Goal: Task Accomplishment & Management: Manage account settings

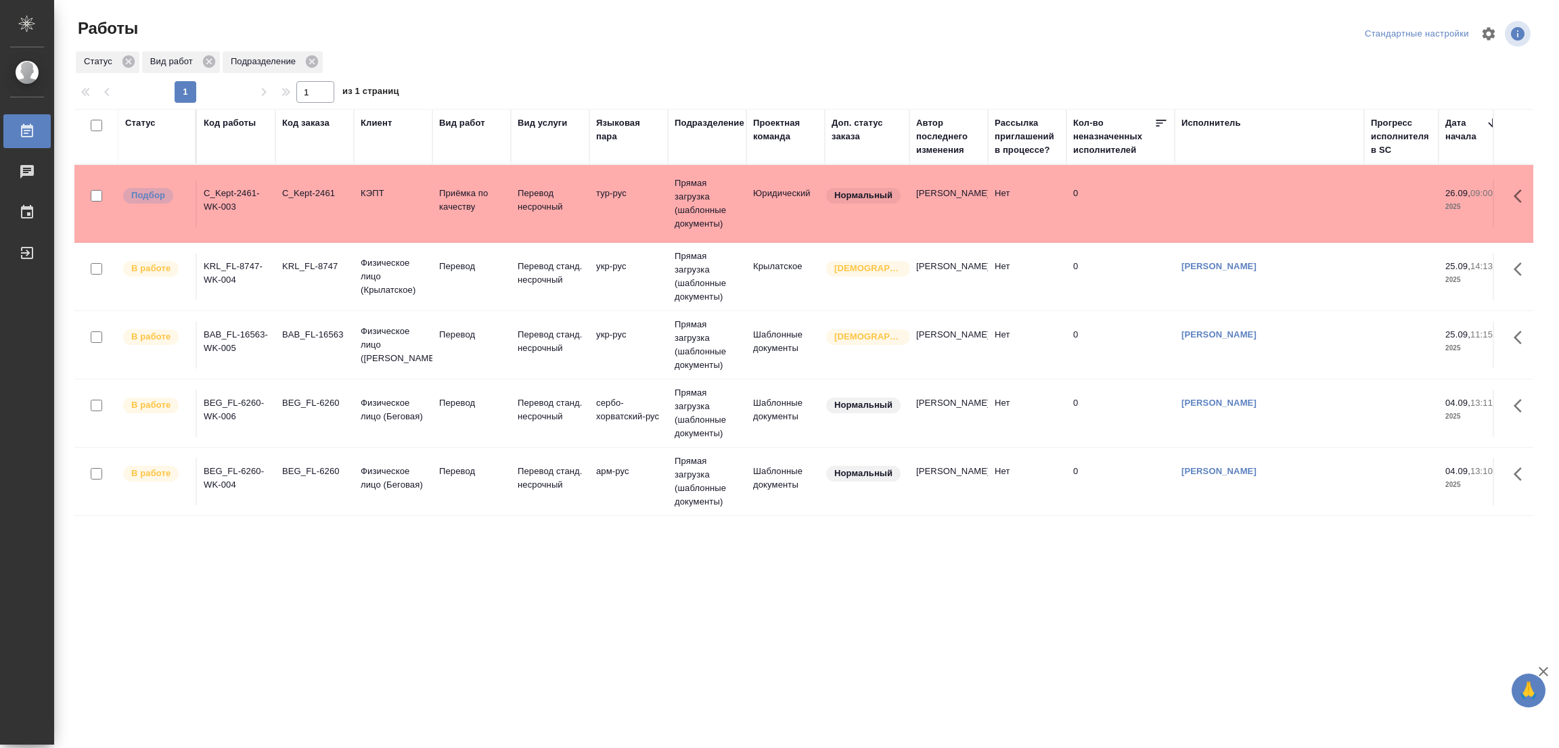
click at [669, 640] on div ".cls-1 fill:#fff; AWATERA [PERSON_NAME] Работы 0 Чаты График Выйти Работы Станд…" at bounding box center [779, 374] width 1559 height 748
click at [986, 600] on div "Работы Стандартные настройки Статус Вид работ Подразделение 1 1 из 1 страниц Ст…" at bounding box center [809, 302] width 1485 height 604
click at [715, 659] on div ".cls-1 fill:#fff; AWATERA [PERSON_NAME] Работы 0 Чаты График Выйти Работы Станд…" at bounding box center [779, 374] width 1559 height 748
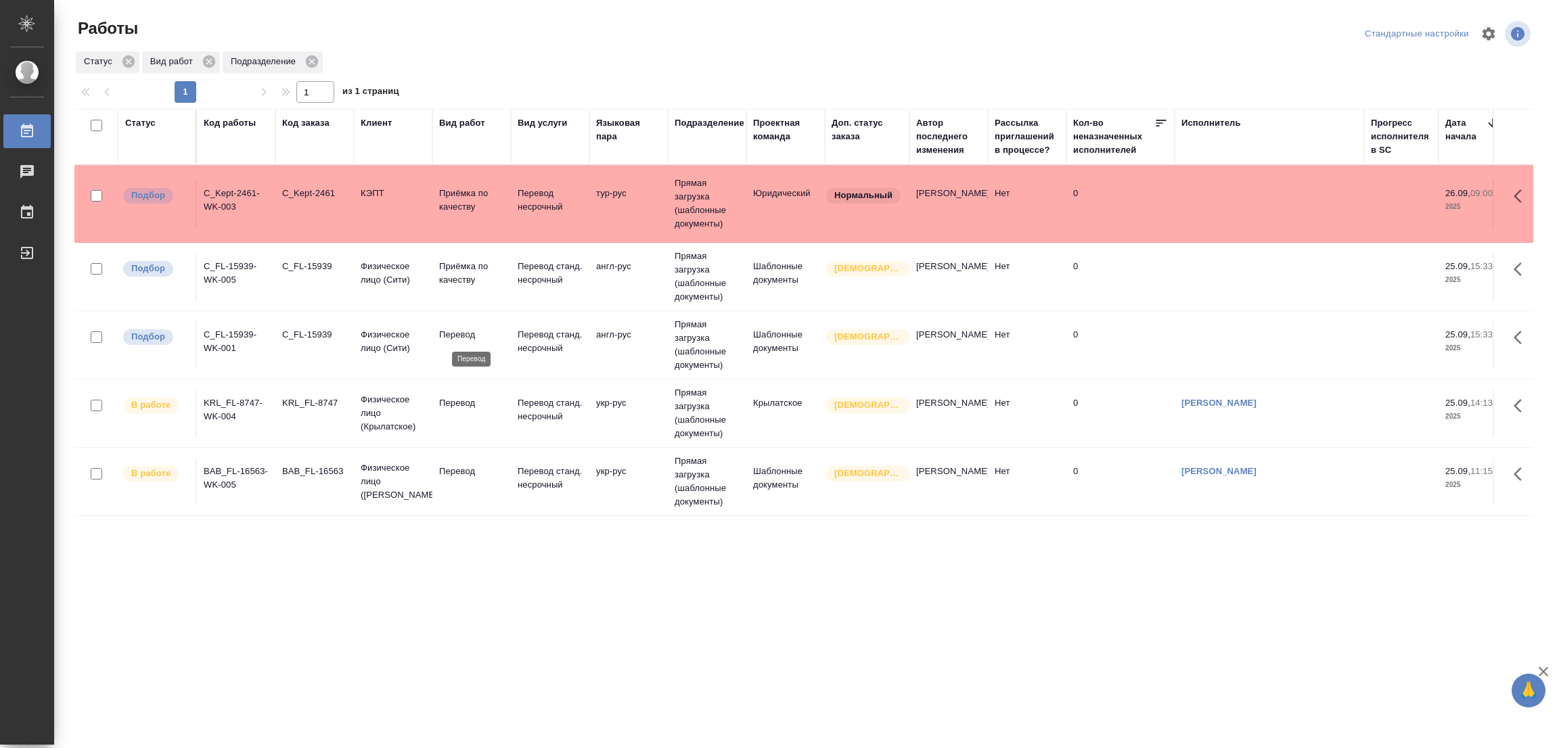
click at [455, 330] on p "Перевод" at bounding box center [471, 335] width 65 height 14
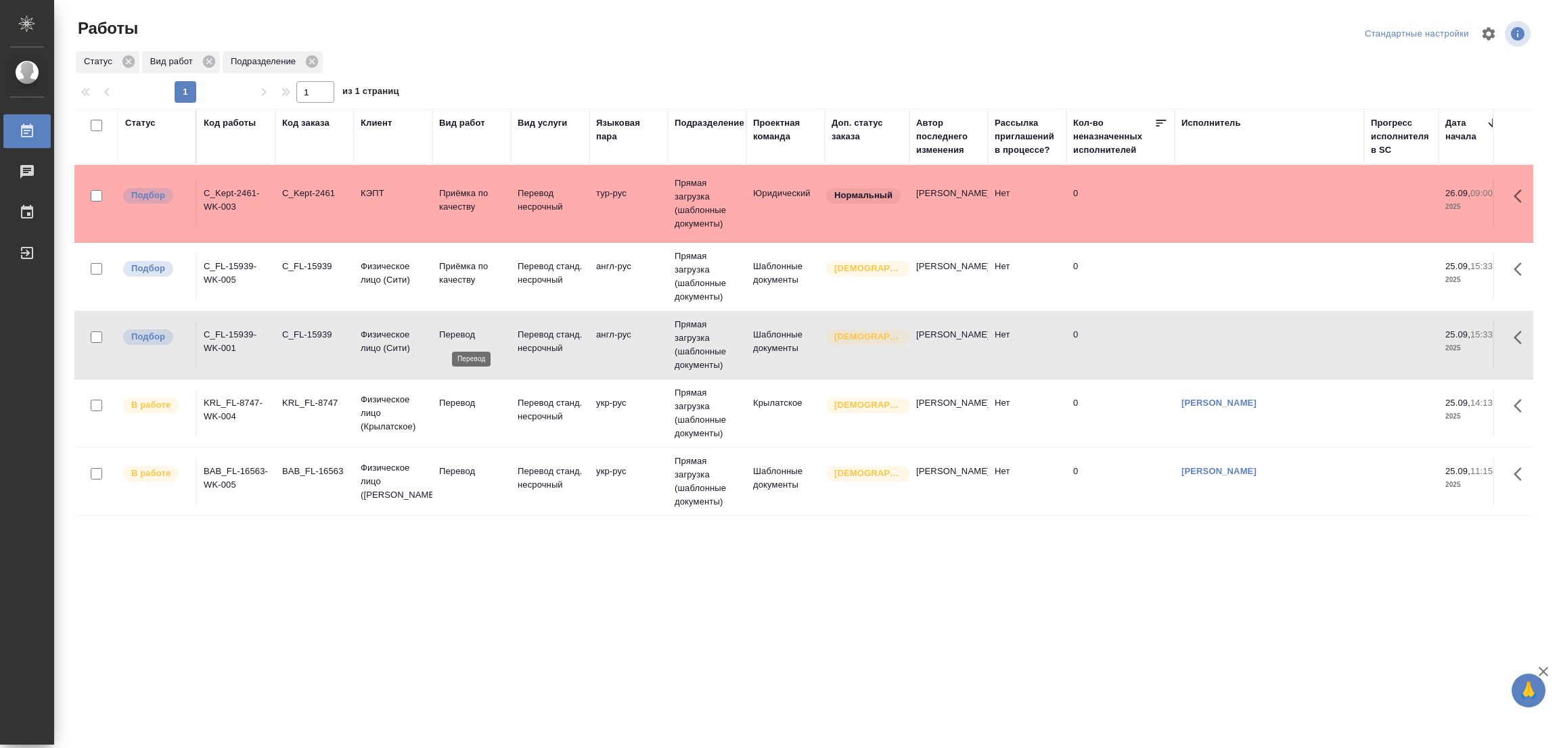
click at [455, 330] on p "Перевод" at bounding box center [471, 335] width 65 height 14
click at [920, 684] on div ".cls-1 fill:#fff; AWATERA Popova Galina Работы 0 Чаты График Выйти Работы Станд…" at bounding box center [779, 374] width 1559 height 748
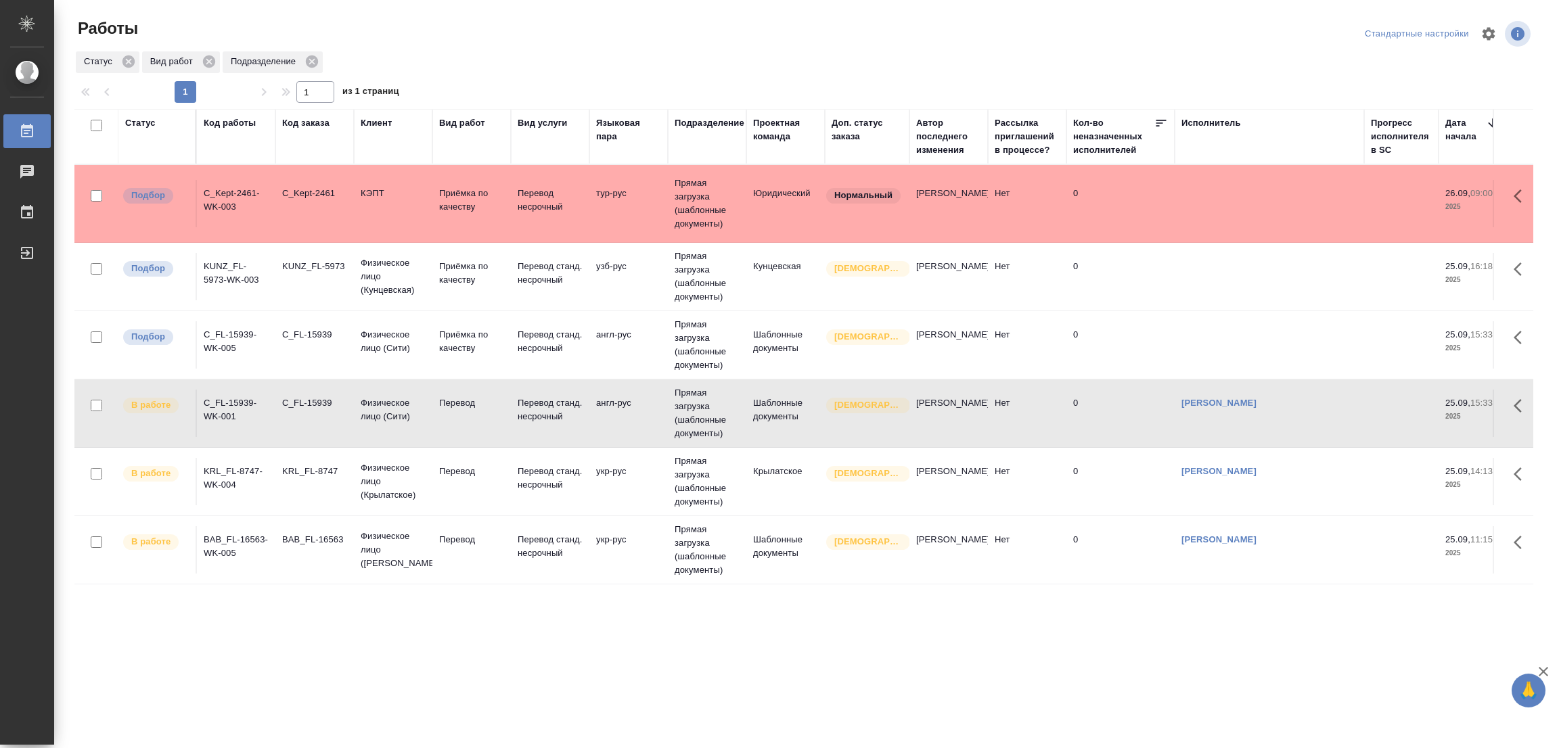
scroll to position [5, 0]
click at [929, 662] on div ".cls-1 fill:#fff; AWATERA Popova Galina Работы 0 Чаты График Выйти Работы Станд…" at bounding box center [779, 374] width 1559 height 748
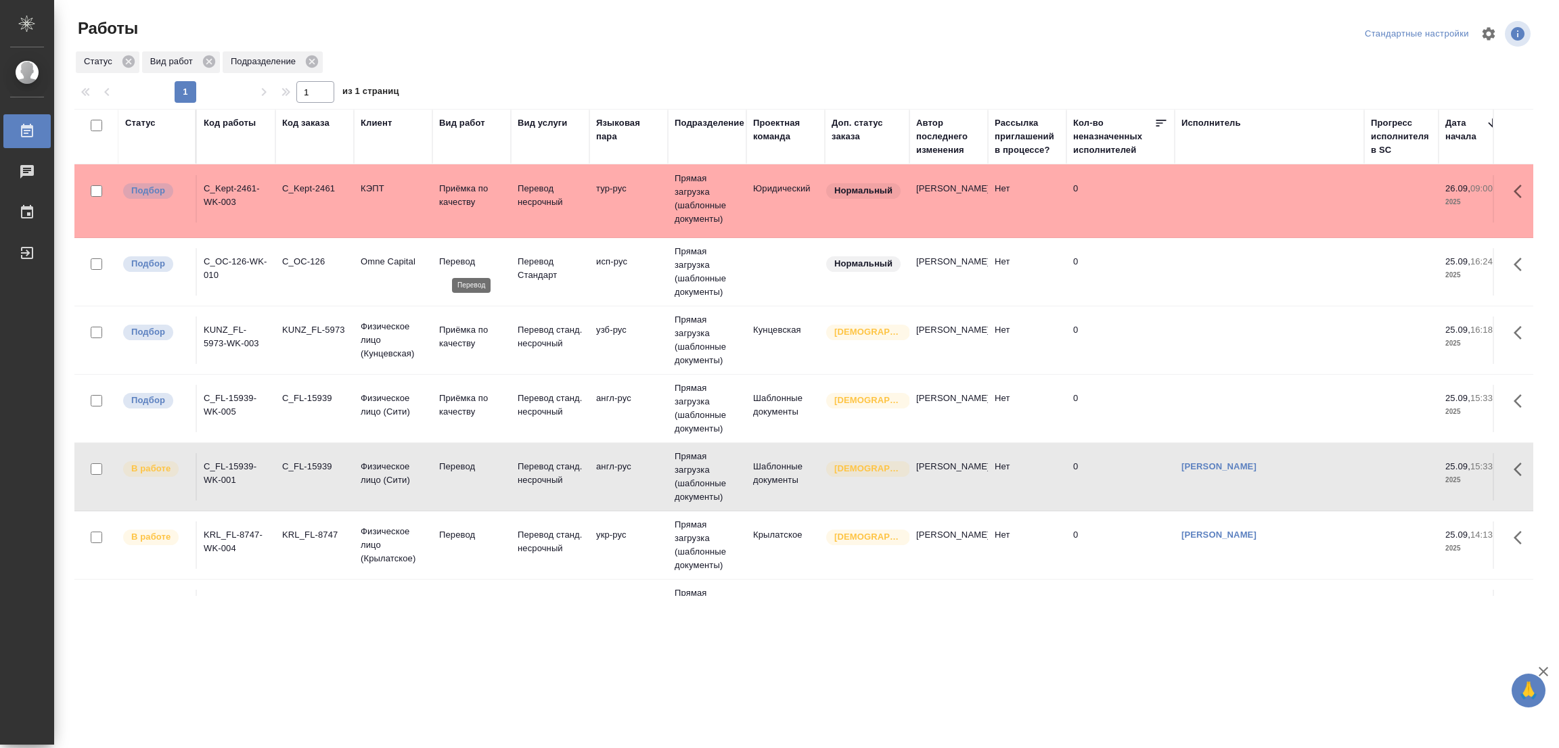
click at [451, 259] on p "Перевод" at bounding box center [471, 262] width 65 height 14
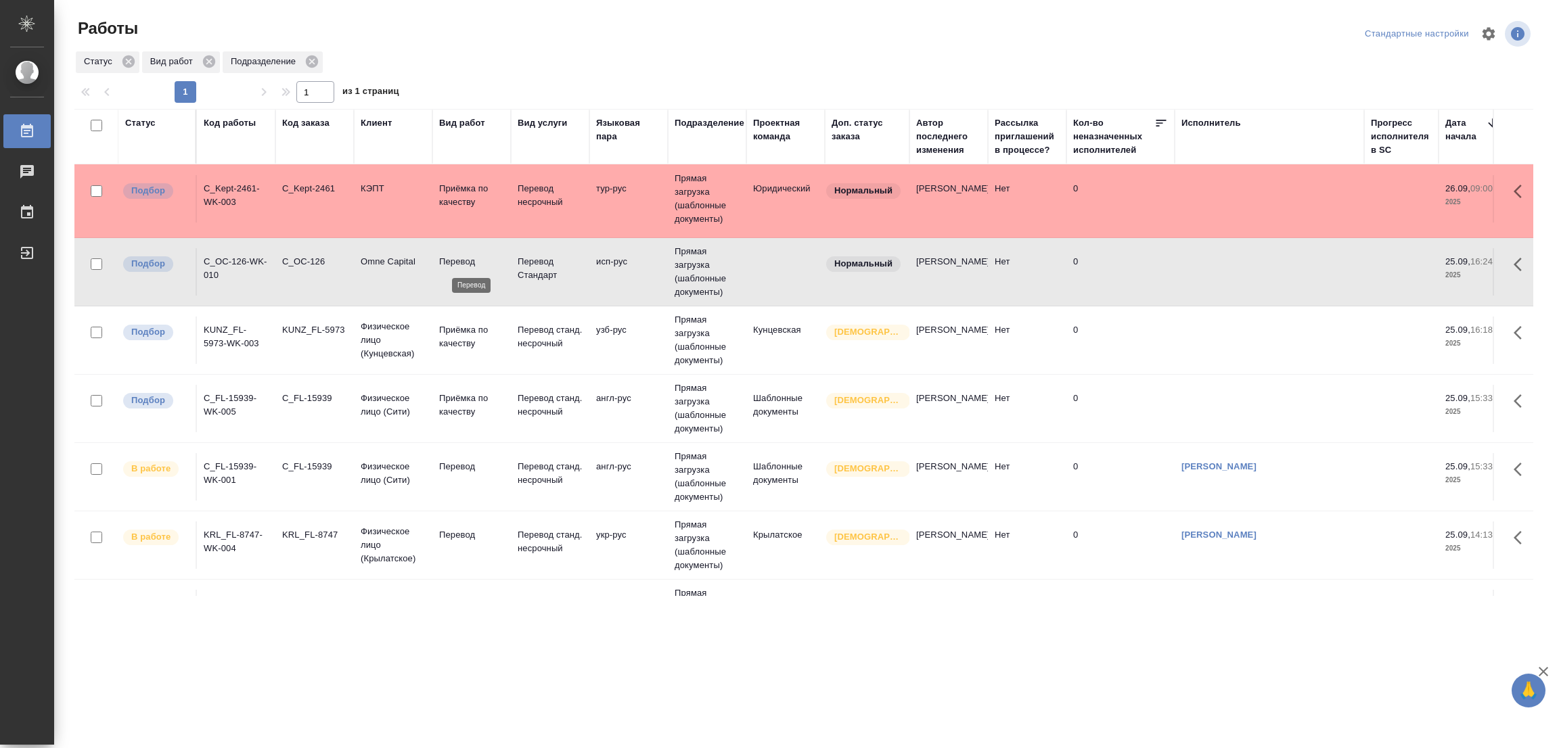
click at [451, 259] on p "Перевод" at bounding box center [471, 262] width 65 height 14
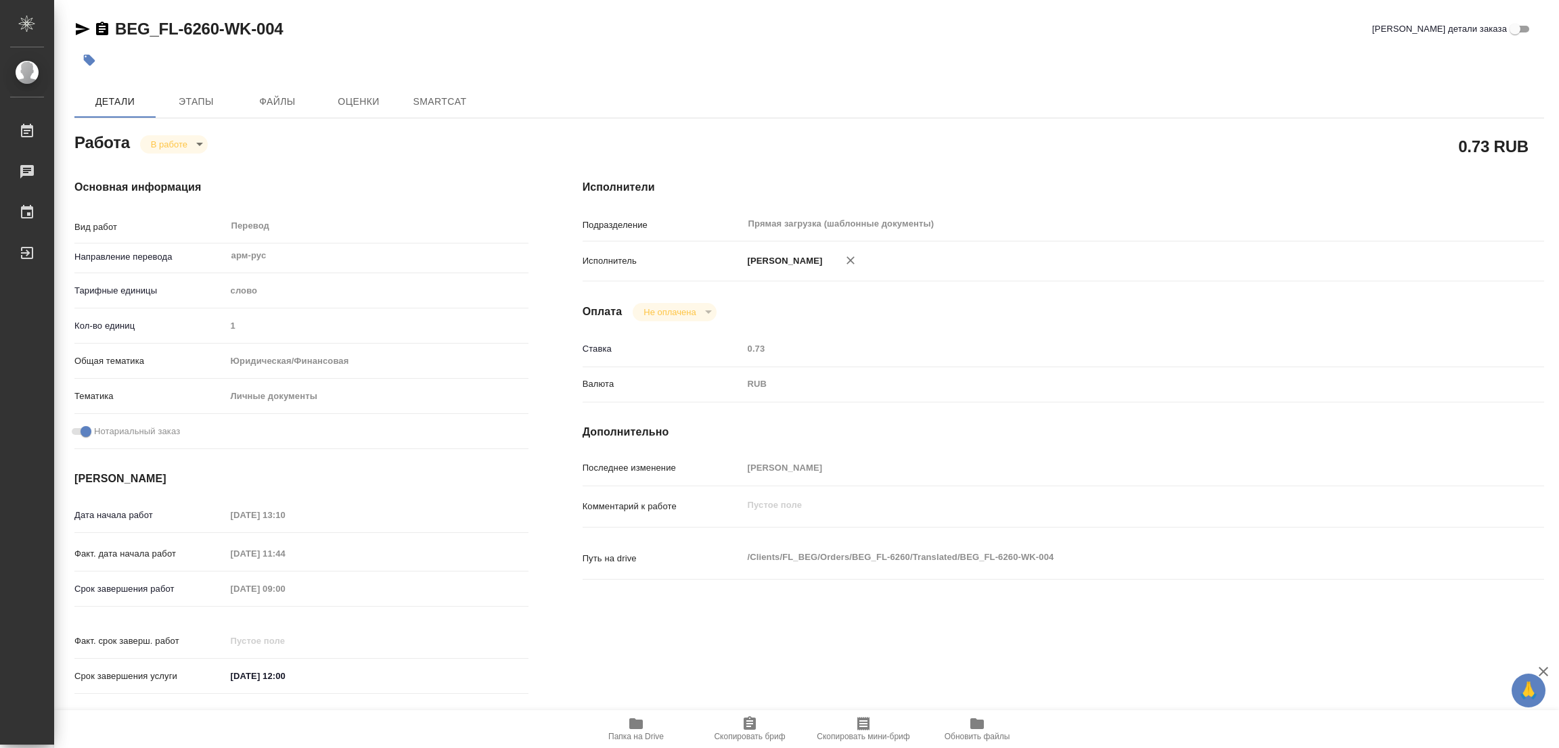
type textarea "x"
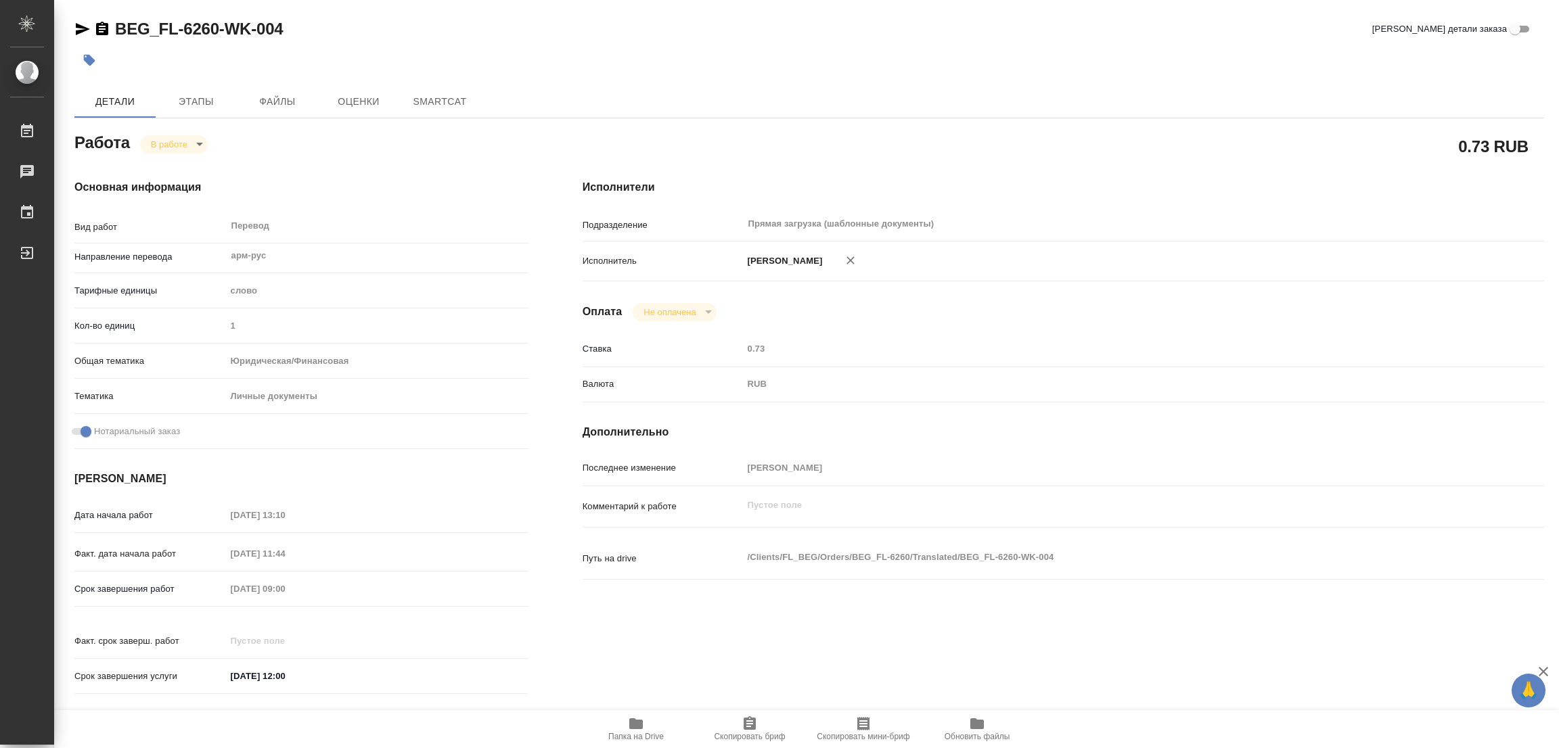
type textarea "x"
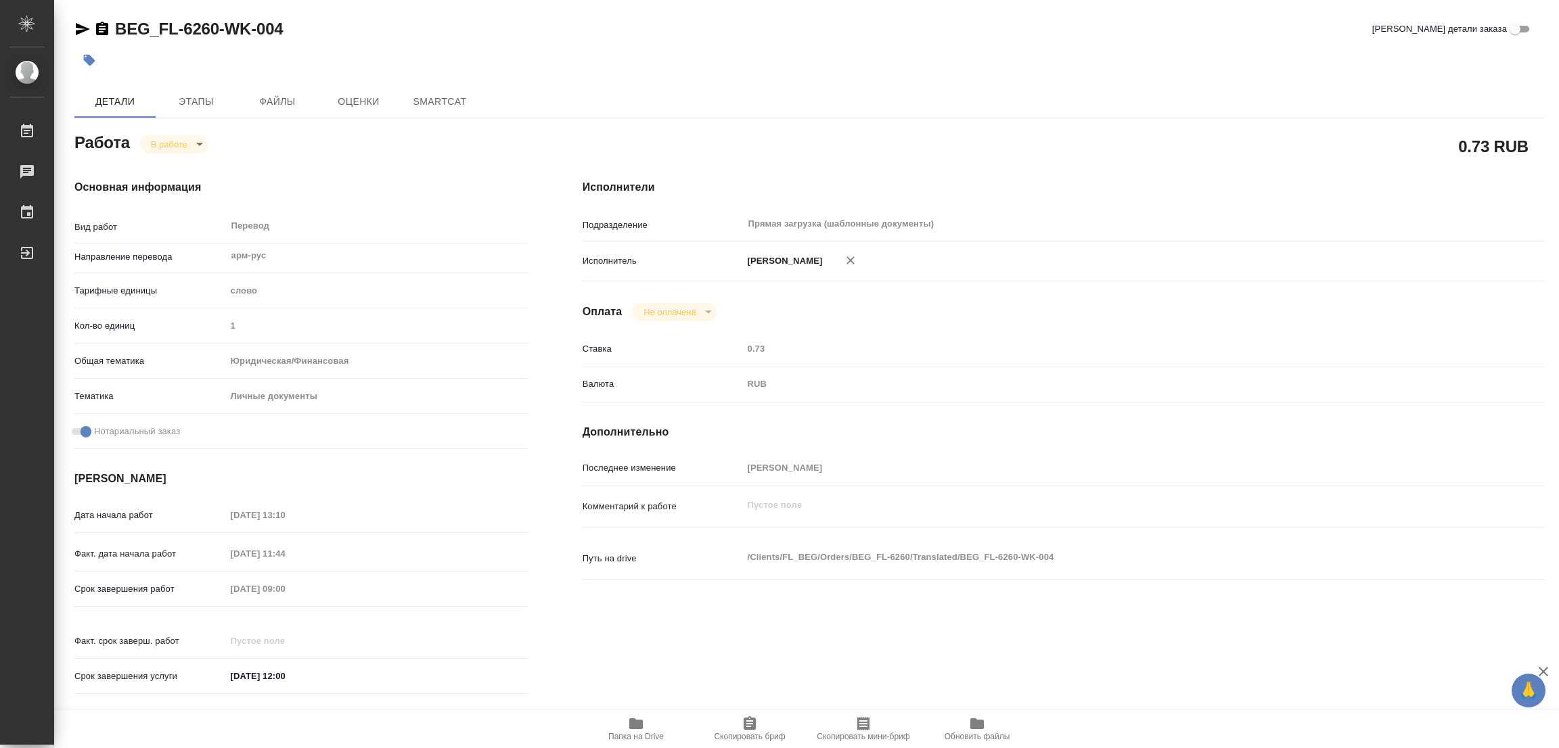
type textarea "x"
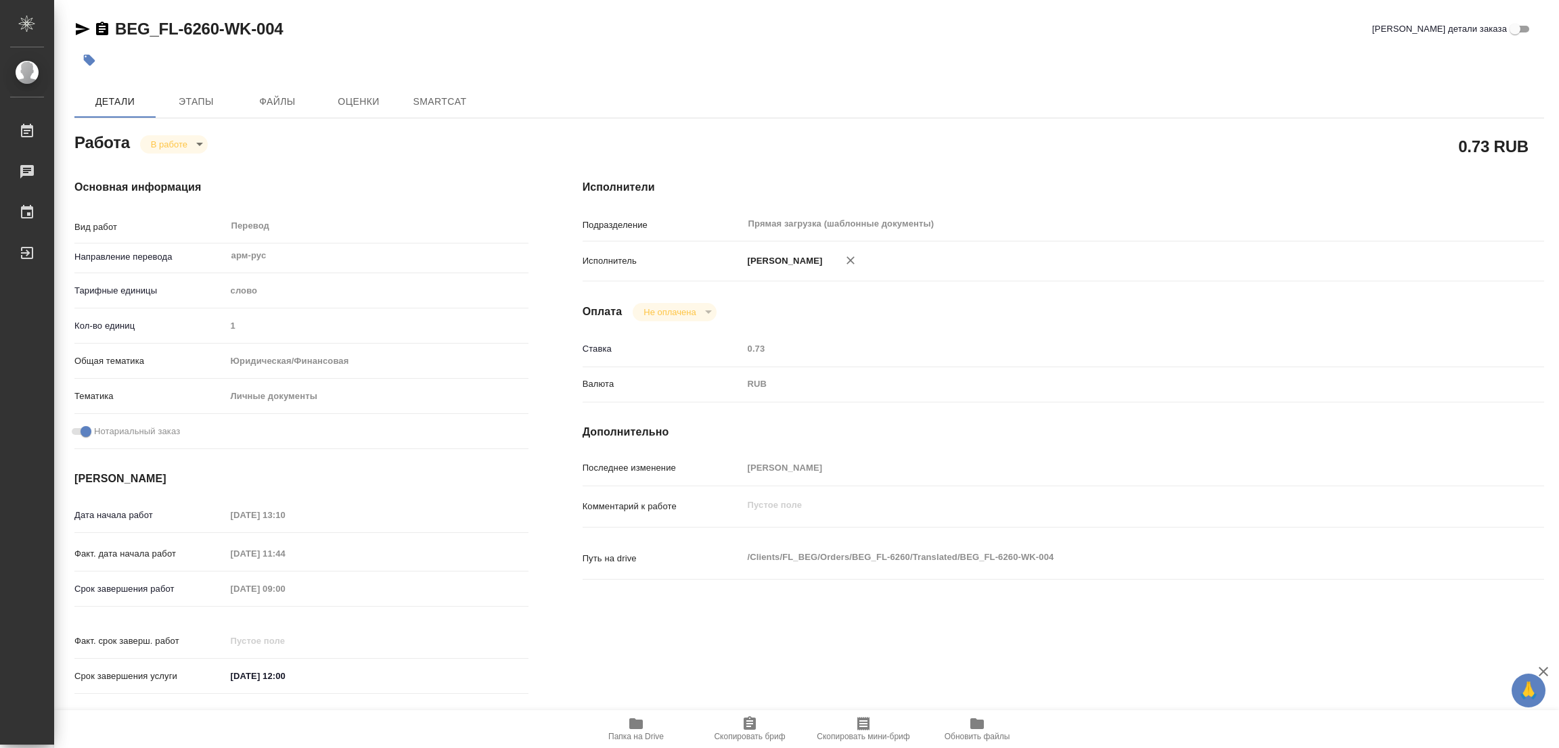
type textarea "x"
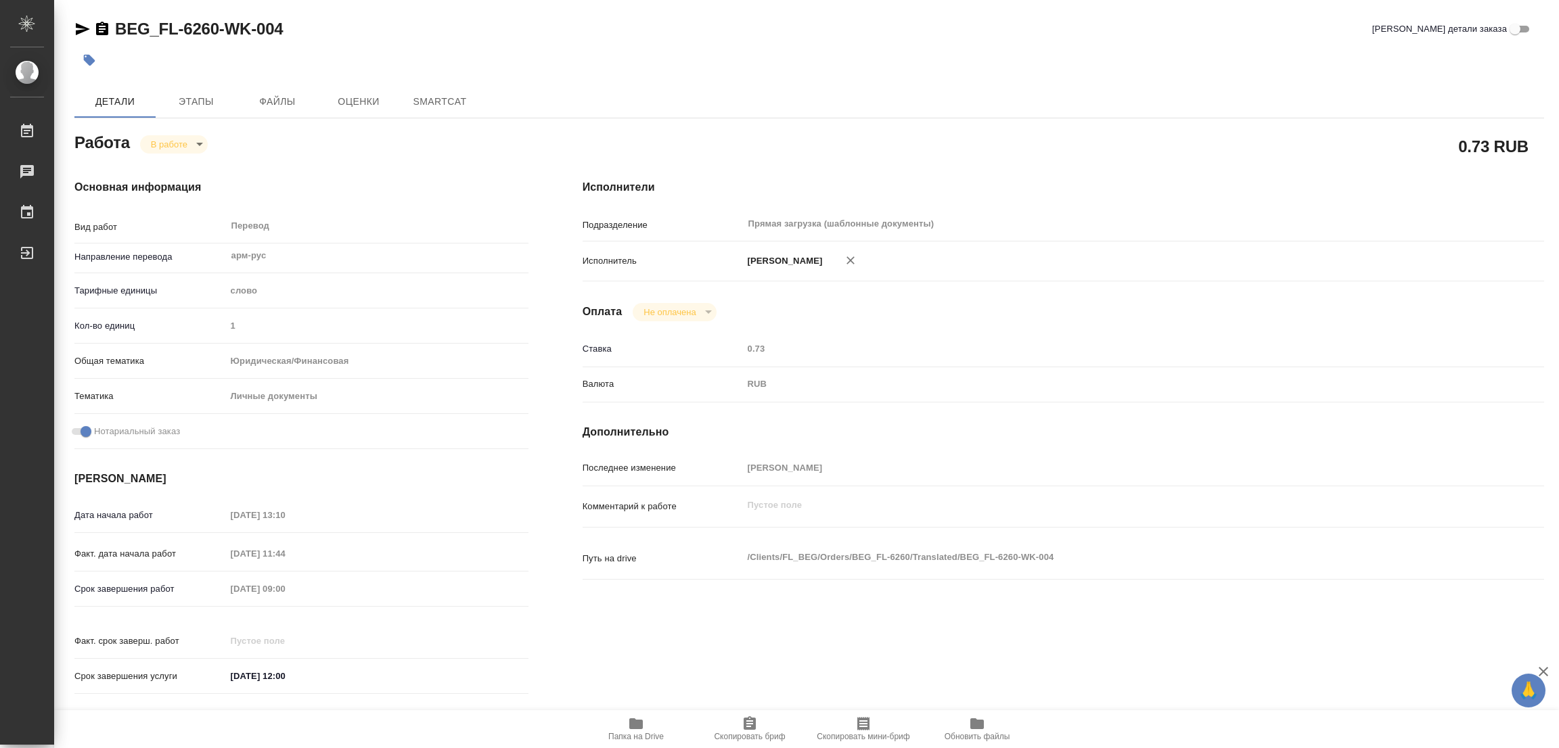
type textarea "x"
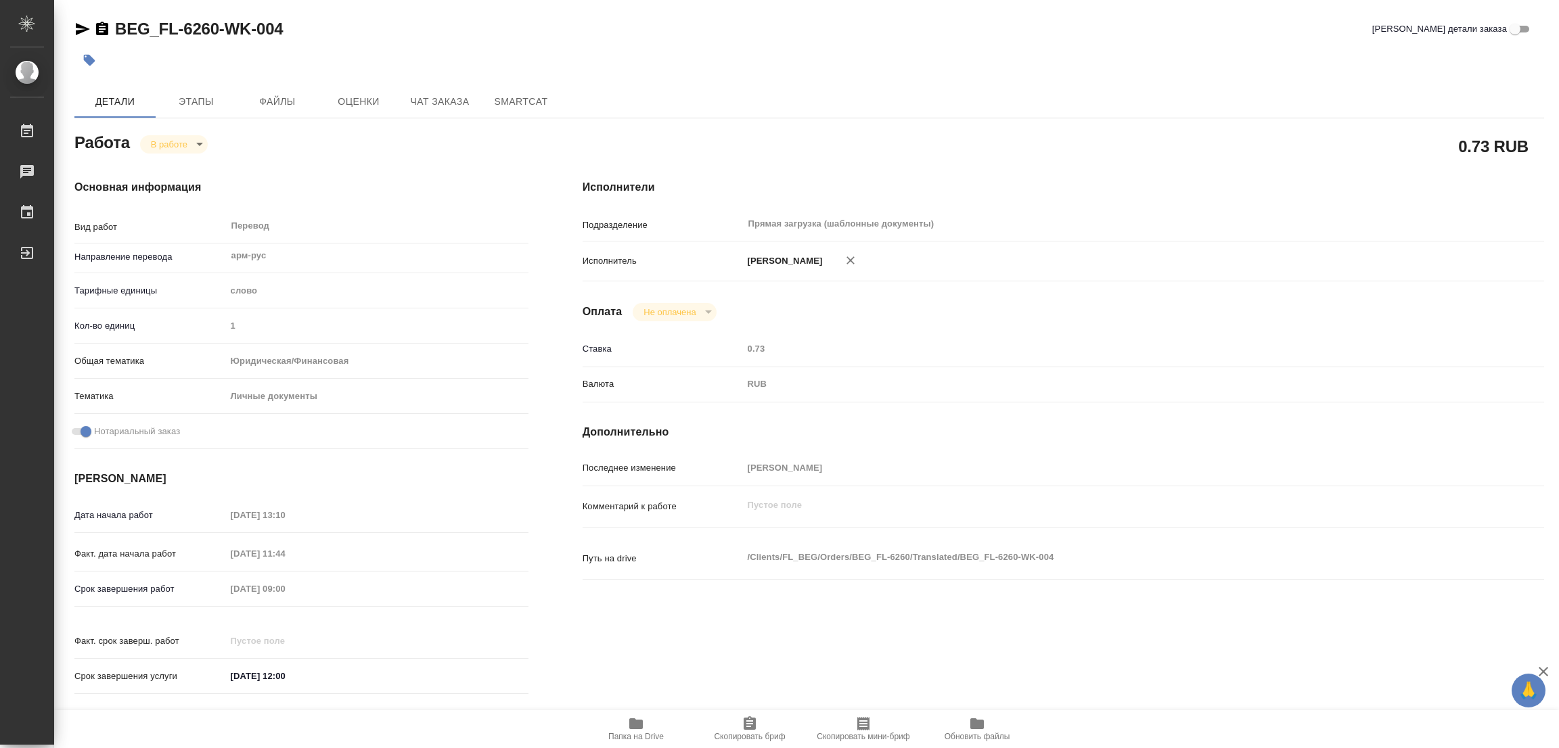
type textarea "x"
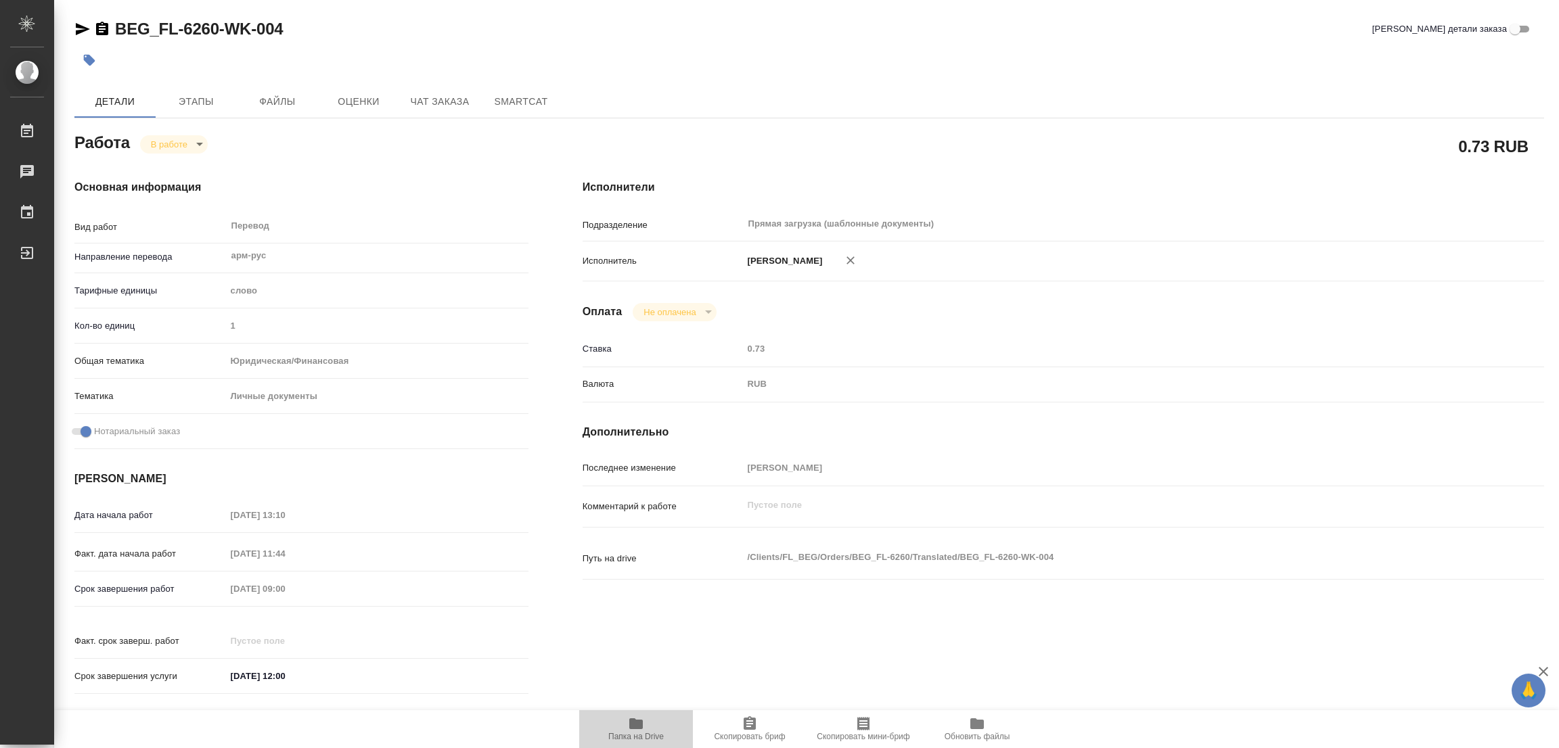
click at [628, 721] on icon "button" at bounding box center [636, 724] width 16 height 16
type textarea "x"
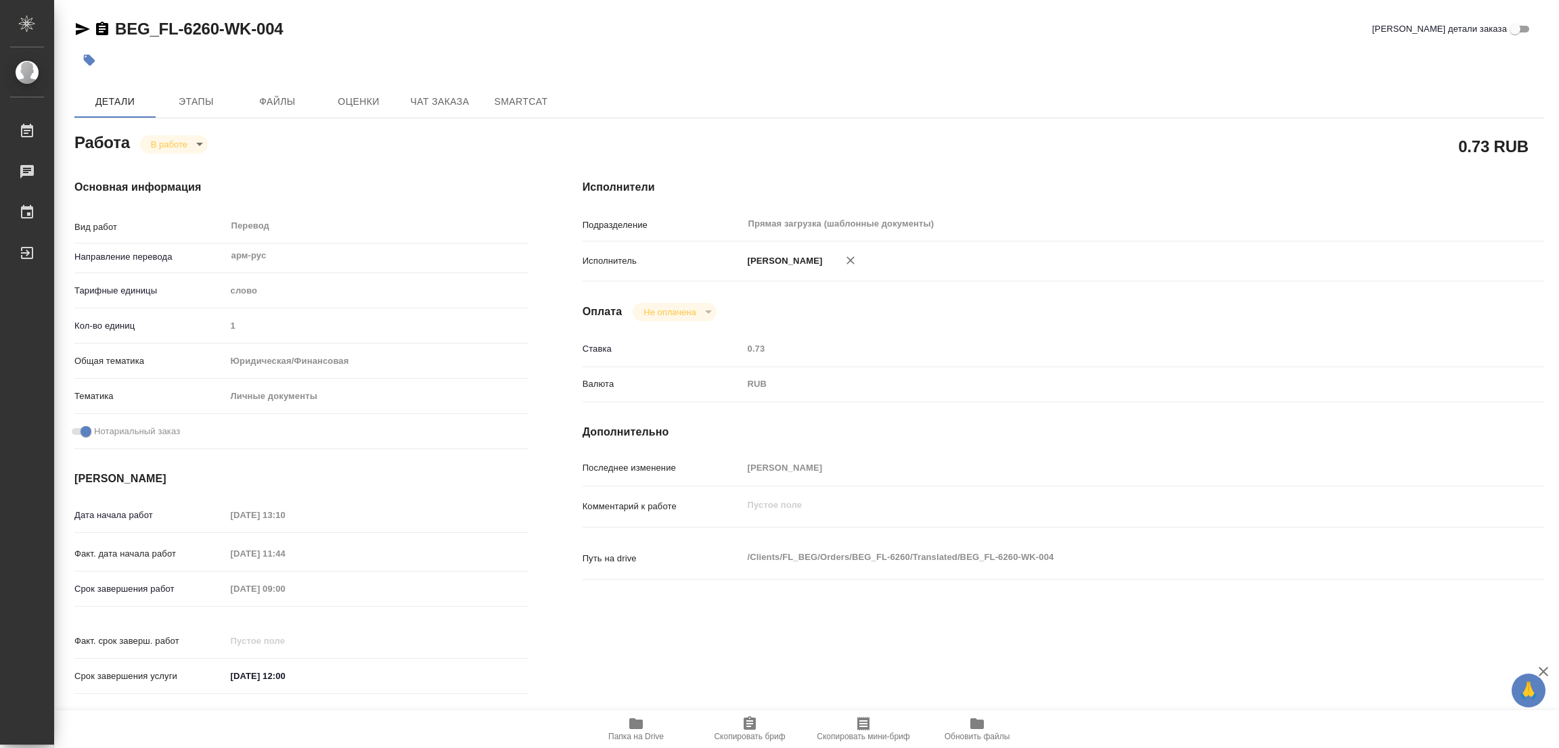
type textarea "x"
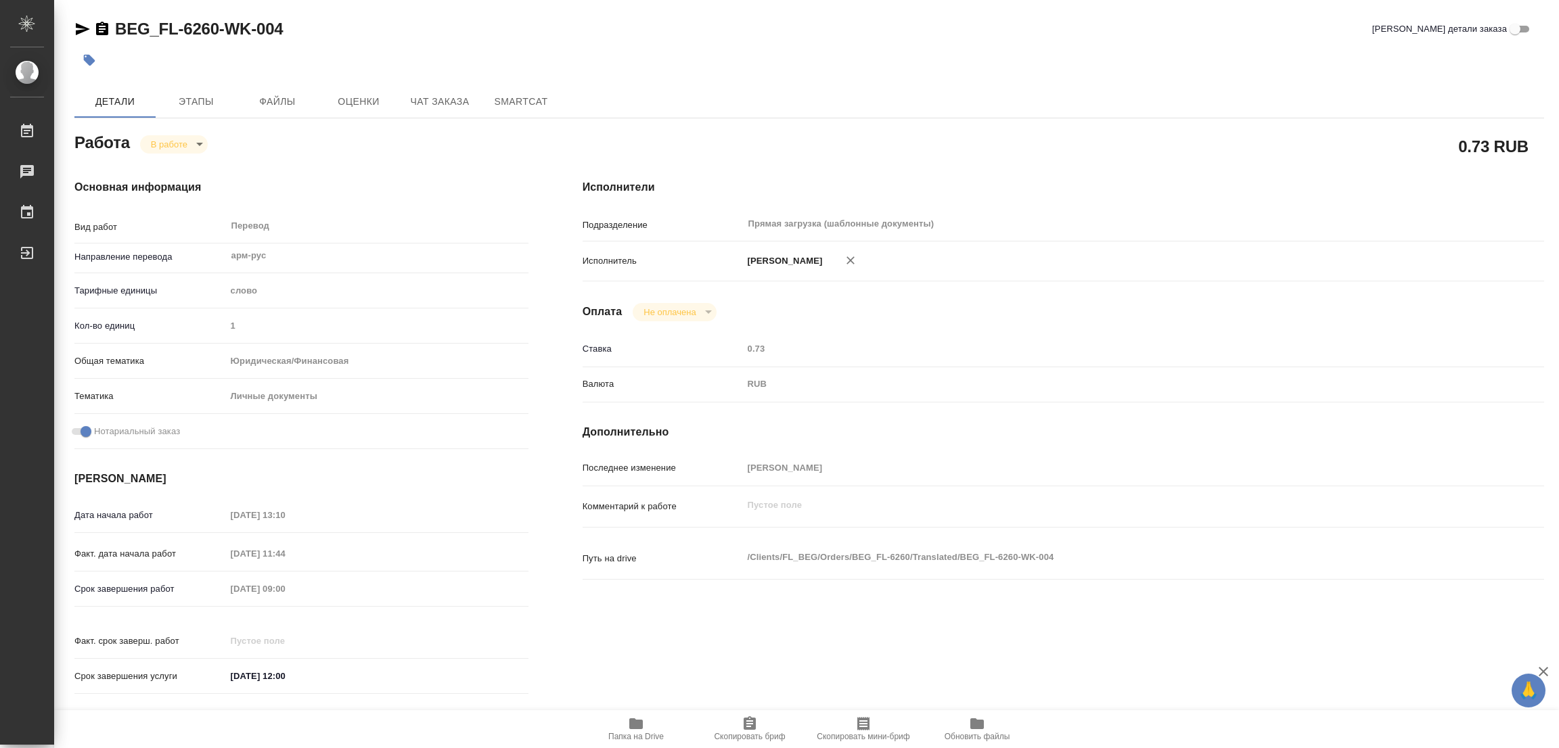
type textarea "x"
click at [201, 107] on span "Этапы" at bounding box center [196, 101] width 65 height 17
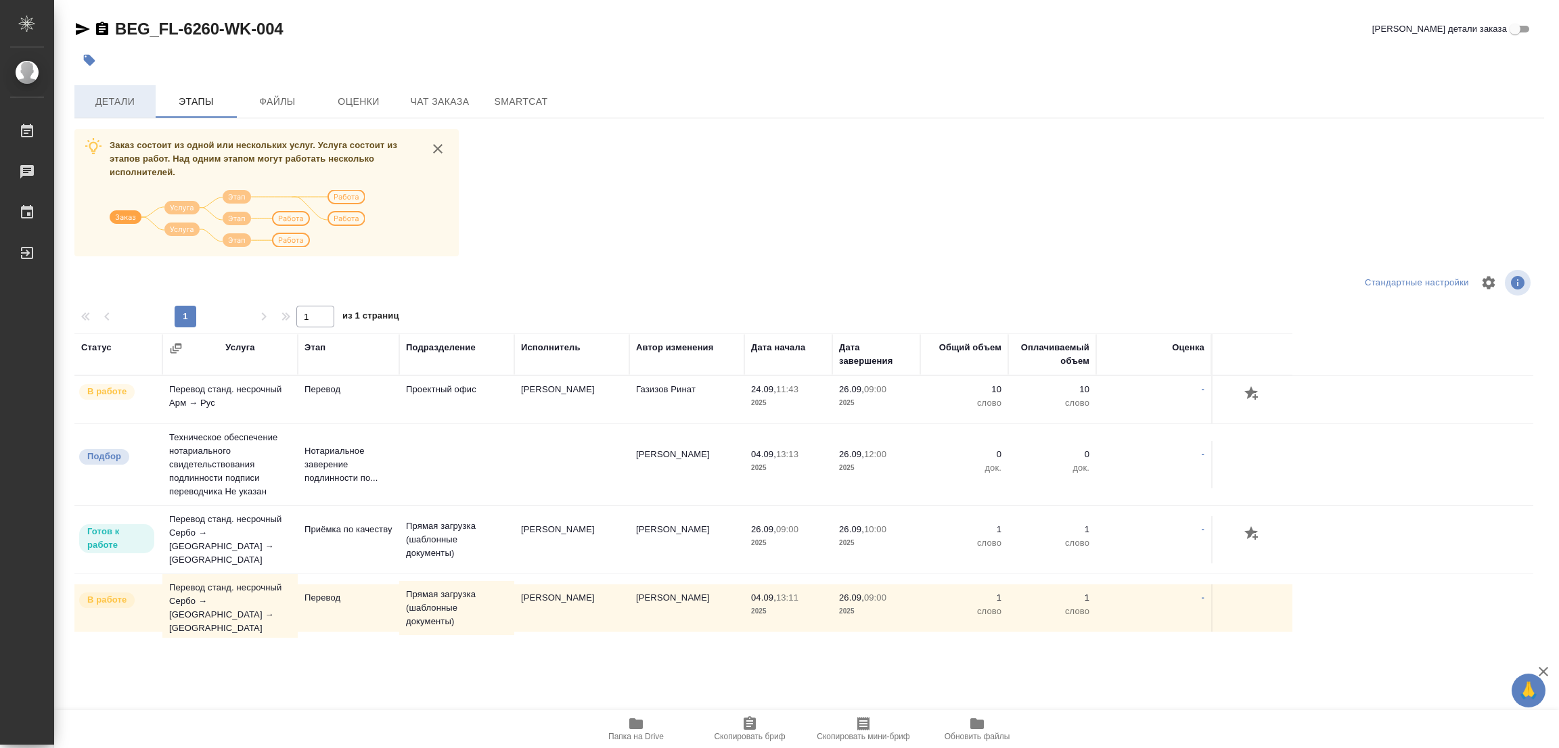
click at [97, 109] on span "Детали" at bounding box center [115, 101] width 65 height 17
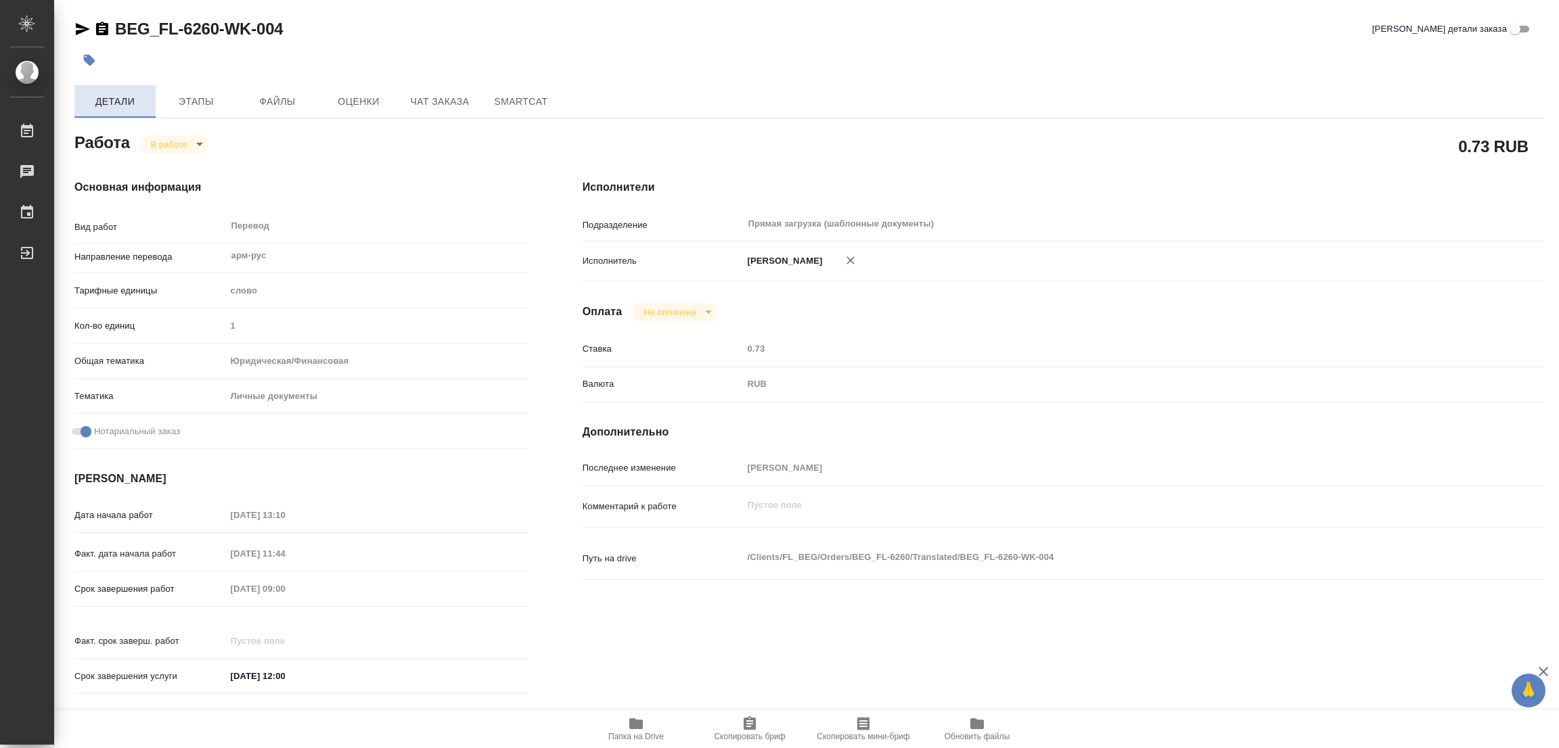
type textarea "x"
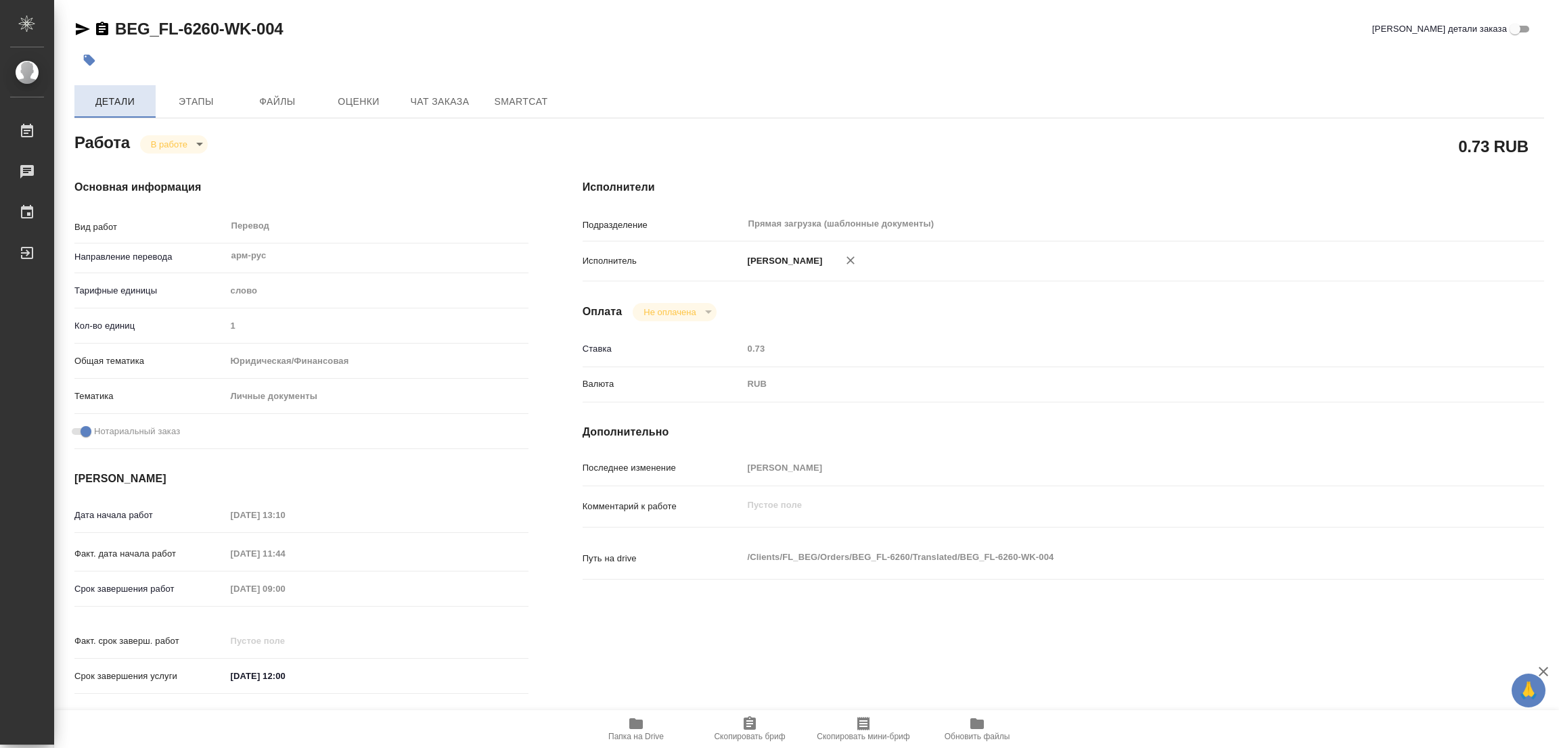
type textarea "x"
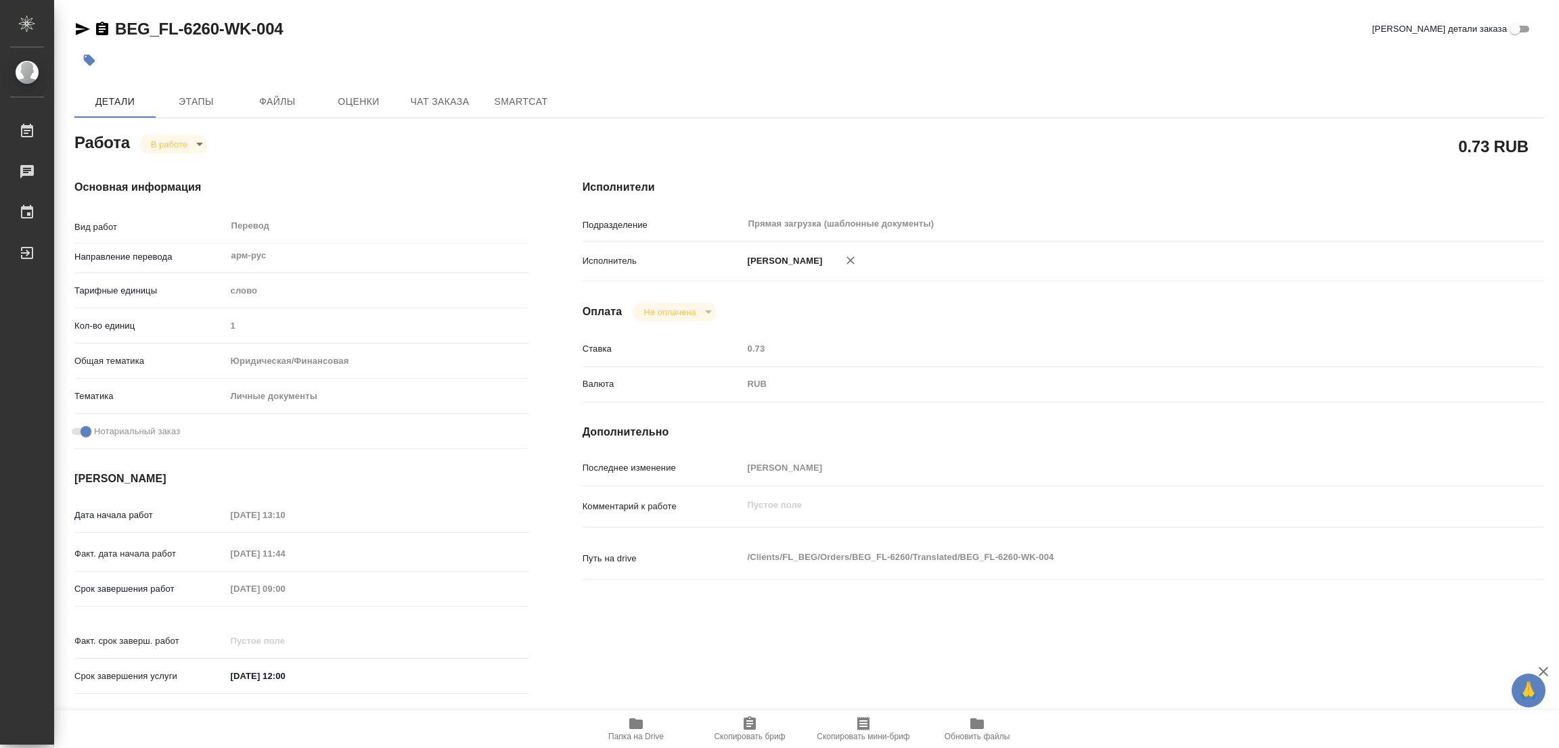
type textarea "x"
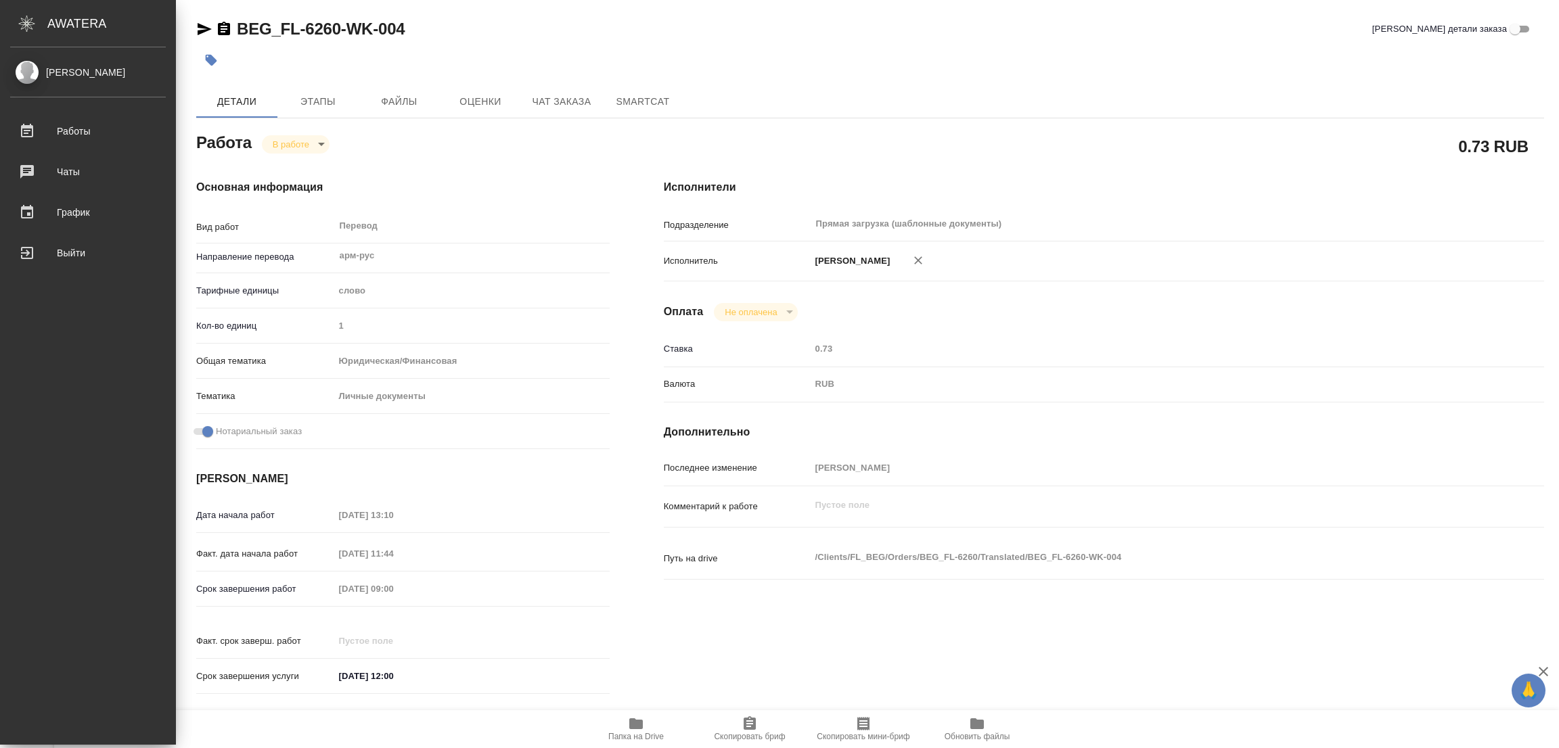
type textarea "x"
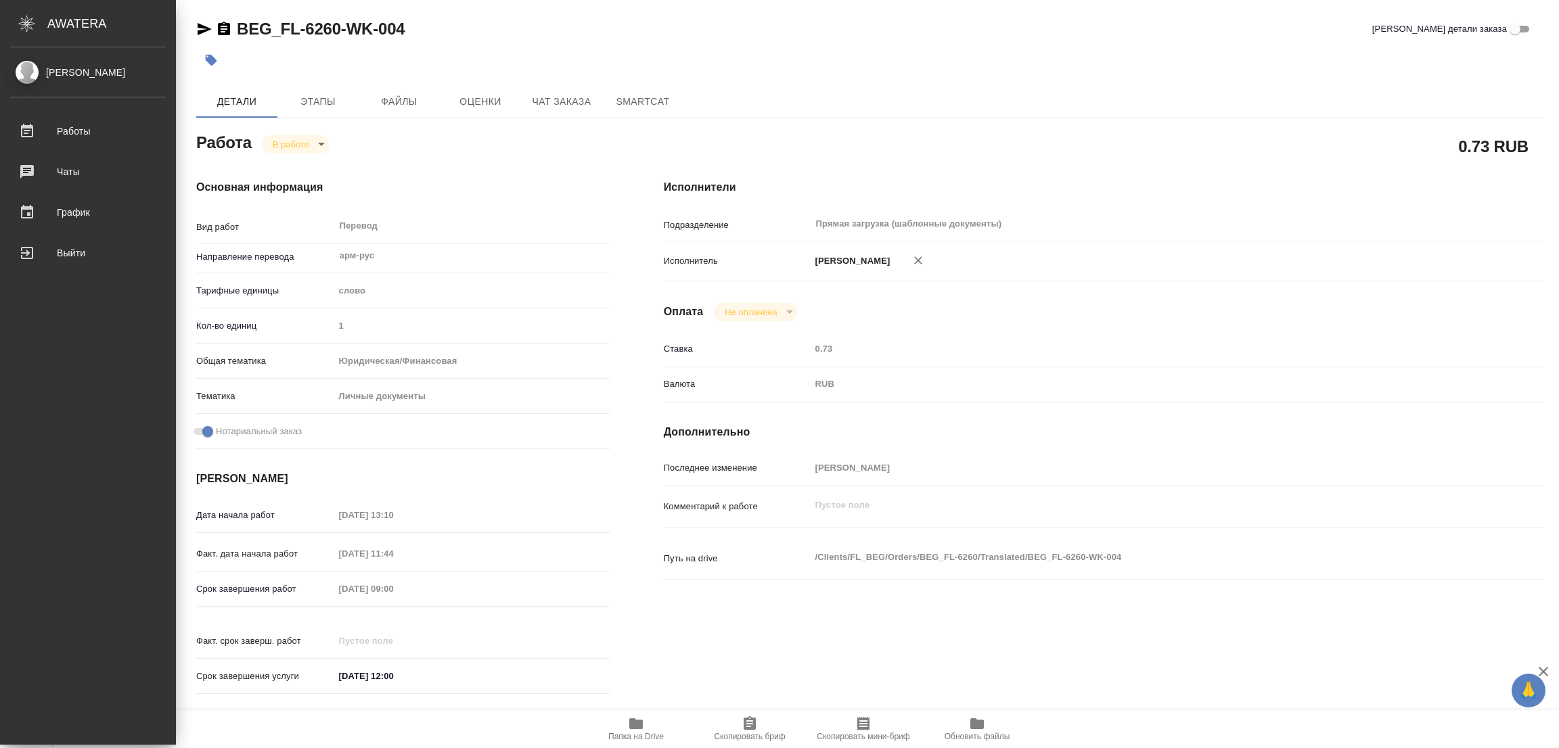
type textarea "x"
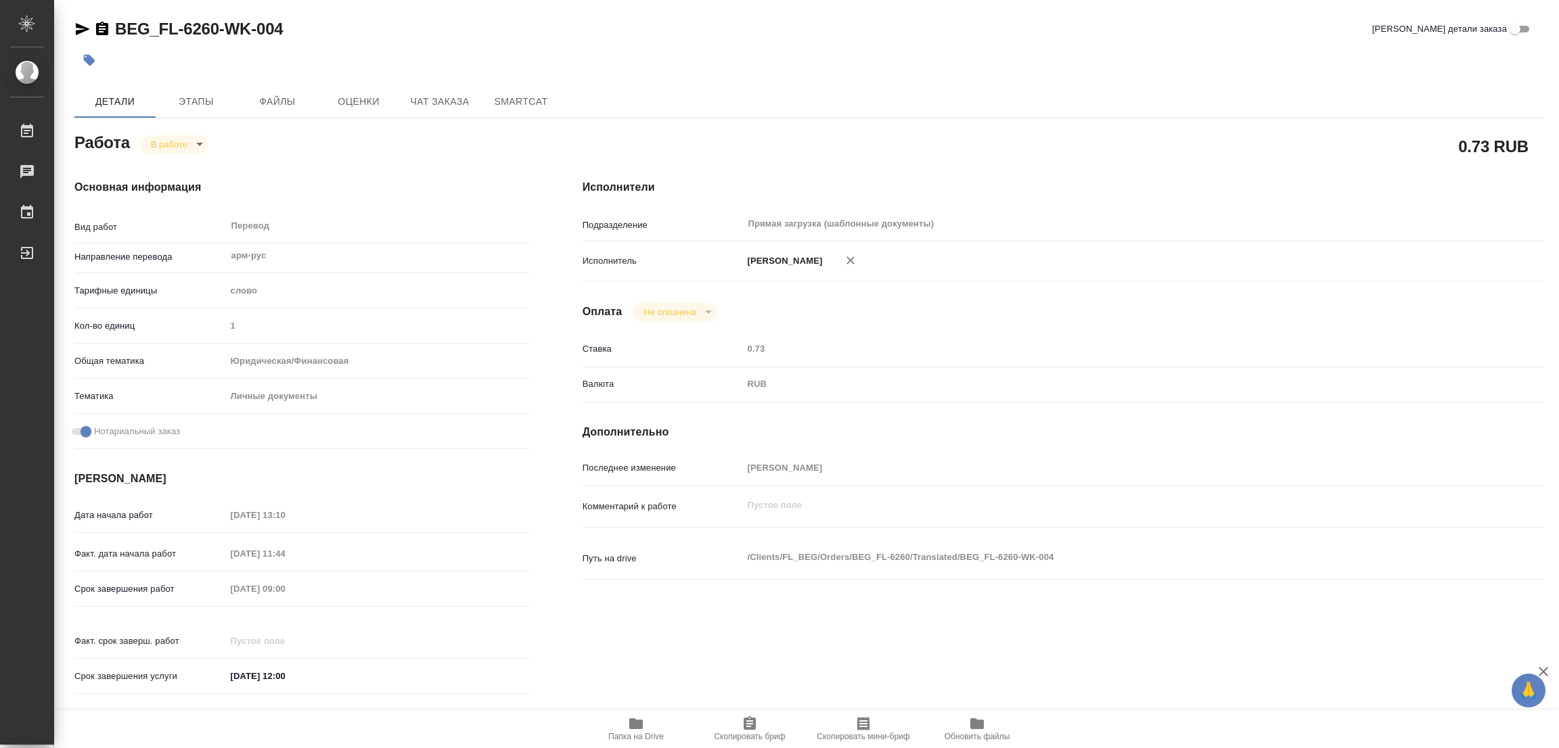
type textarea "x"
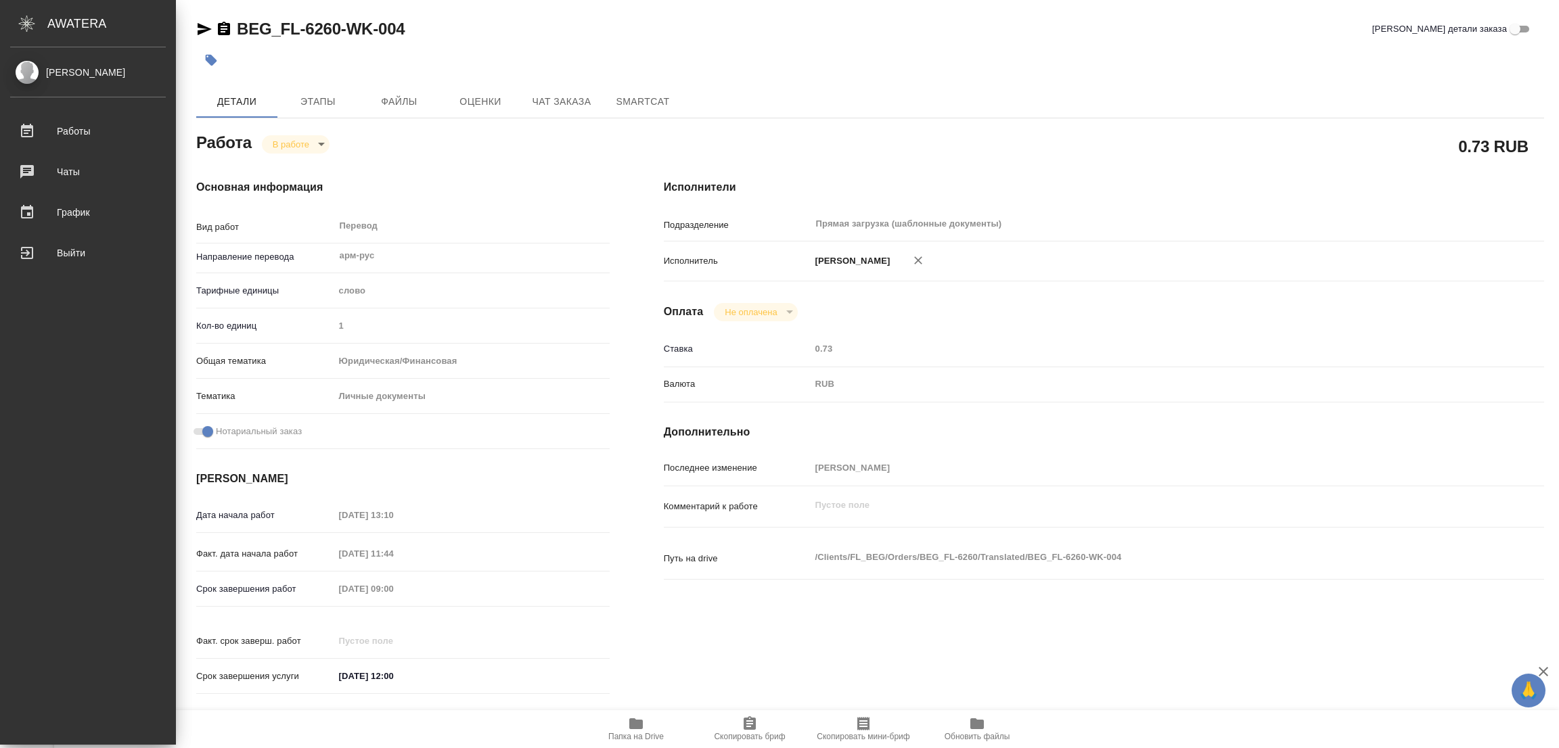
type textarea "x"
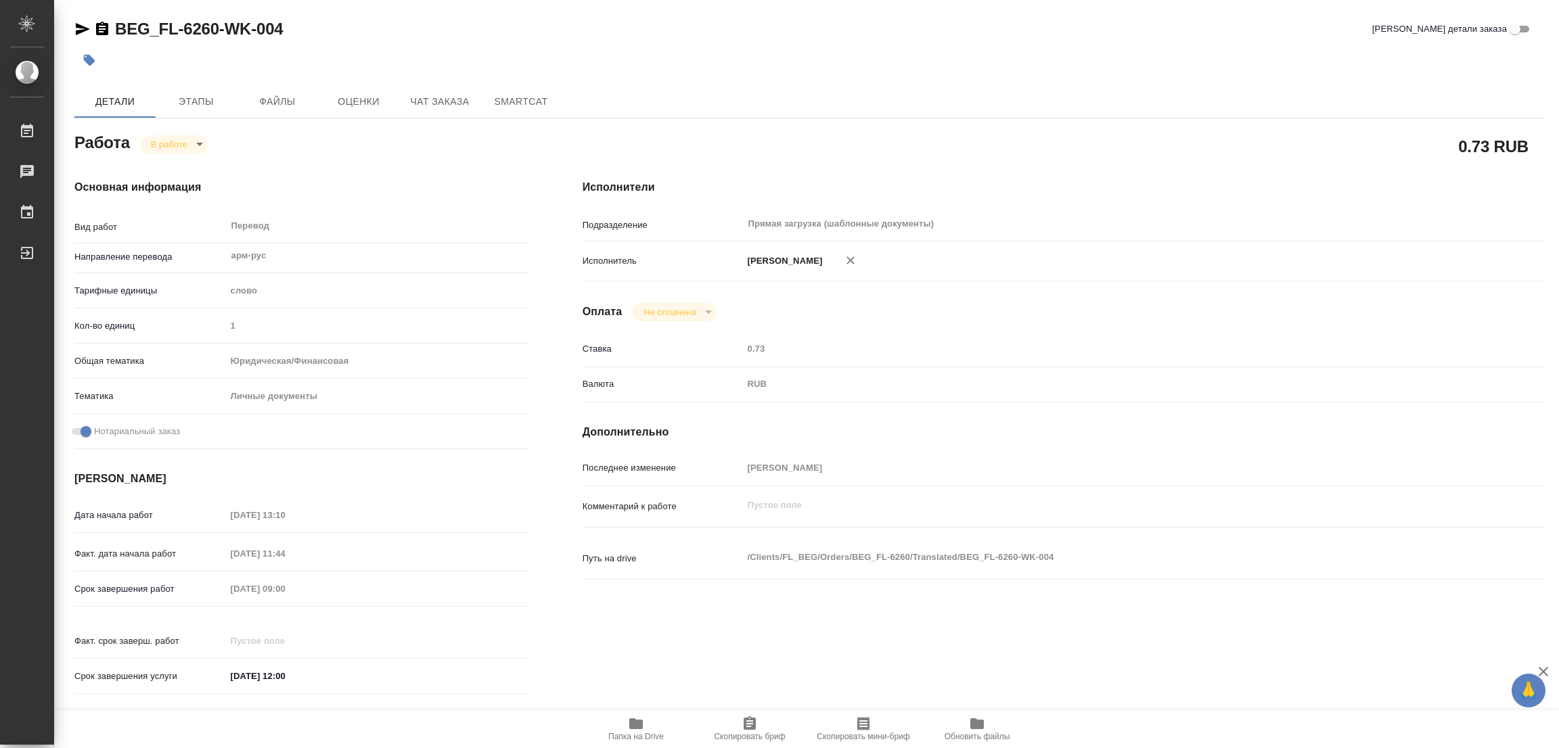
type textarea "x"
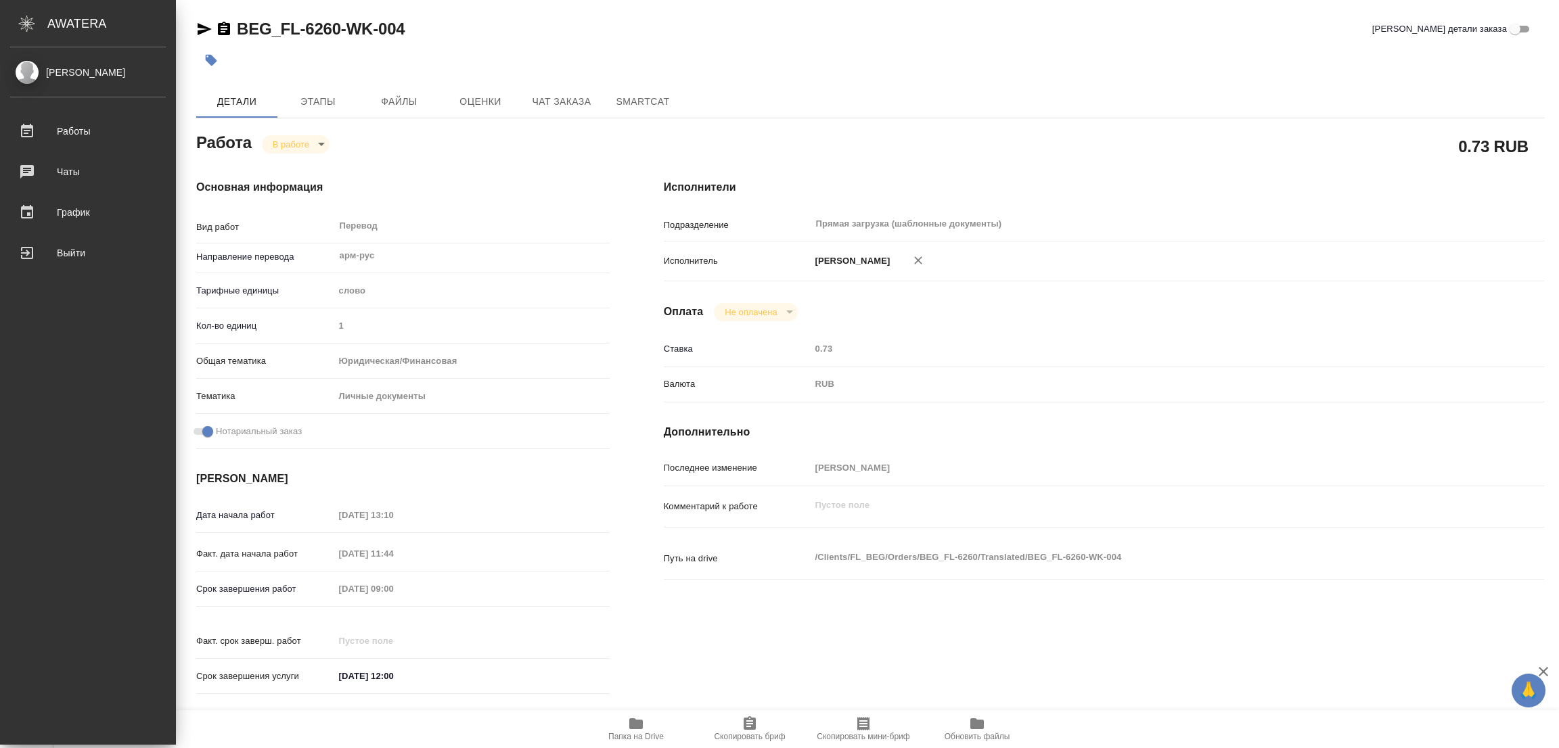
type textarea "x"
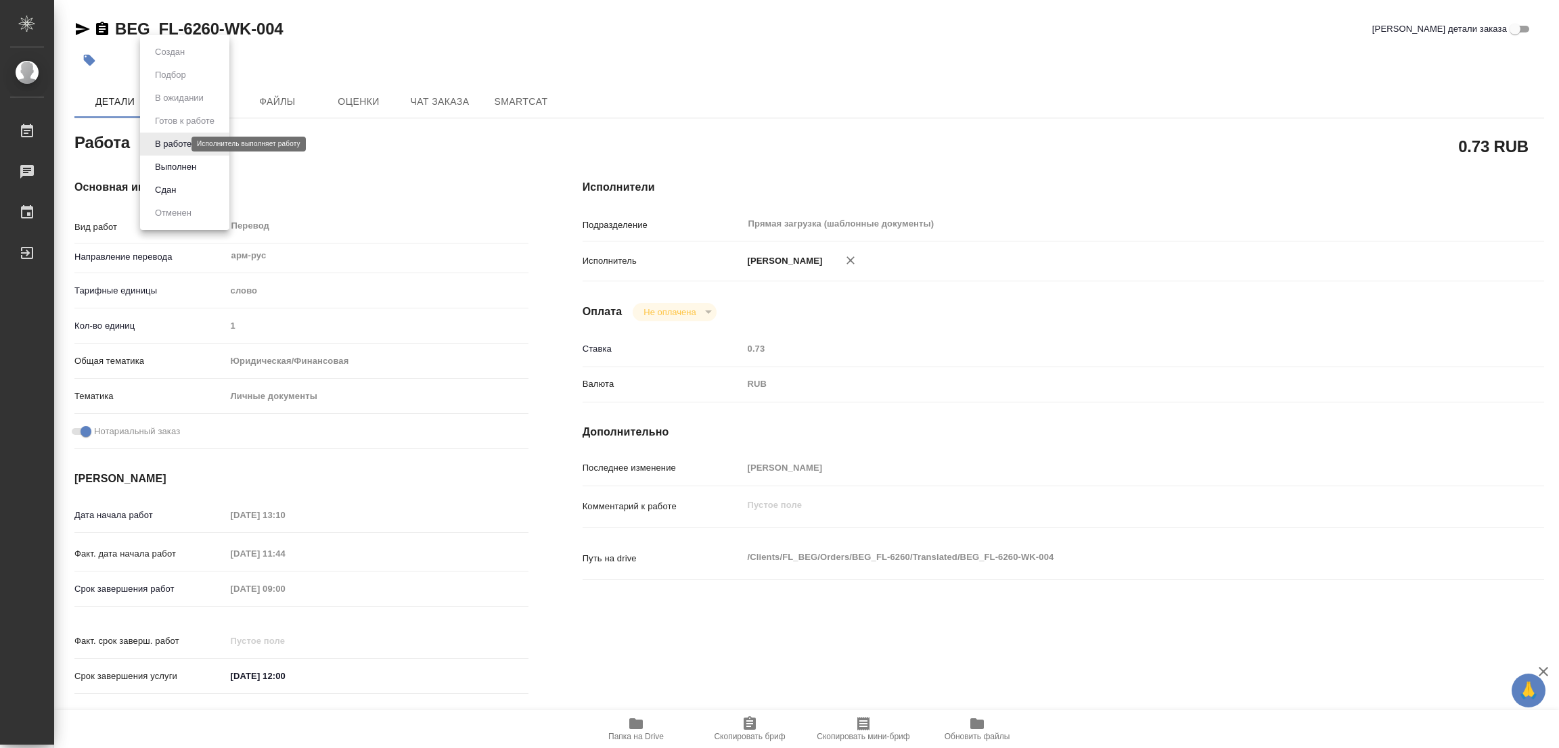
click at [169, 146] on body "🙏 .cls-1 fill:#fff; AWATERA Popova Galina Работы 0 Чаты График Выйти BEG_FL-626…" at bounding box center [779, 374] width 1559 height 748
click at [168, 168] on button "Выполнен" at bounding box center [175, 167] width 49 height 15
type textarea "x"
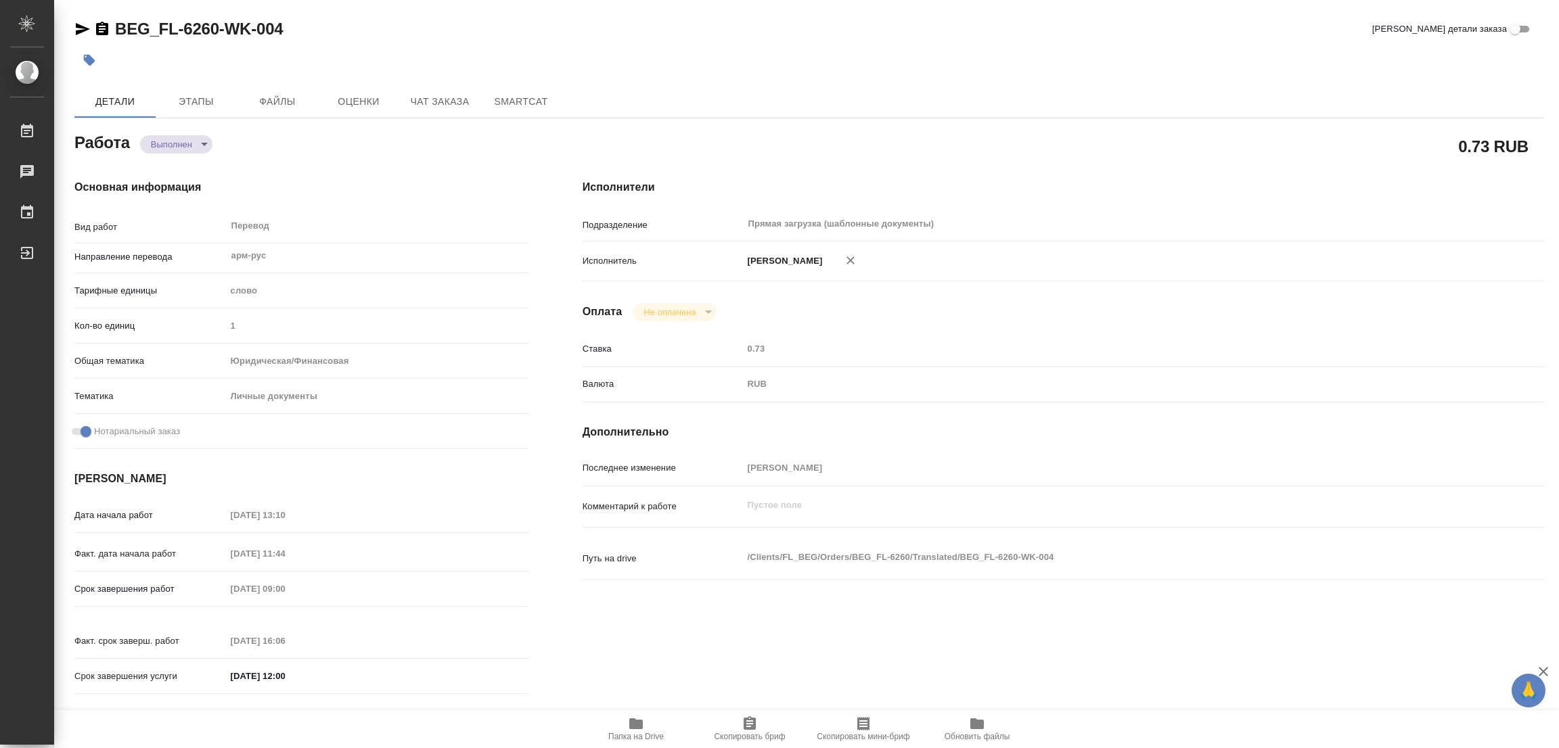
type textarea "x"
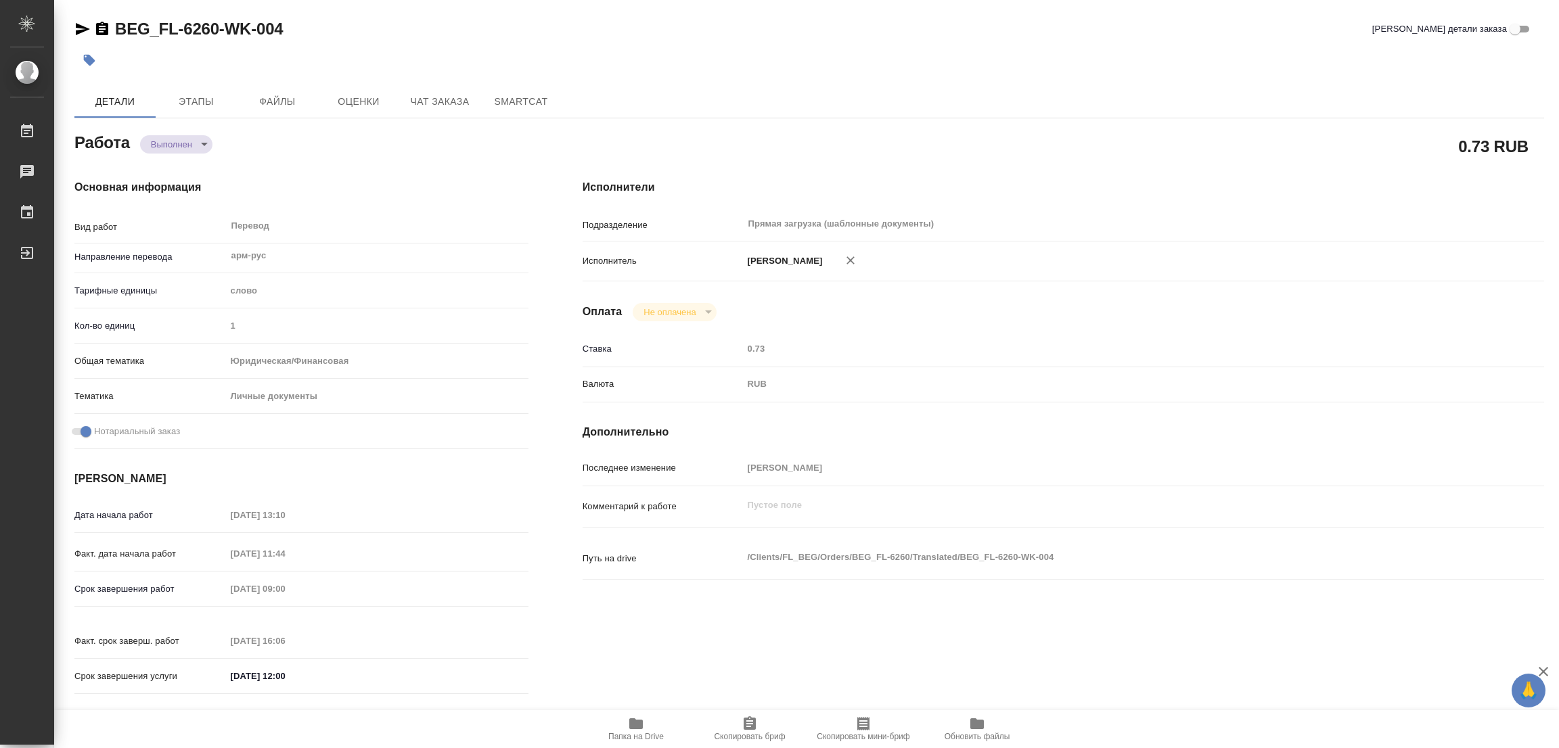
type textarea "x"
click at [87, 55] on icon "button" at bounding box center [90, 61] width 12 height 12
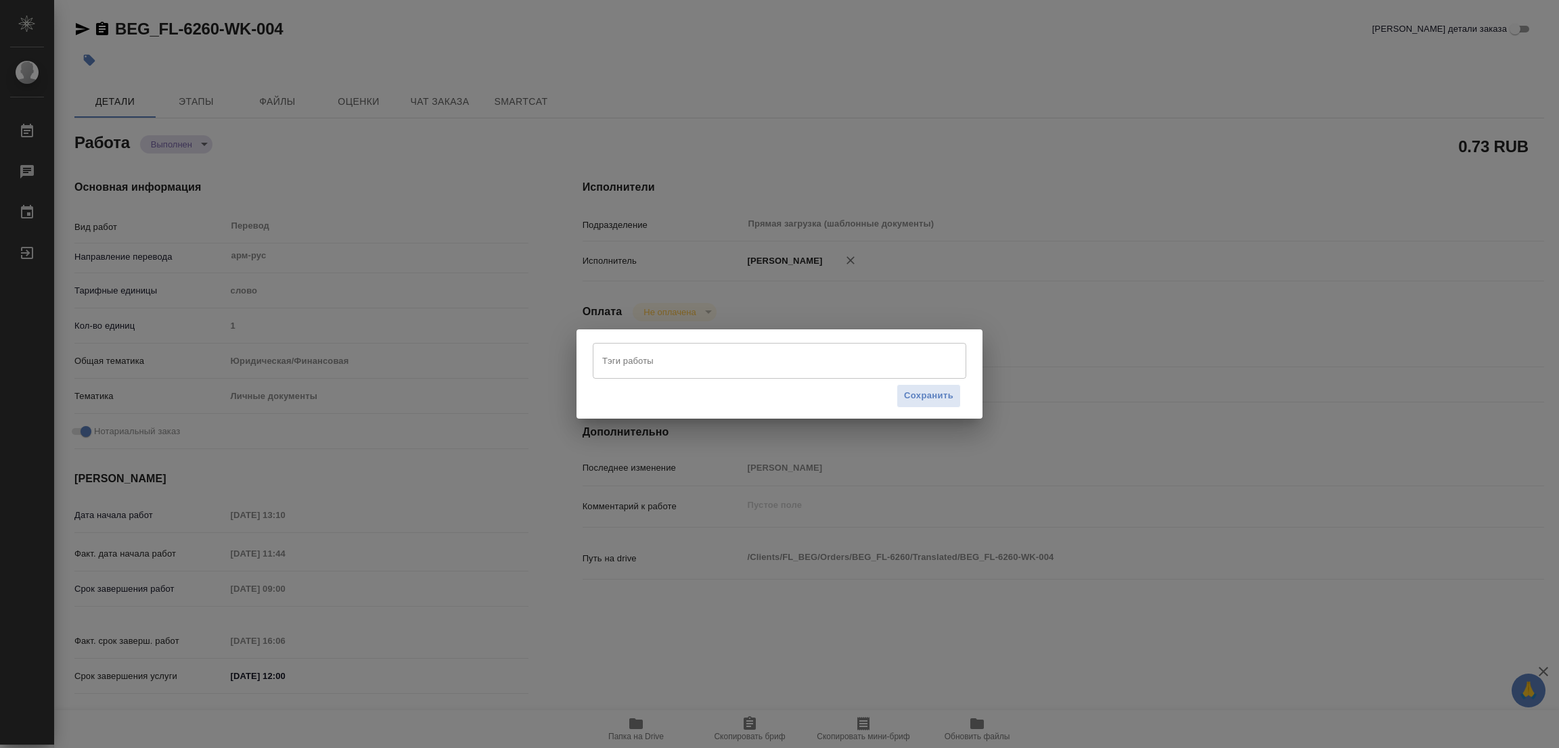
type textarea "x"
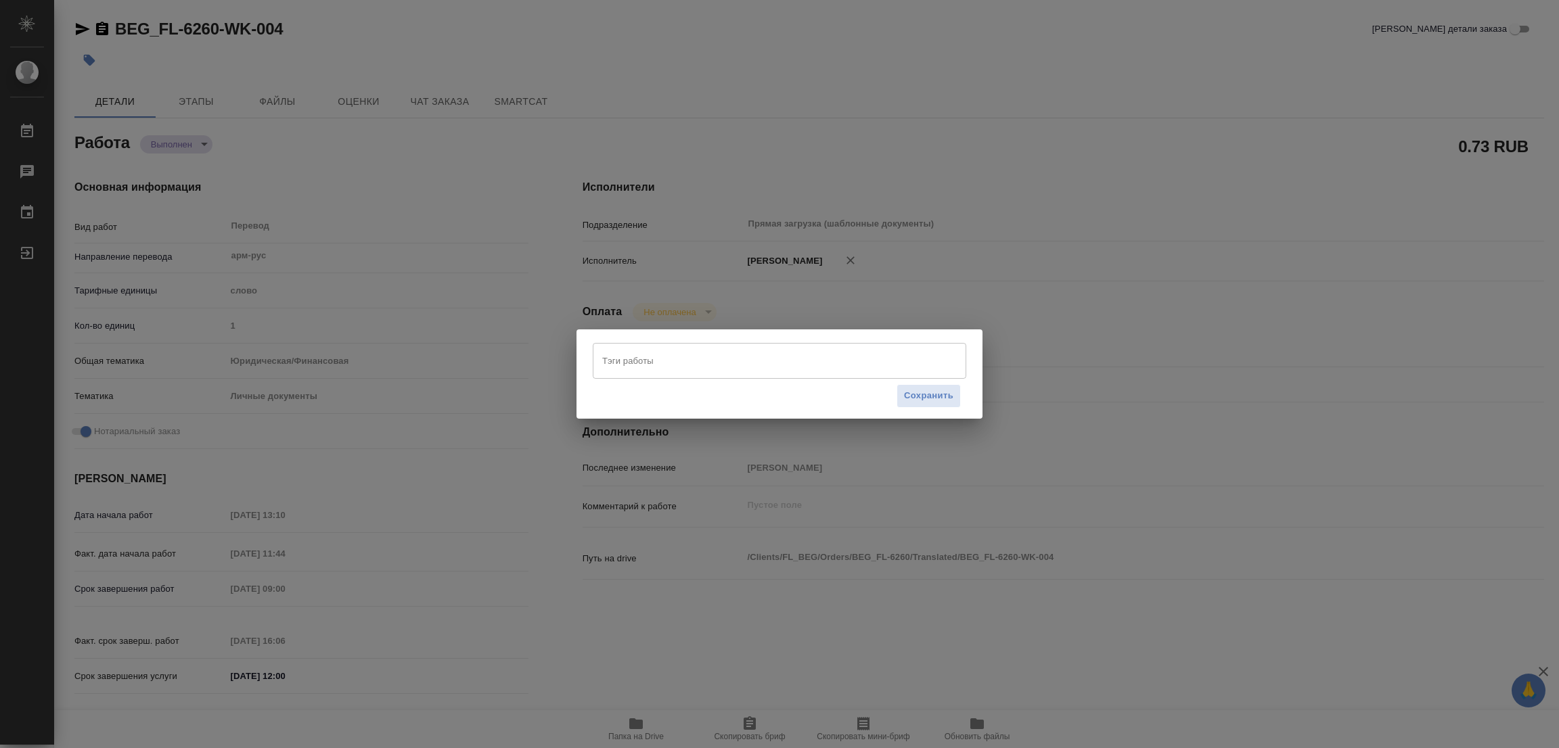
click at [669, 363] on input "Тэги работы" at bounding box center [767, 360] width 336 height 23
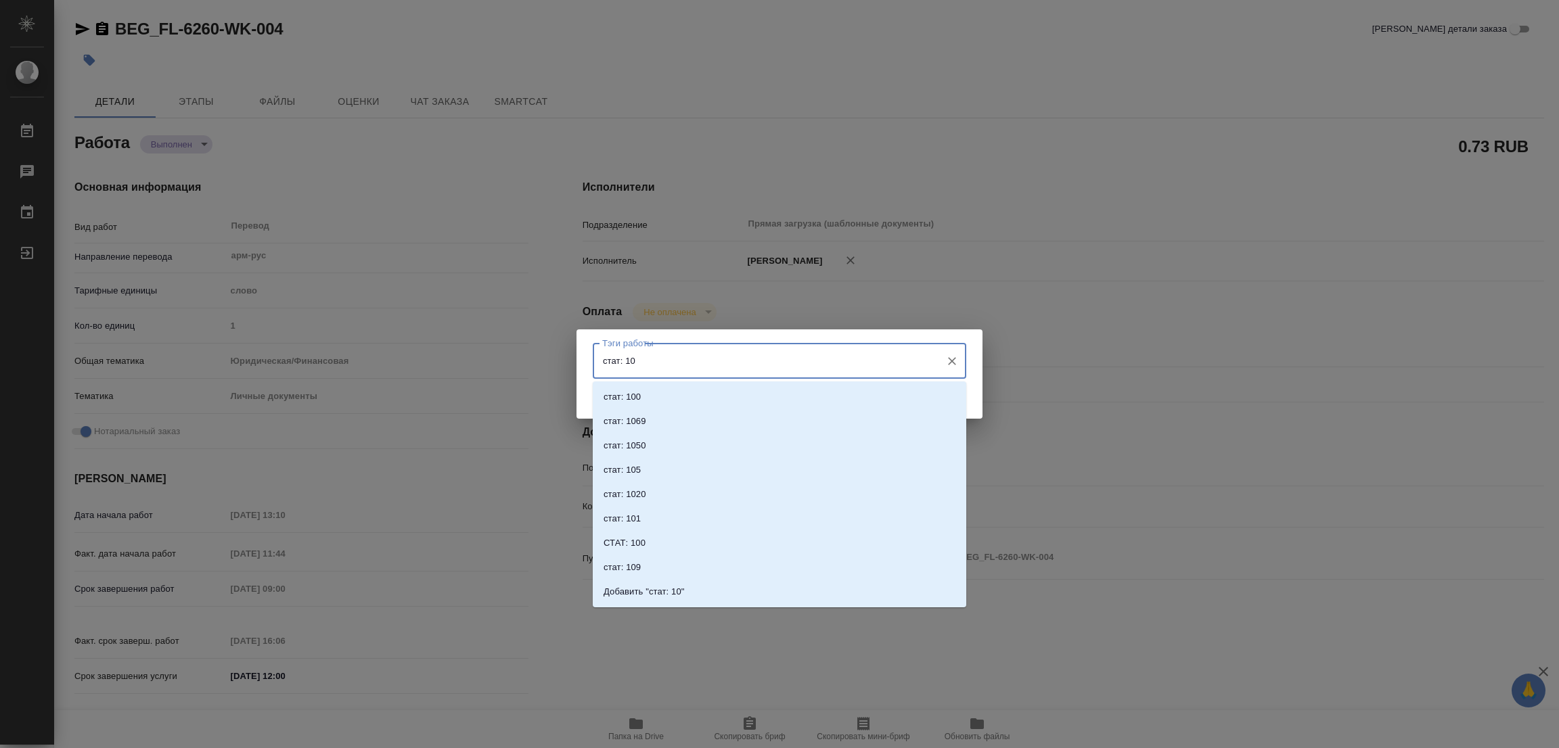
type input "стат: 100"
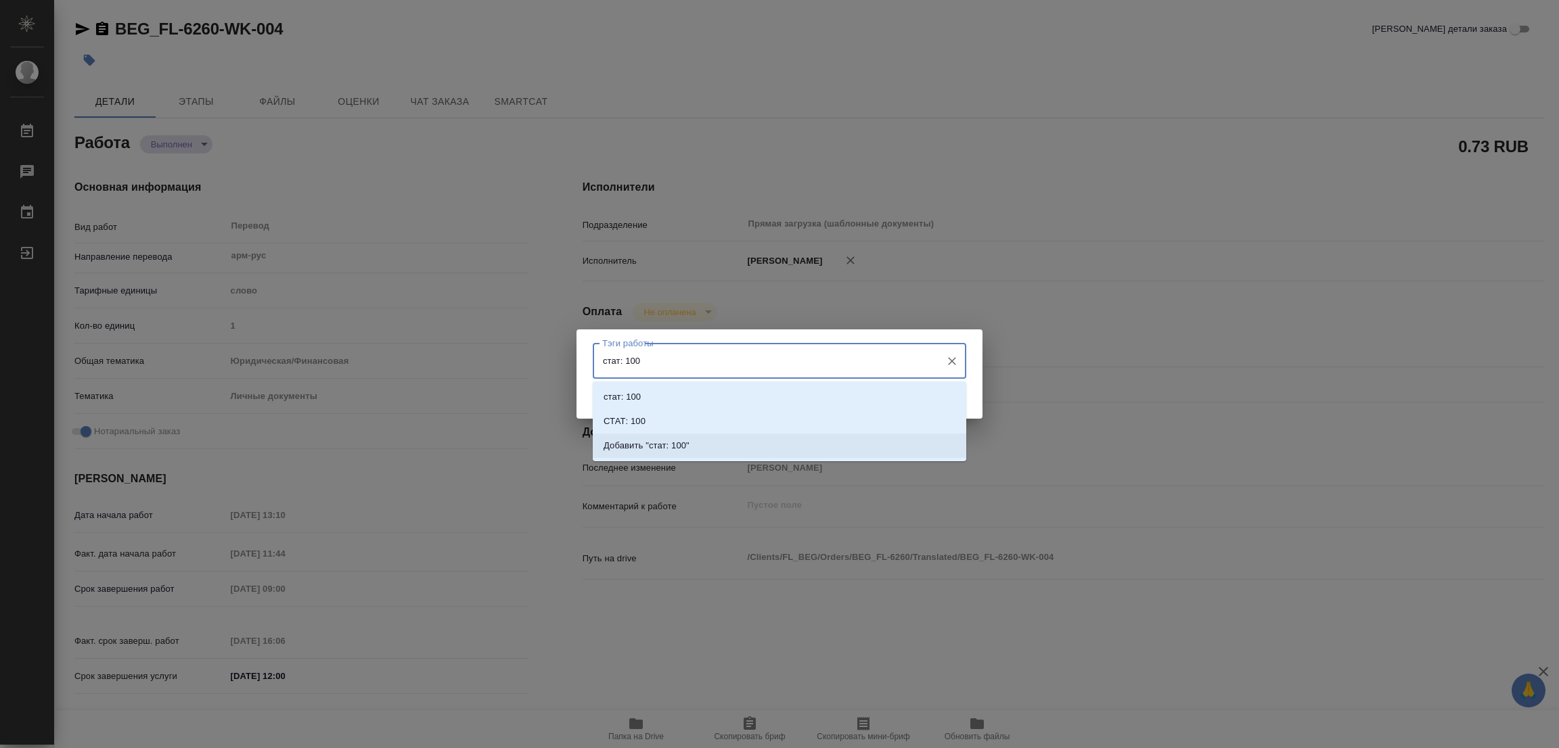
click at [672, 442] on p "Добавить "стат: 100"" at bounding box center [647, 446] width 86 height 14
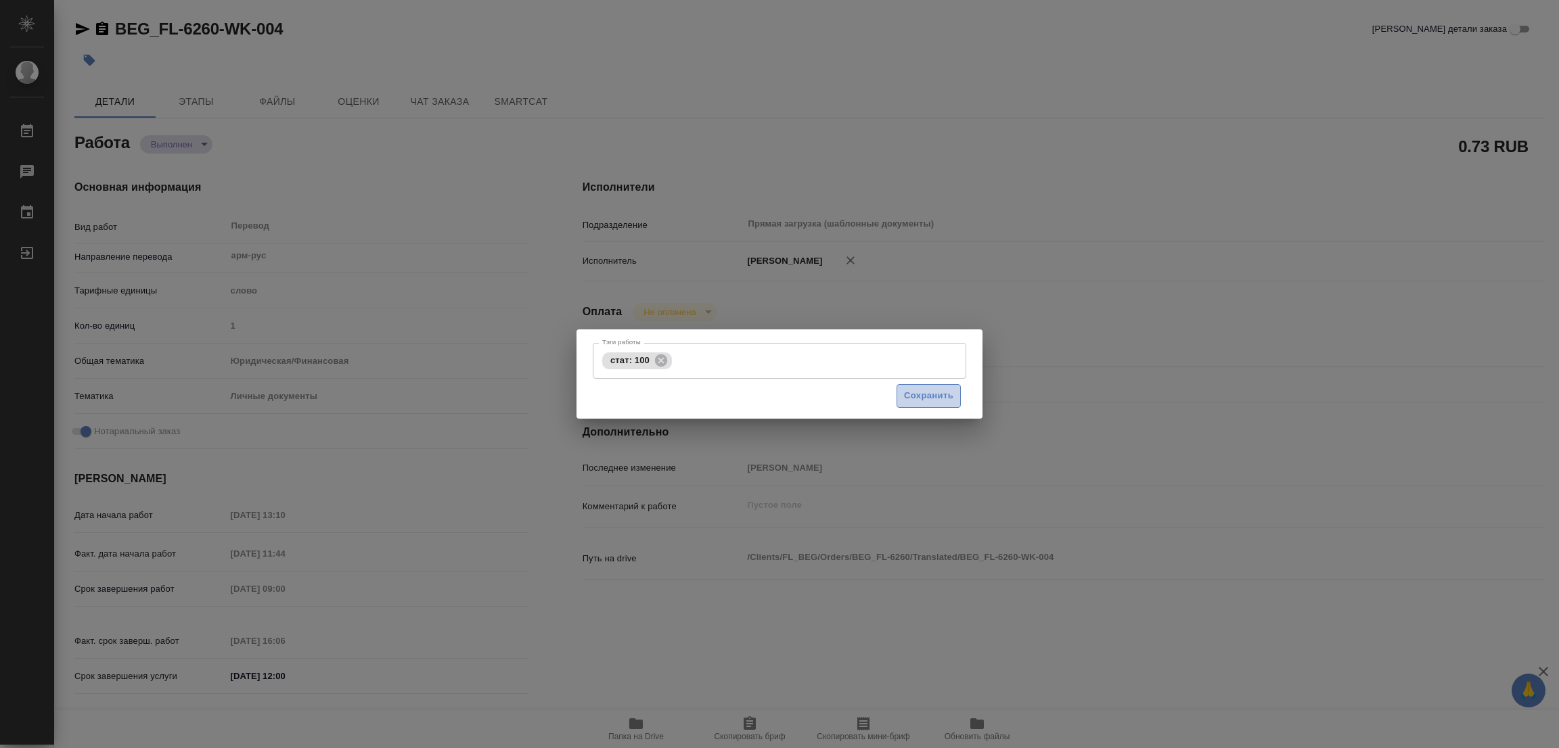
click at [941, 395] on span "Сохранить" at bounding box center [928, 396] width 49 height 16
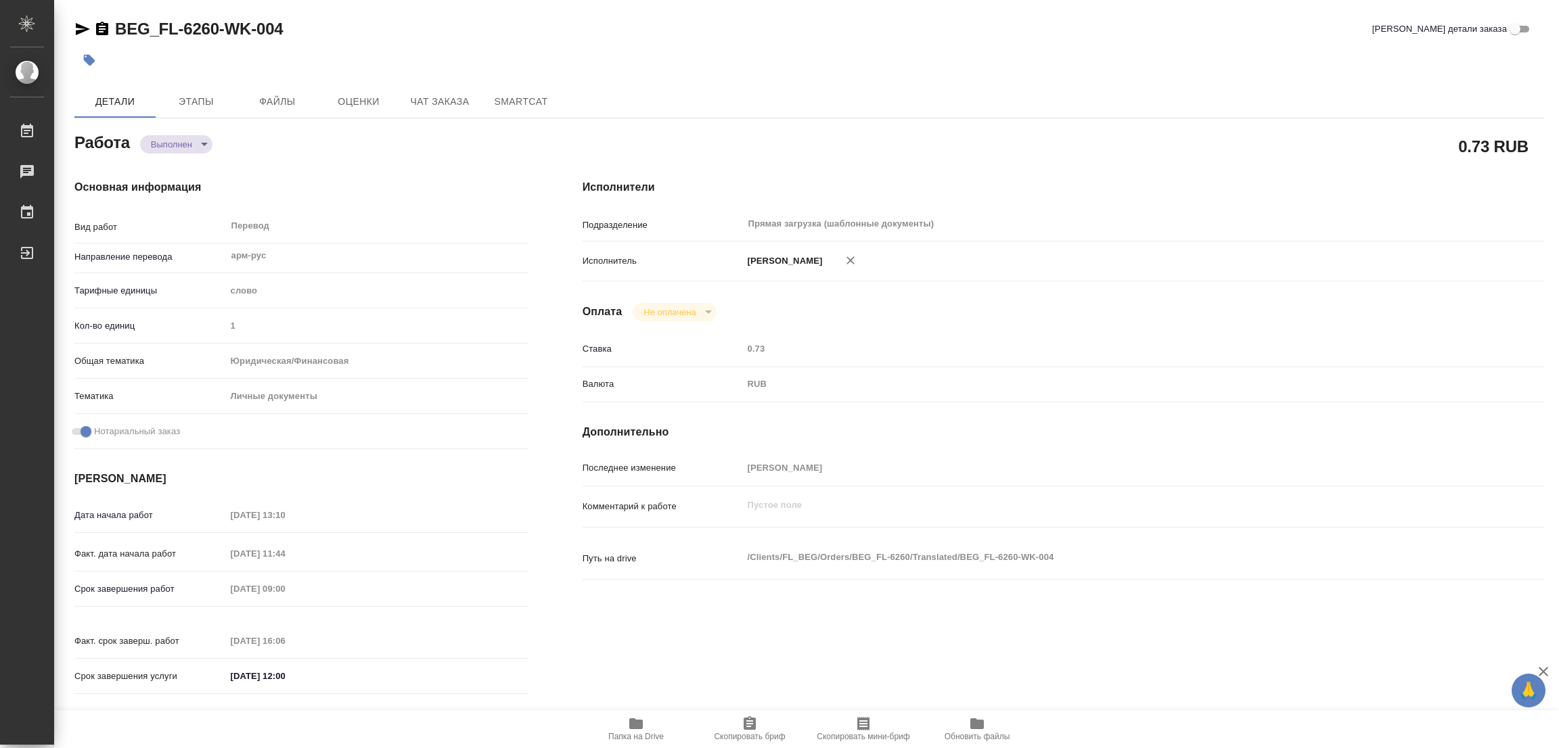
type input "completed"
type textarea "Перевод"
type textarea "x"
type input "арм-рус"
type input "5a8b1489cc6b4906c91bfd90"
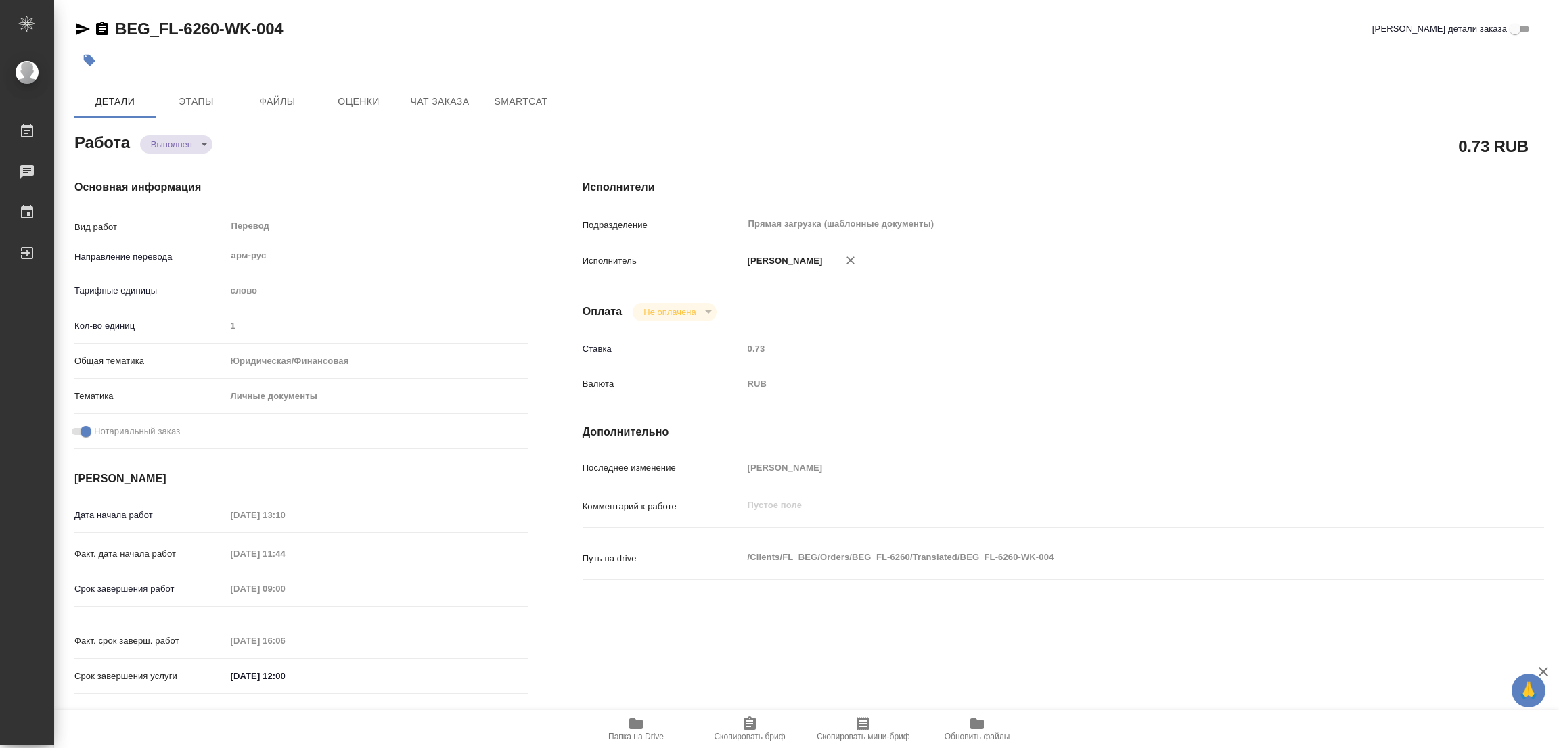
type input "1"
type input "yr-fn"
type input "5a8b8b956a9677013d343cfe"
checkbox input "true"
type input "04.09.2025 13:10"
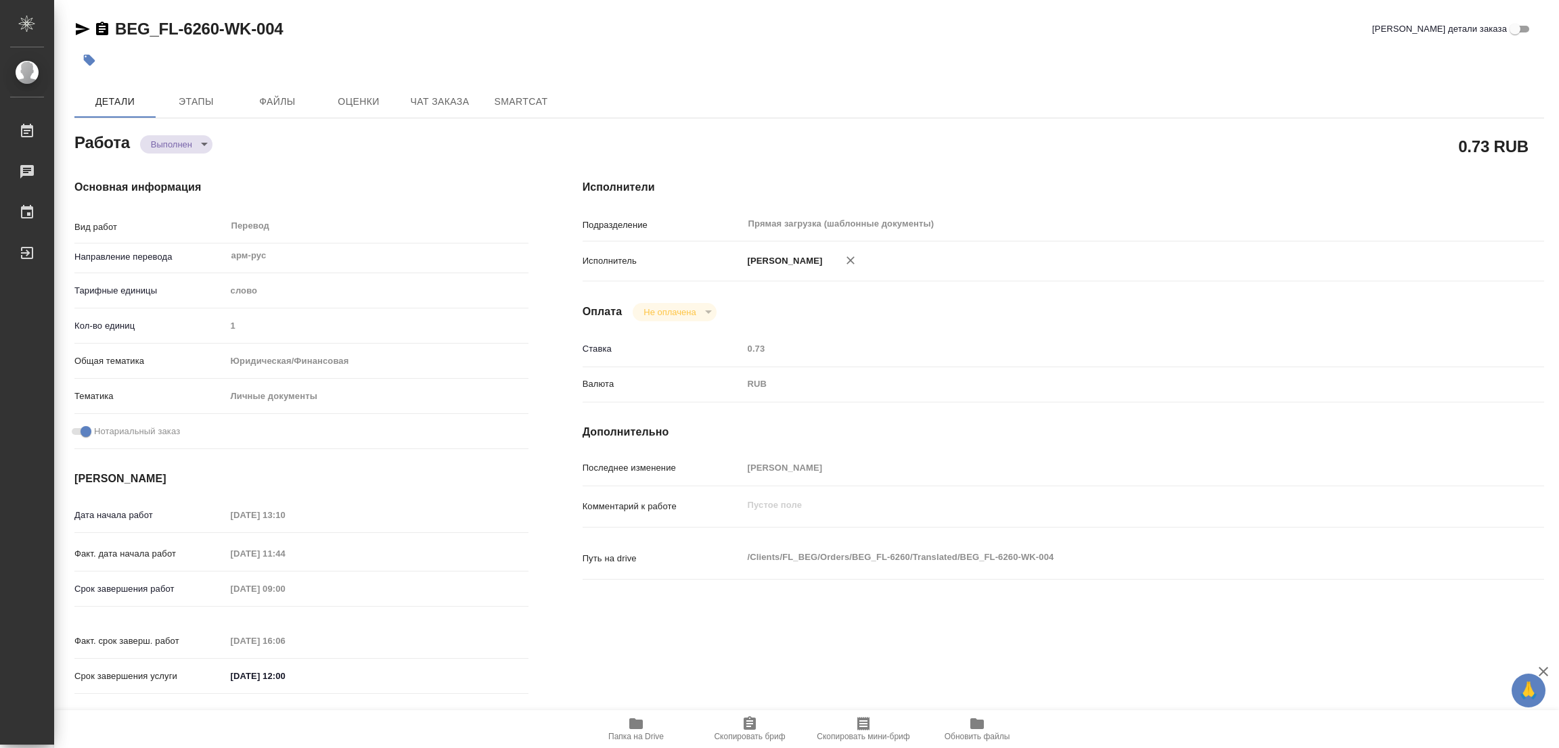
type input "24.09.2025 11:44"
type input "26.09.2025 09:00"
type input "25.09.2025 16:06"
type input "[DATE] 12:00"
type input "Прямая загрузка (шаблонные документы)"
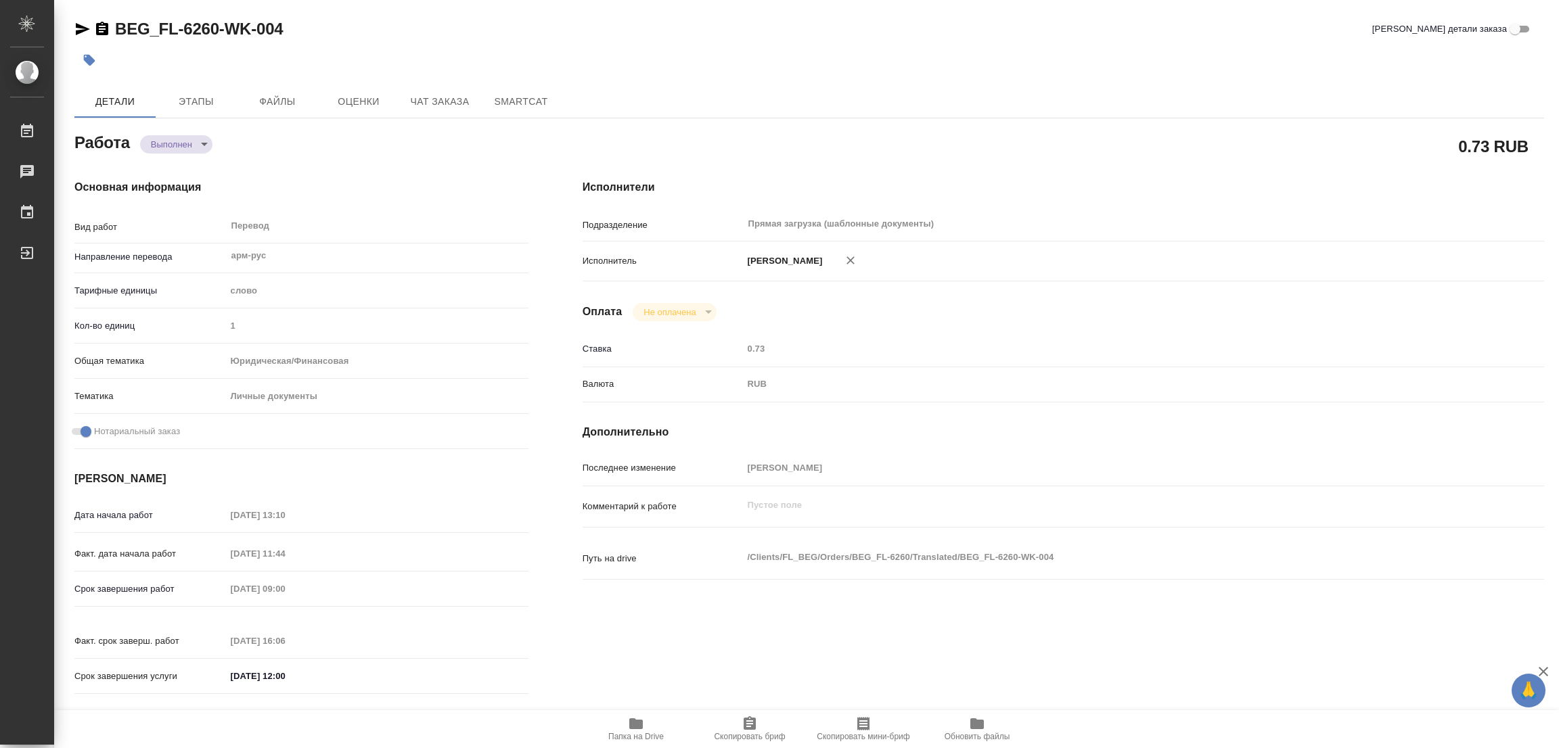
type input "notPayed"
type input "0.73"
type input "RUB"
type input "Попова Галина"
type textarea "x"
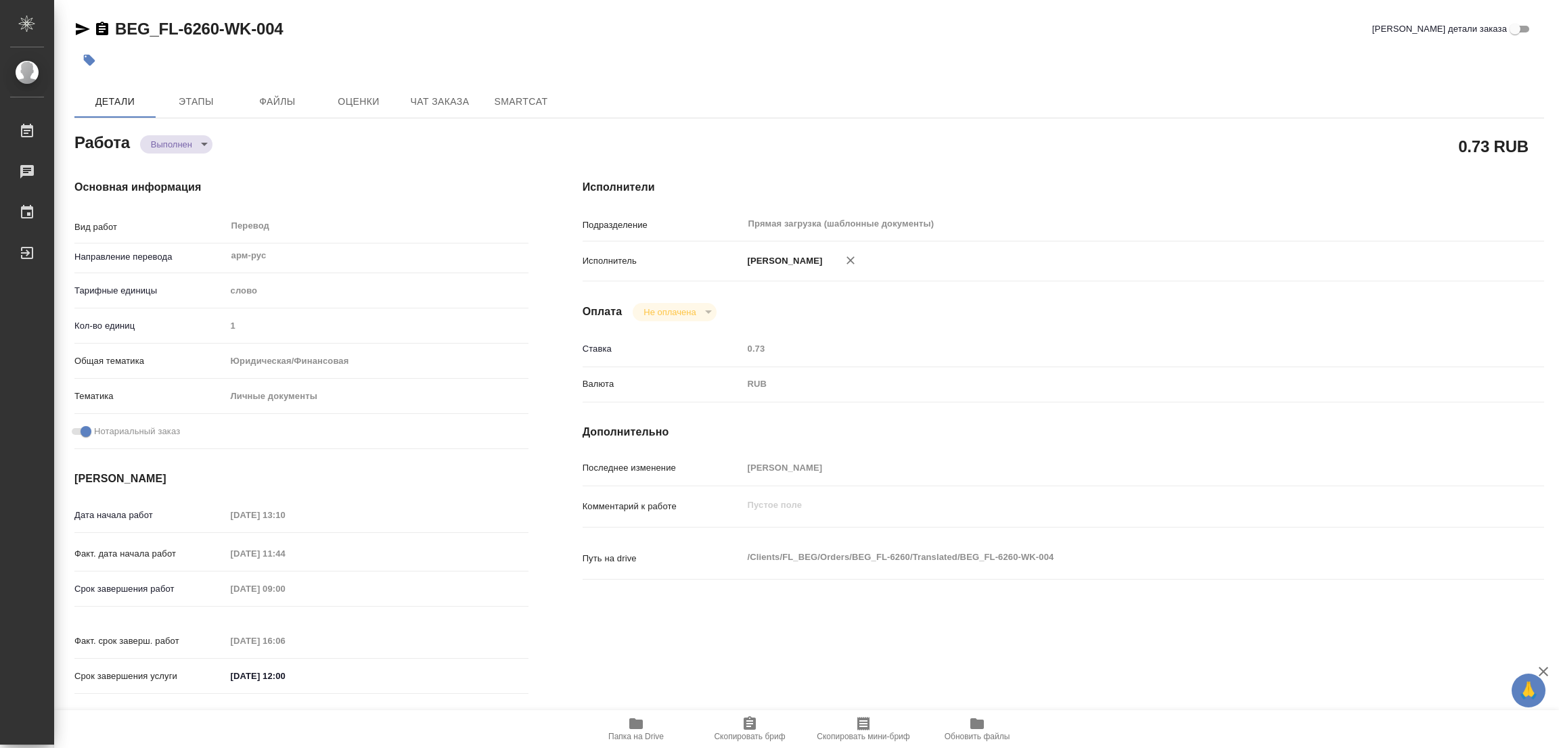
type textarea "/Clients/FL_BEG/Orders/BEG_FL-6260/Translated/BEG_FL-6260-WK-004"
type textarea "x"
type input "BEG_FL-6260"
type input "Перевод станд. несрочный"
type input "Корректура, Редактура, Перевод, Приёмка по качеству, Постредактура машинного пе…"
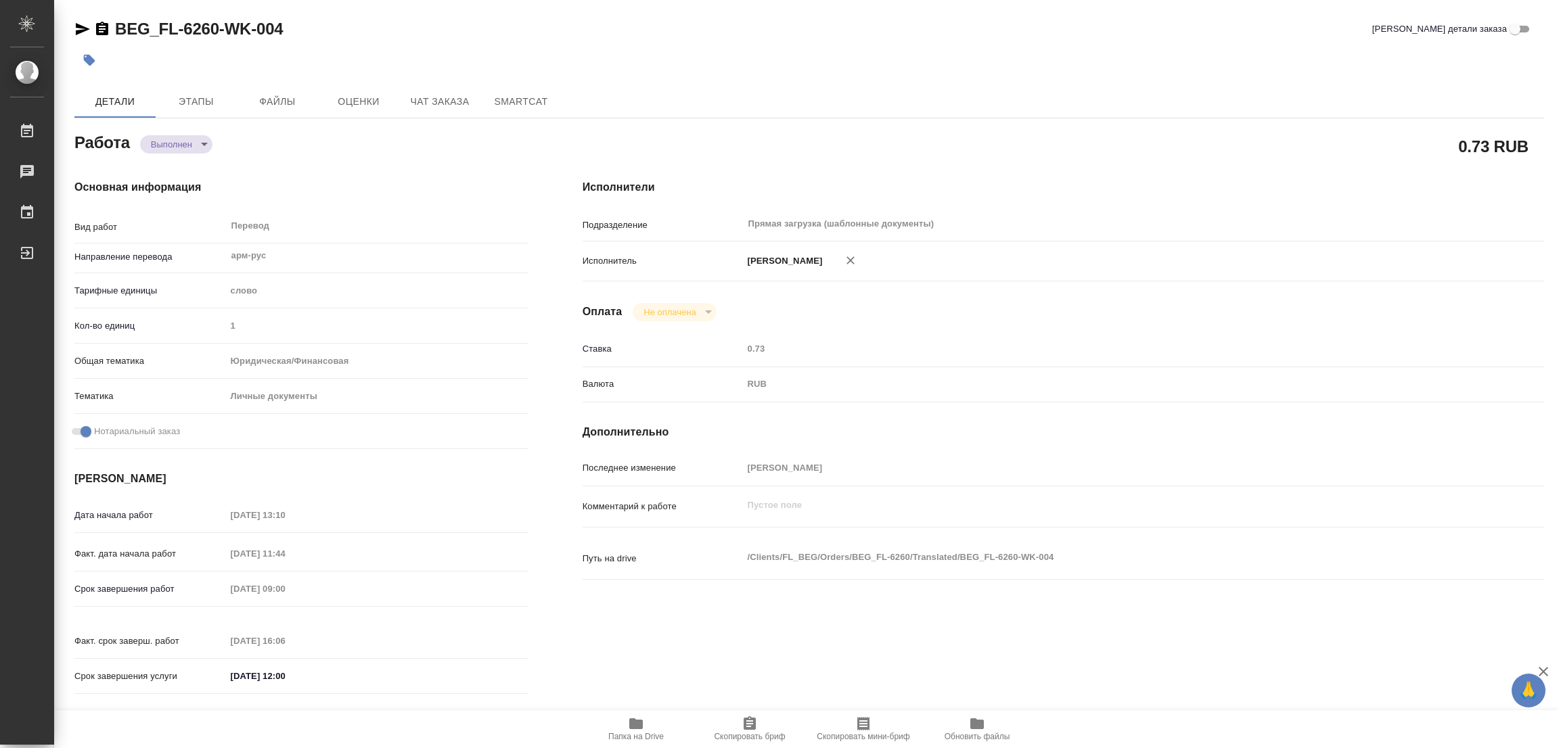
type input "Антонова Кристина"
type input "/Clients/FL_BEG/Orders/BEG_FL-6260"
type textarea "x"
type textarea "два пасп арм и серб на русский, под нот"
type textarea "x"
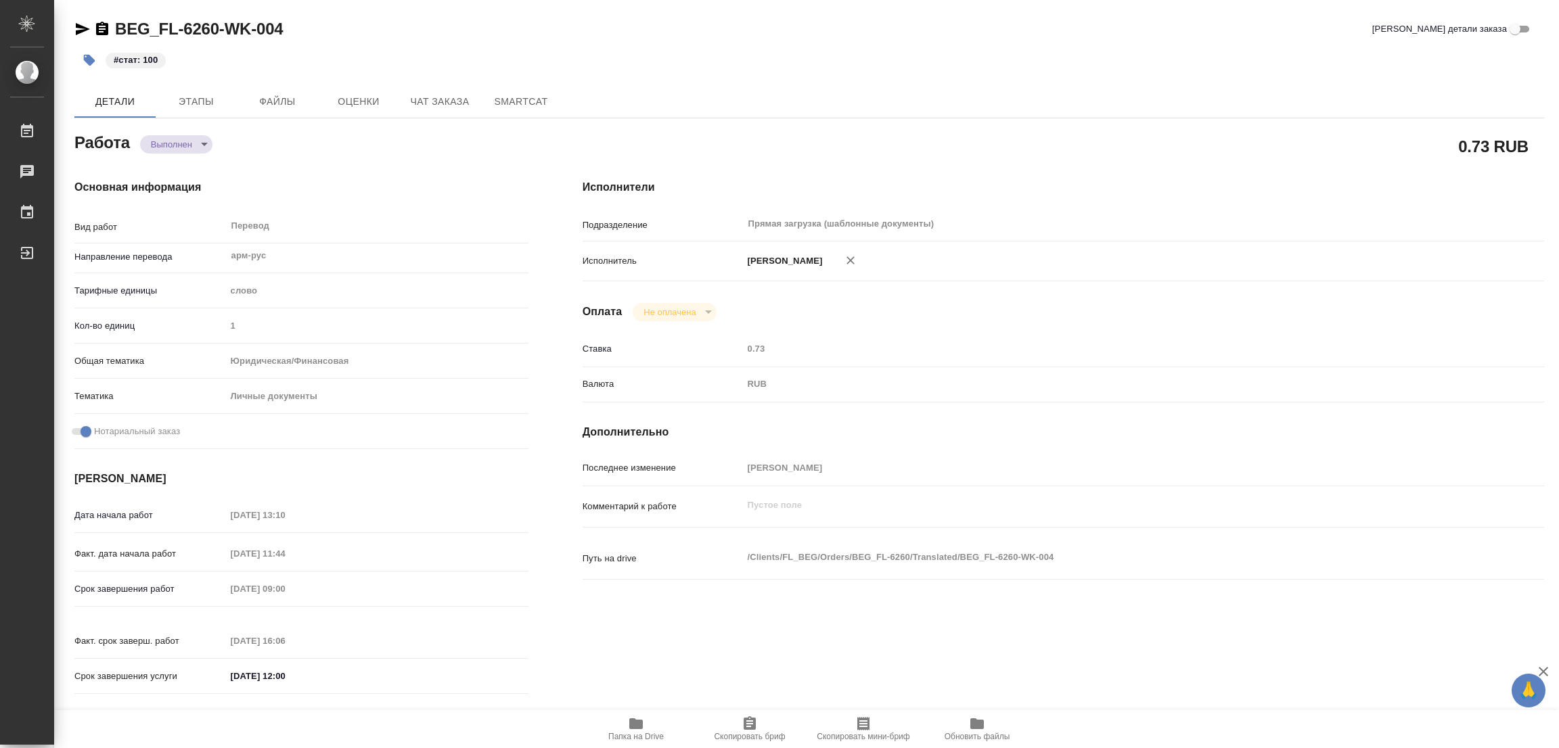
type textarea "x"
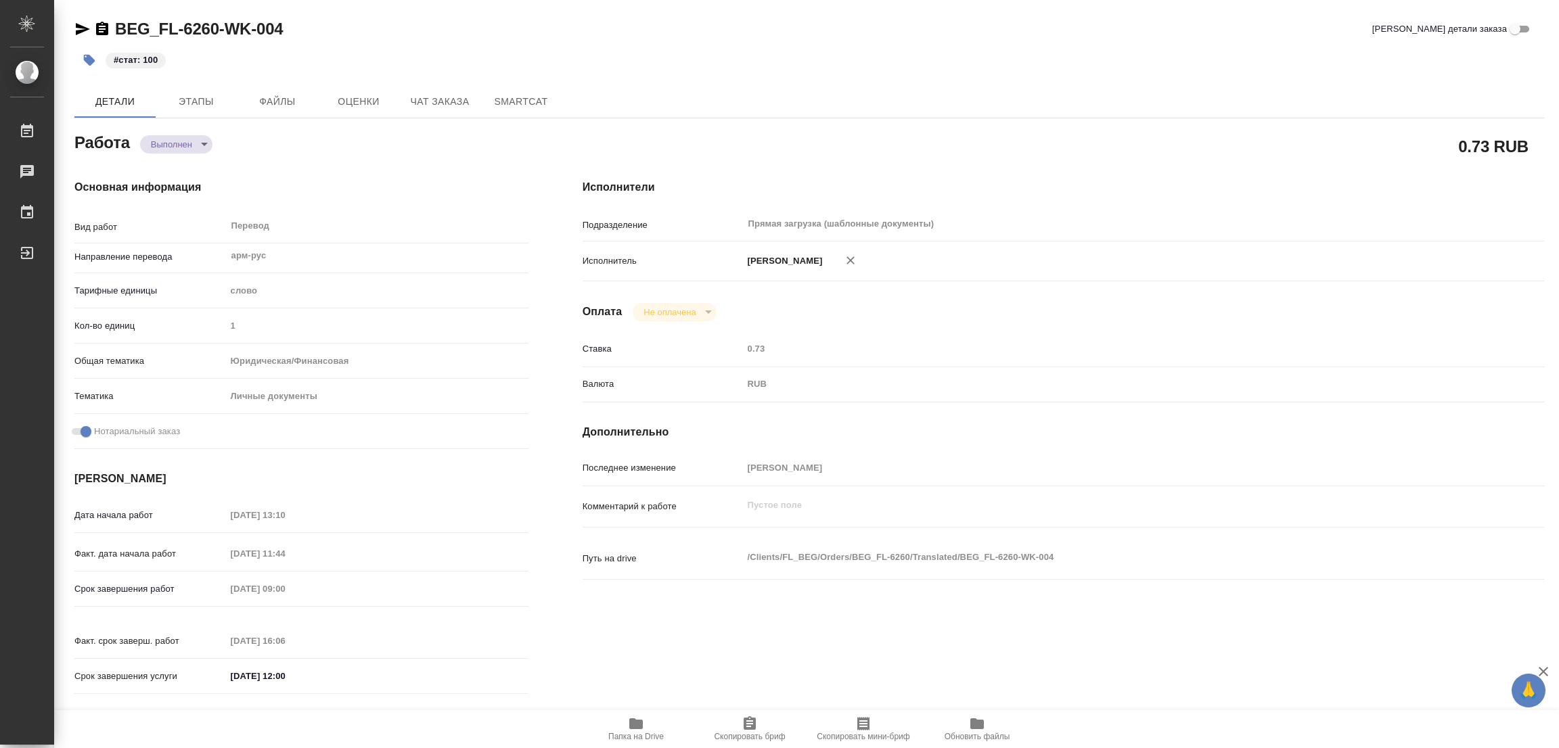
type textarea "x"
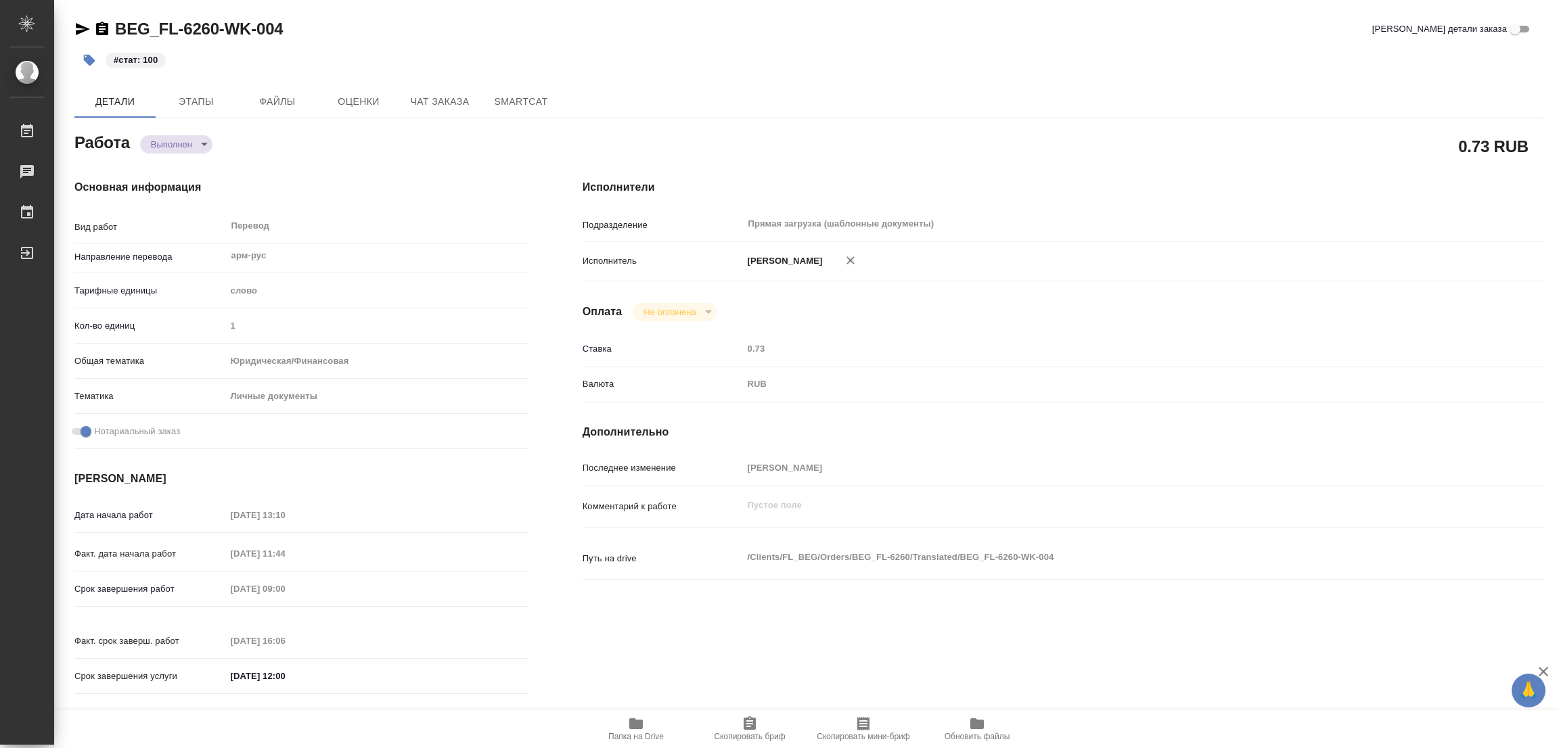
type textarea "x"
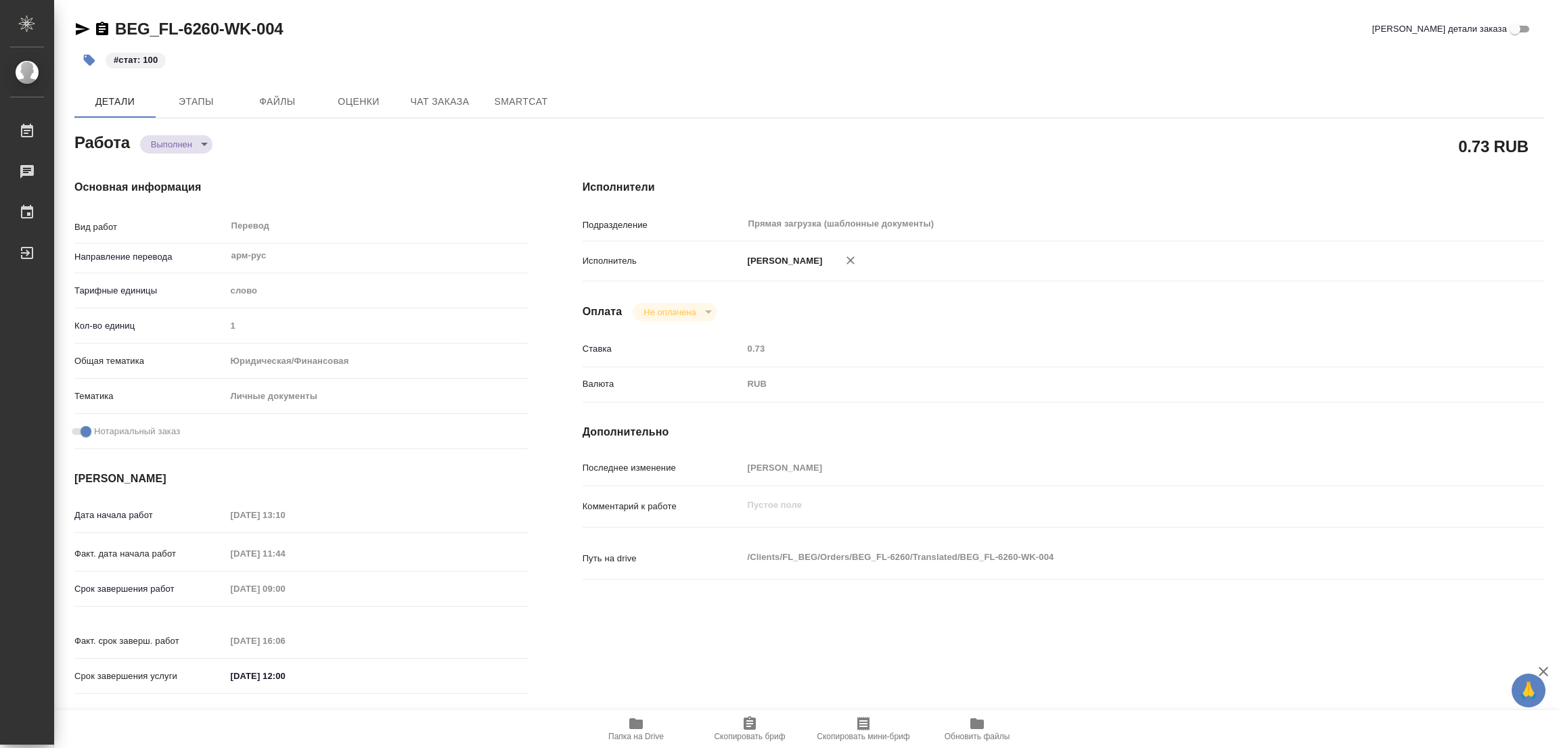
type textarea "x"
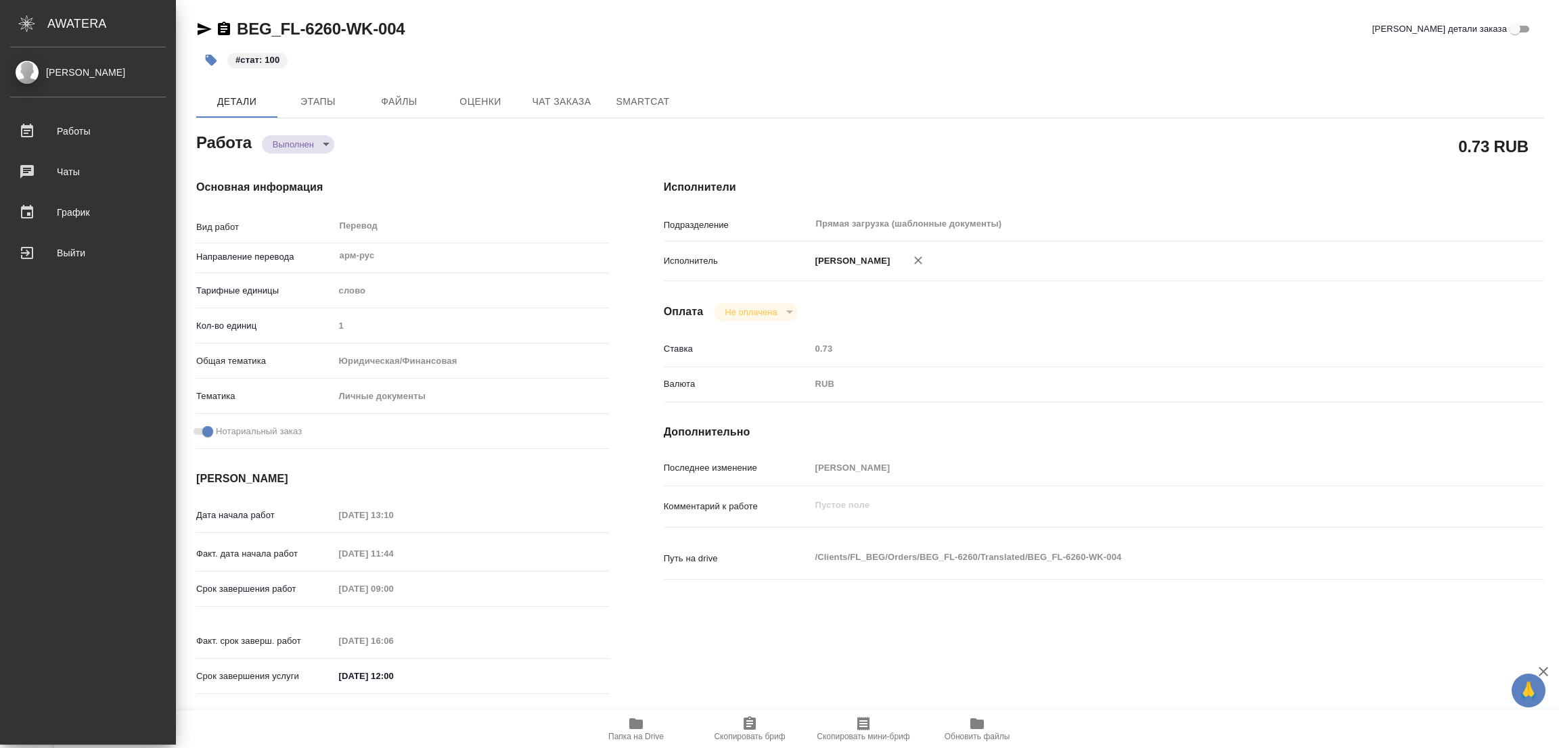
type textarea "x"
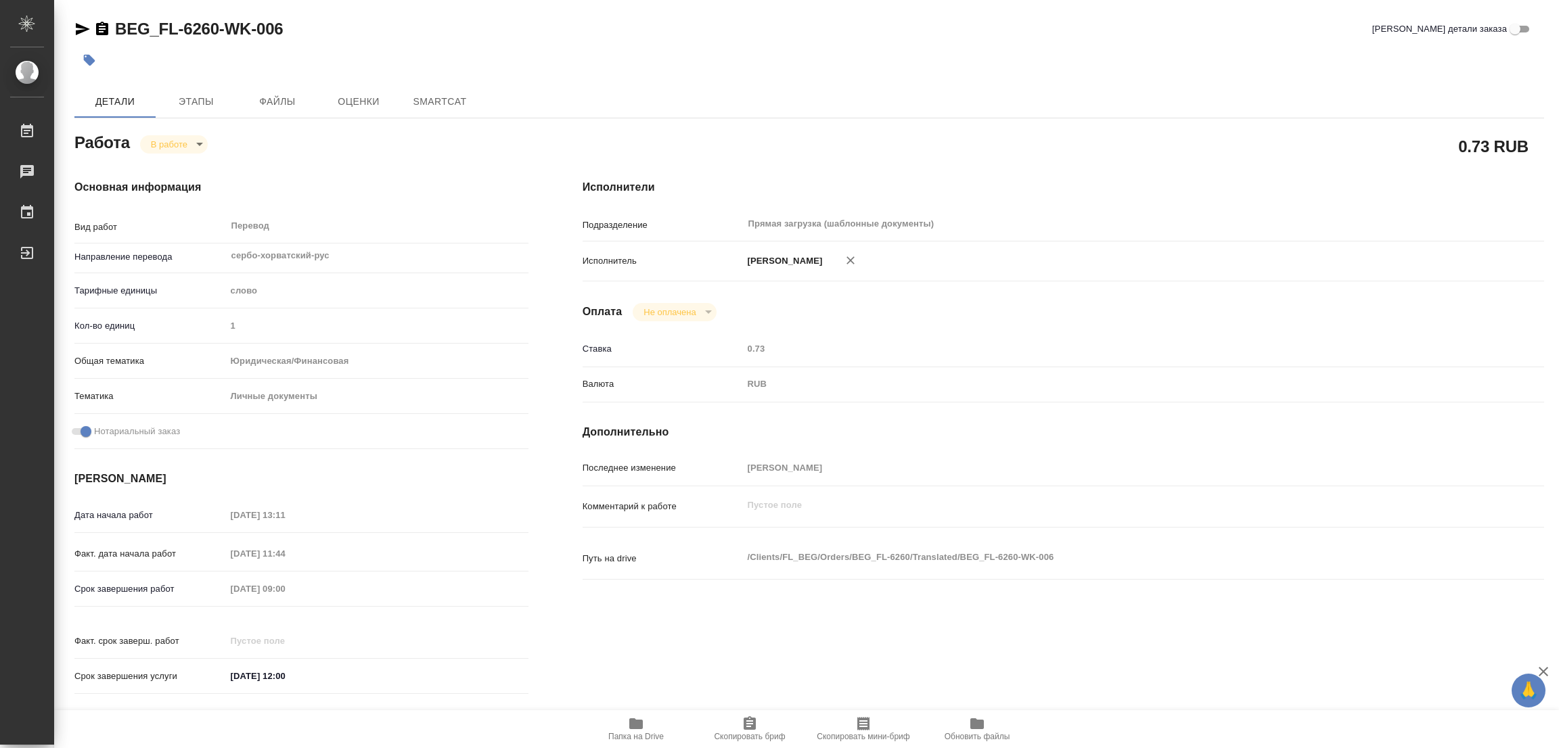
type textarea "x"
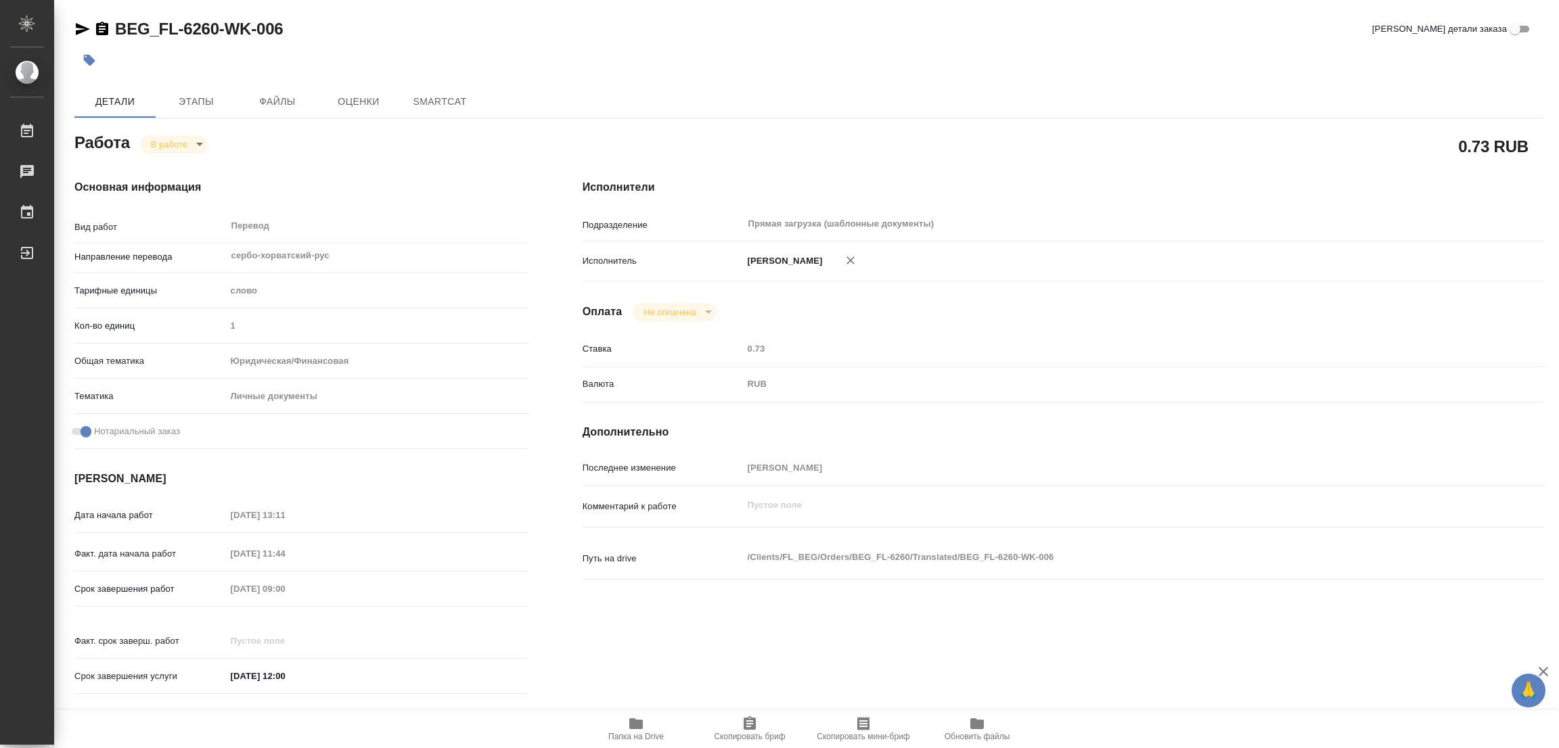
type textarea "x"
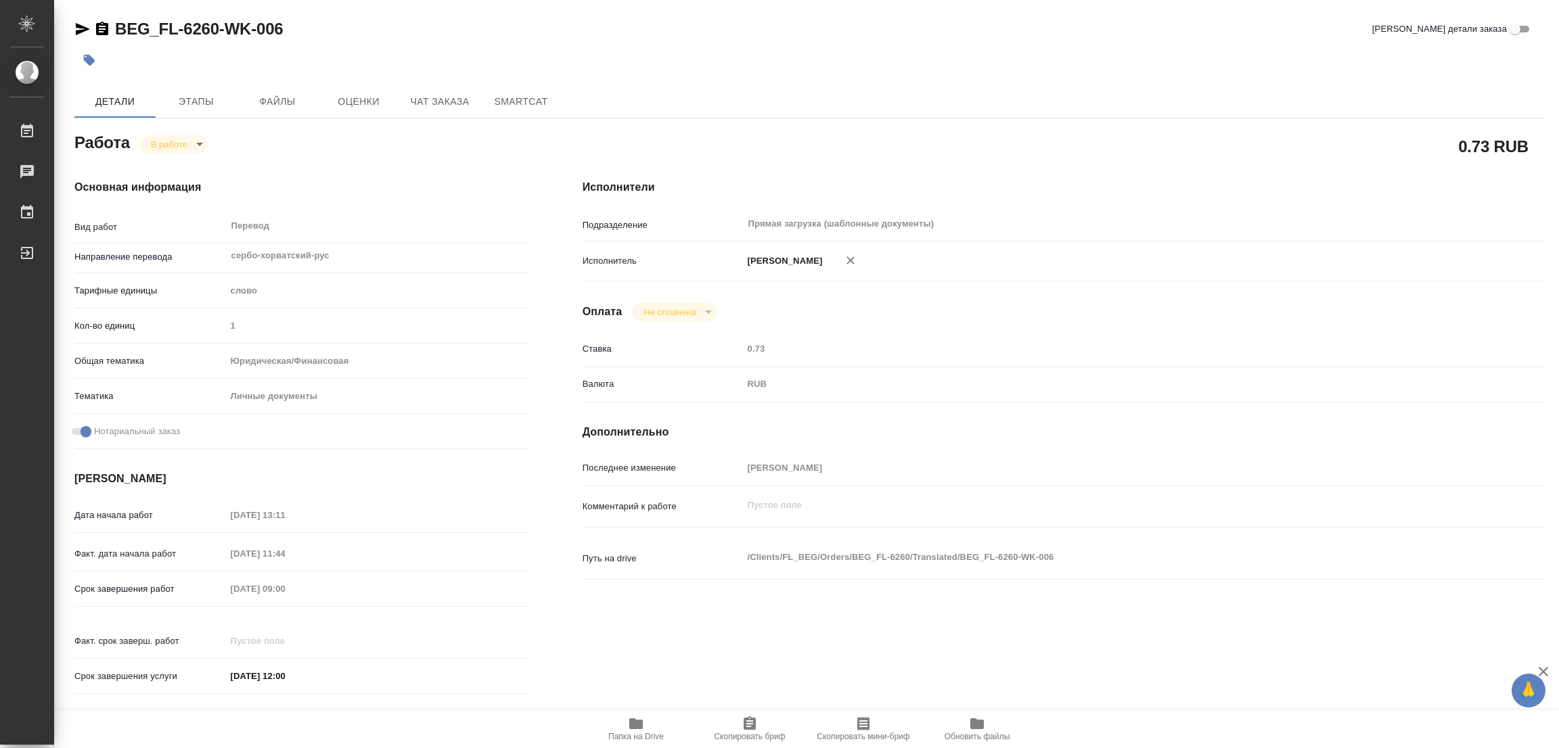
type textarea "x"
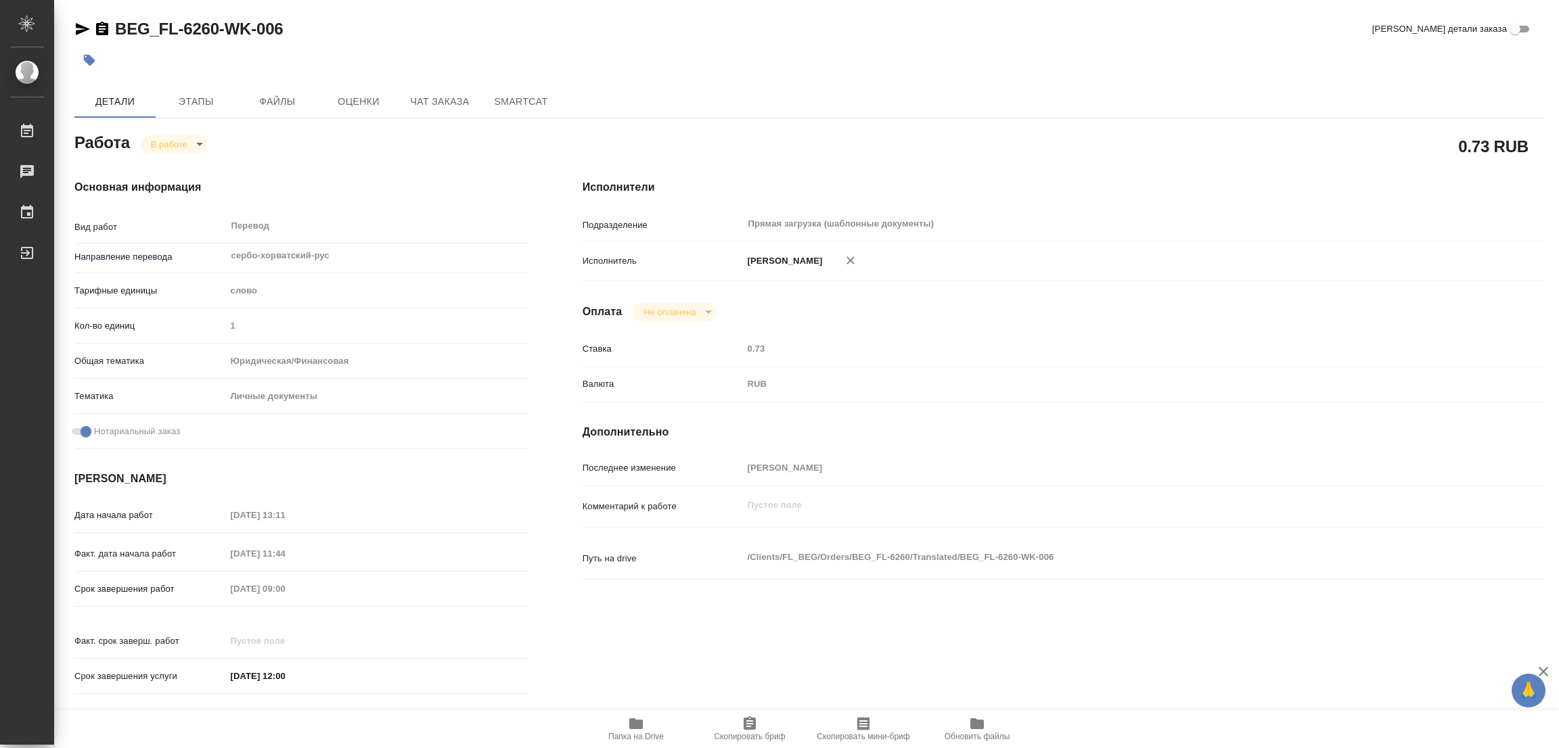
type textarea "x"
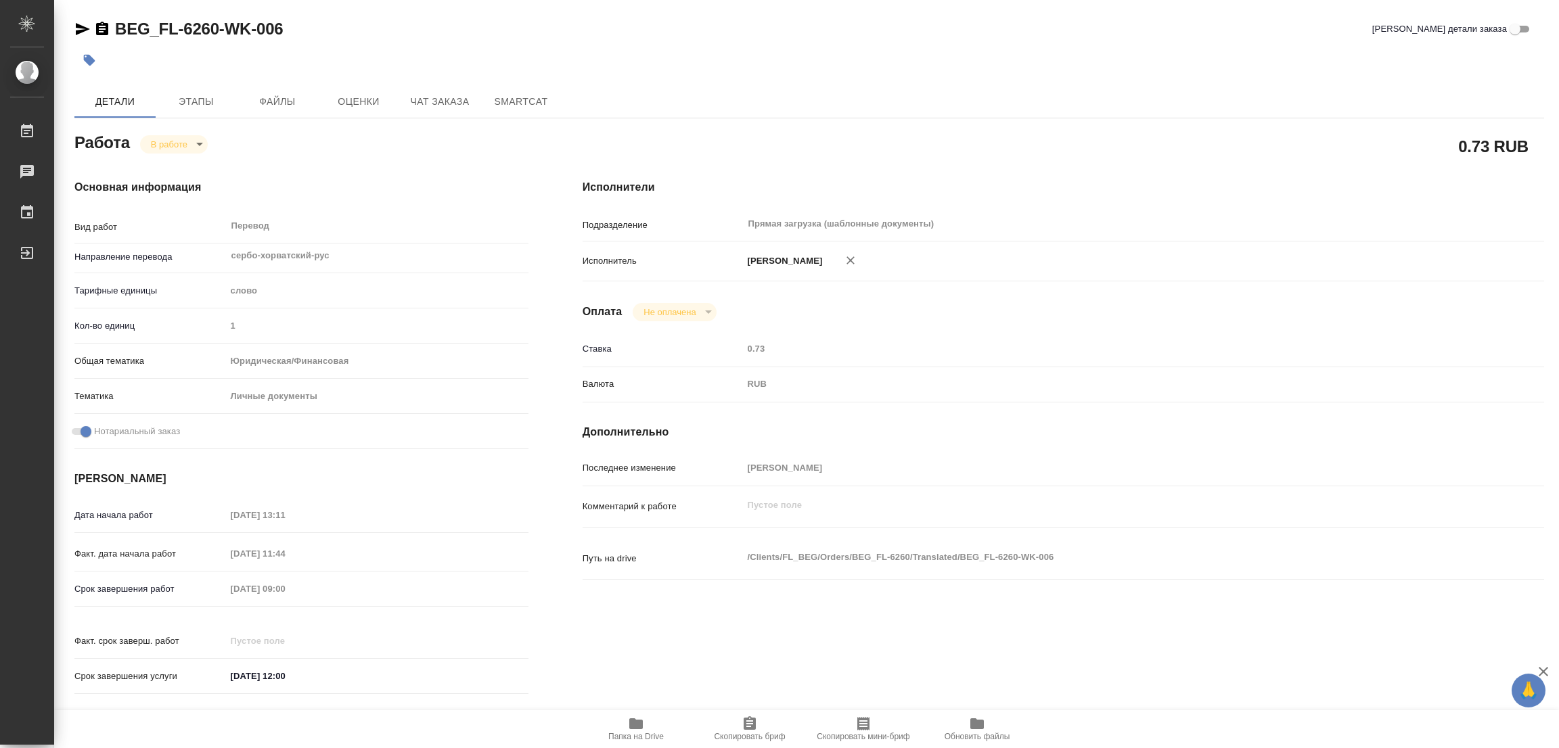
click at [634, 724] on icon "button" at bounding box center [636, 724] width 14 height 11
click at [651, 20] on div "BEG_FL-6260-WK-006 Кратко детали заказа" at bounding box center [809, 29] width 1470 height 22
click at [165, 143] on body "🙏 .cls-1 fill:#fff; AWATERA Popova Galina Работы 0 Чаты График Выйти BEG_FL-626…" at bounding box center [779, 374] width 1559 height 748
click at [164, 164] on button "Выполнен" at bounding box center [175, 167] width 49 height 15
type textarea "x"
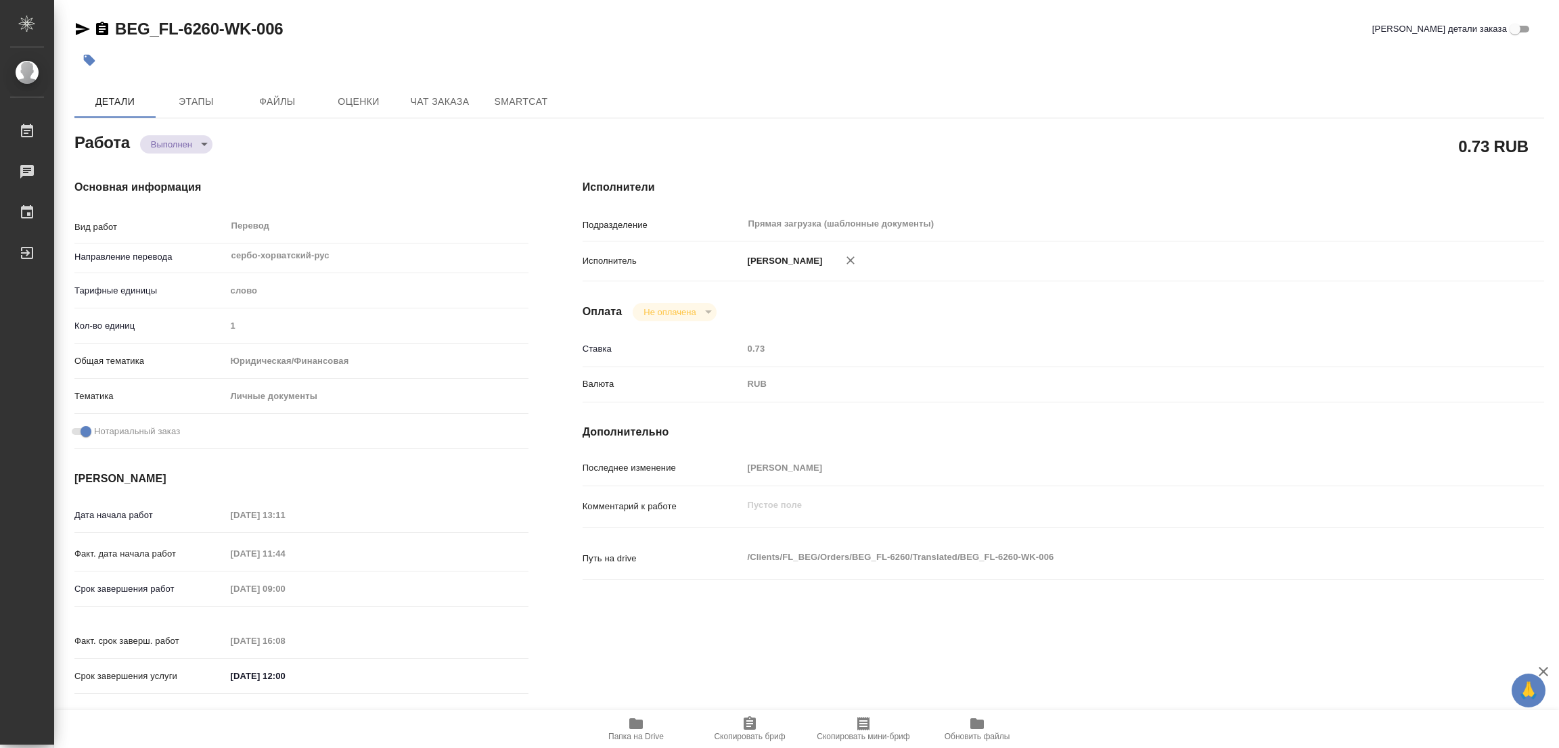
type textarea "x"
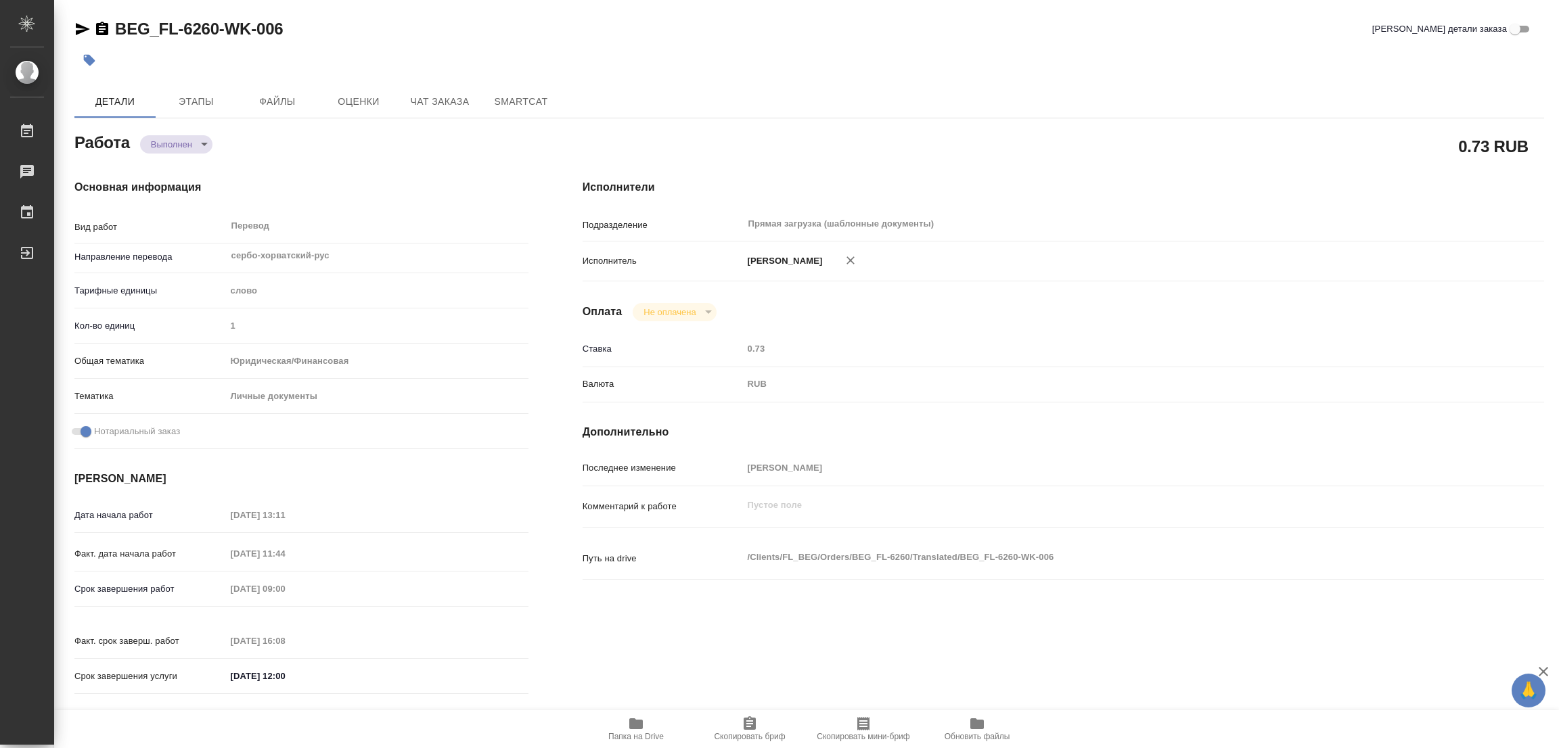
type textarea "x"
click at [91, 66] on icon "button" at bounding box center [90, 60] width 14 height 14
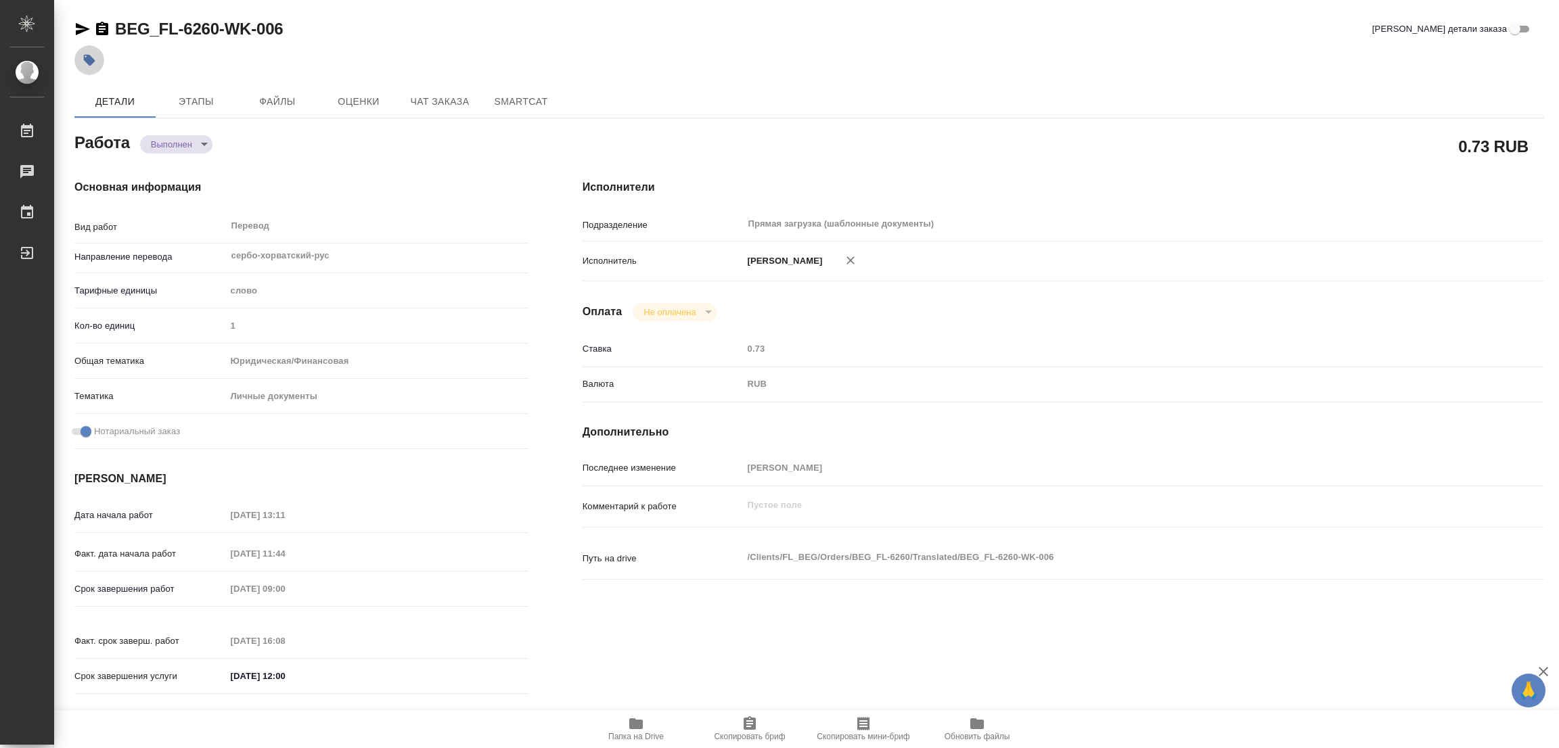
type textarea "x"
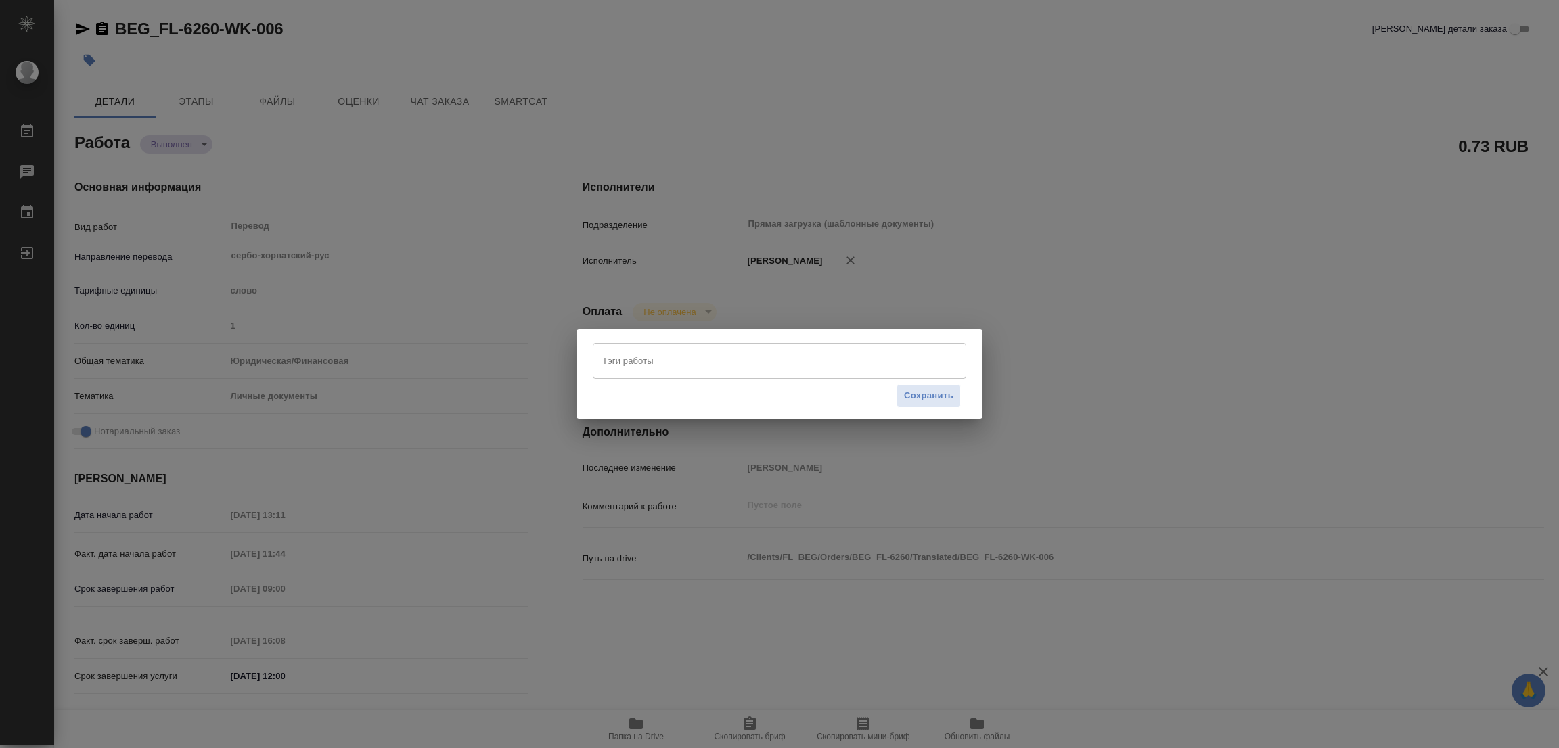
type textarea "x"
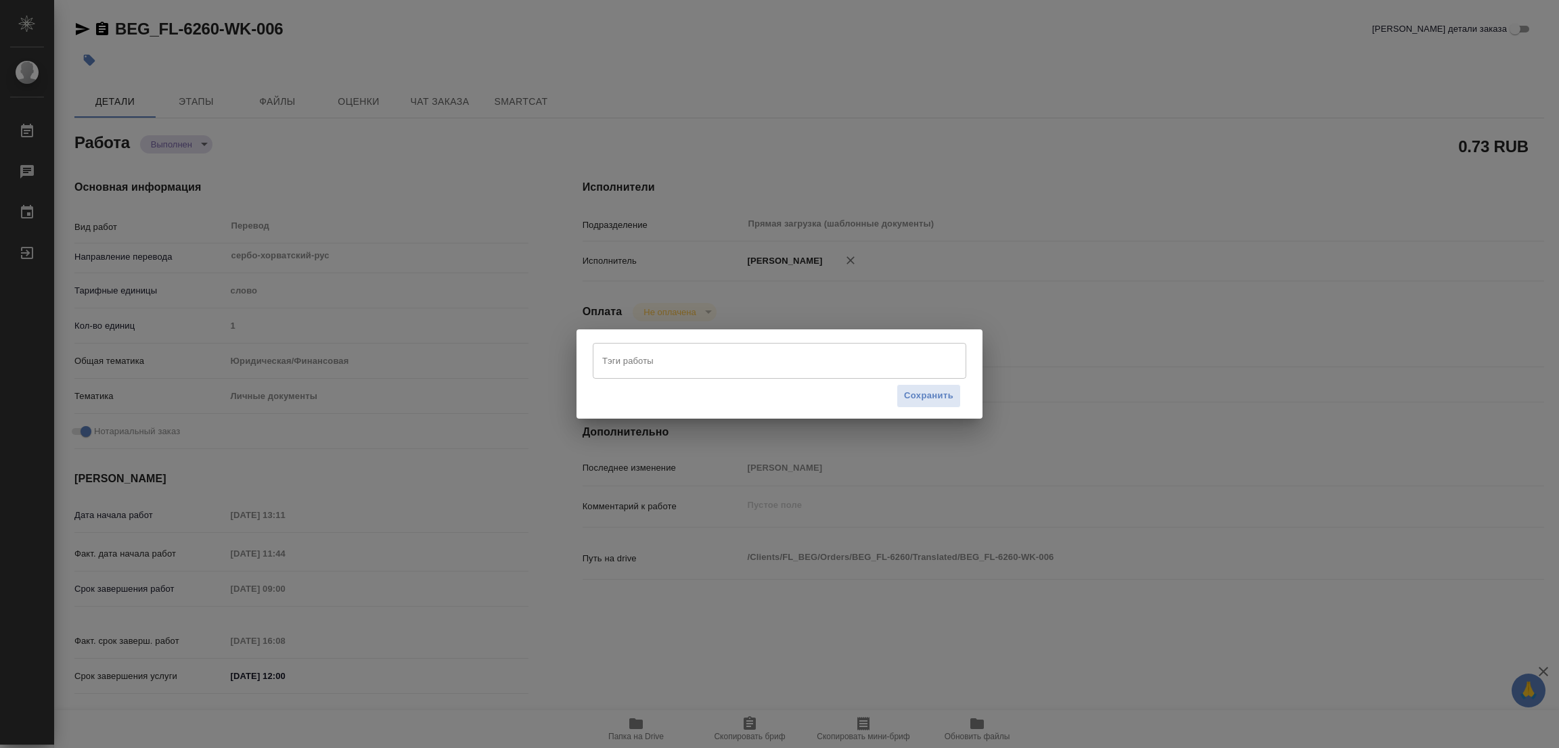
click at [619, 370] on input "Тэги работы" at bounding box center [767, 360] width 336 height 23
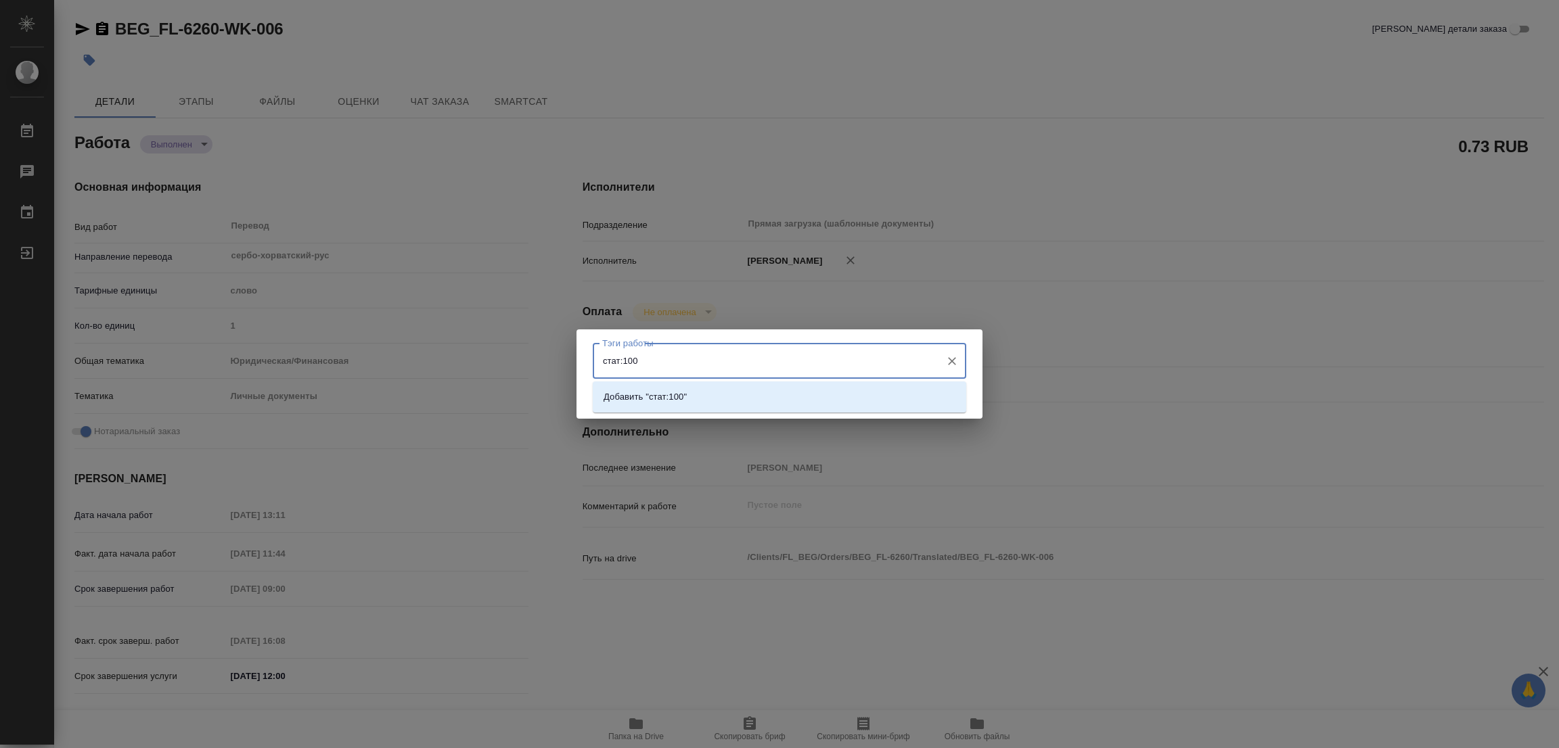
click at [622, 361] on input "стат:100" at bounding box center [767, 360] width 336 height 23
click at [623, 361] on input "стат:100" at bounding box center [767, 360] width 336 height 23
type input "стат: 100"
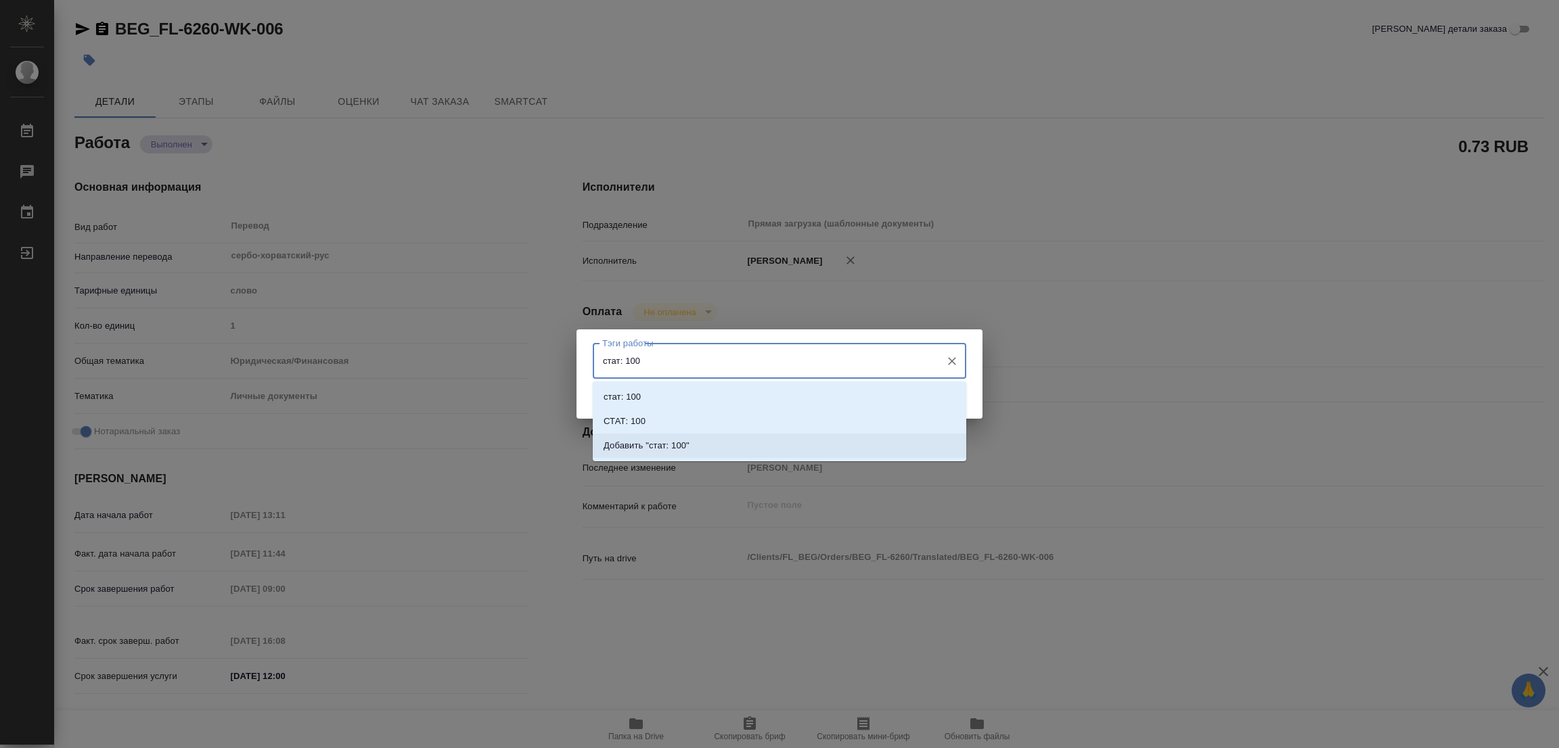
click at [847, 451] on li "Добавить "стат: 100"" at bounding box center [780, 446] width 374 height 24
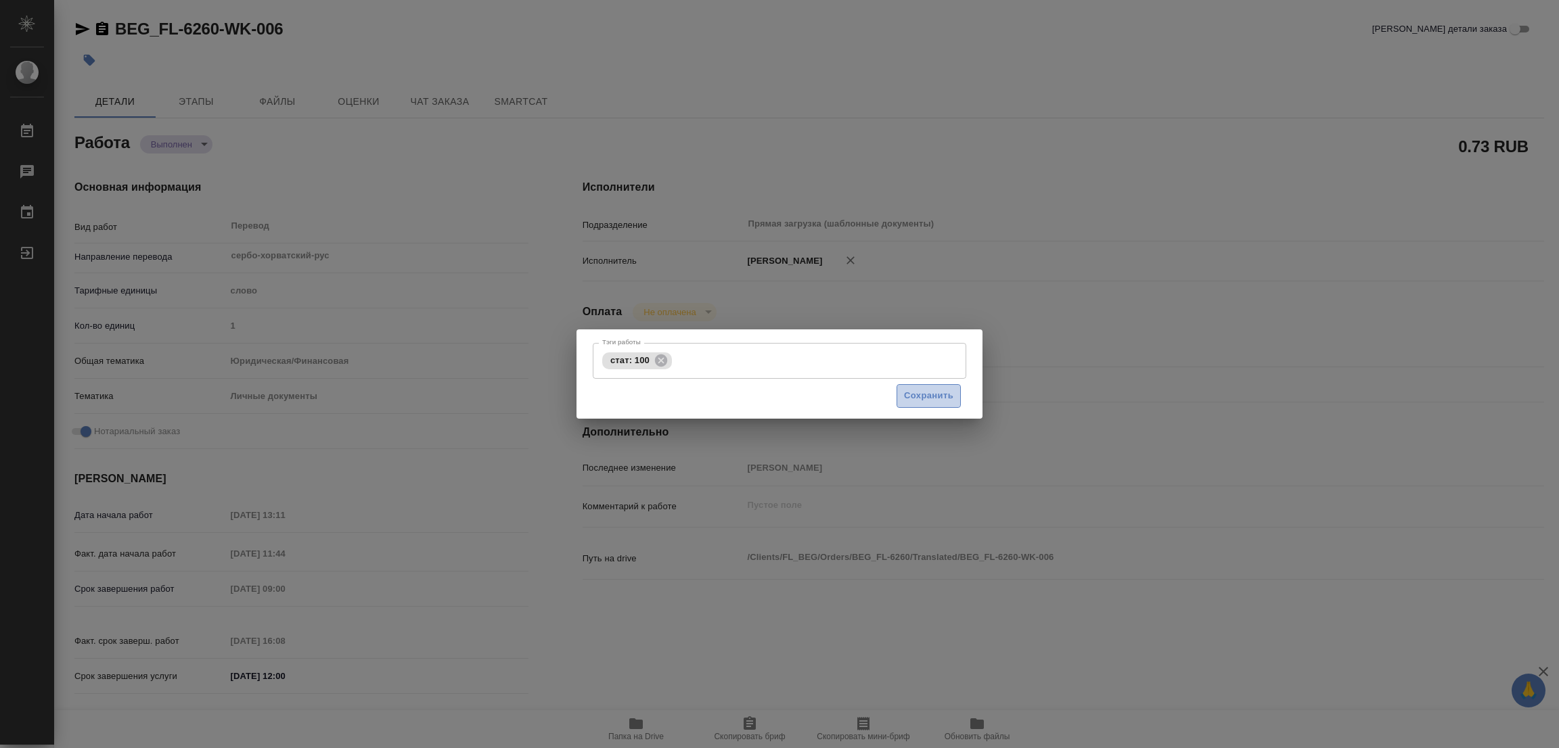
click at [941, 390] on span "Сохранить" at bounding box center [928, 396] width 49 height 16
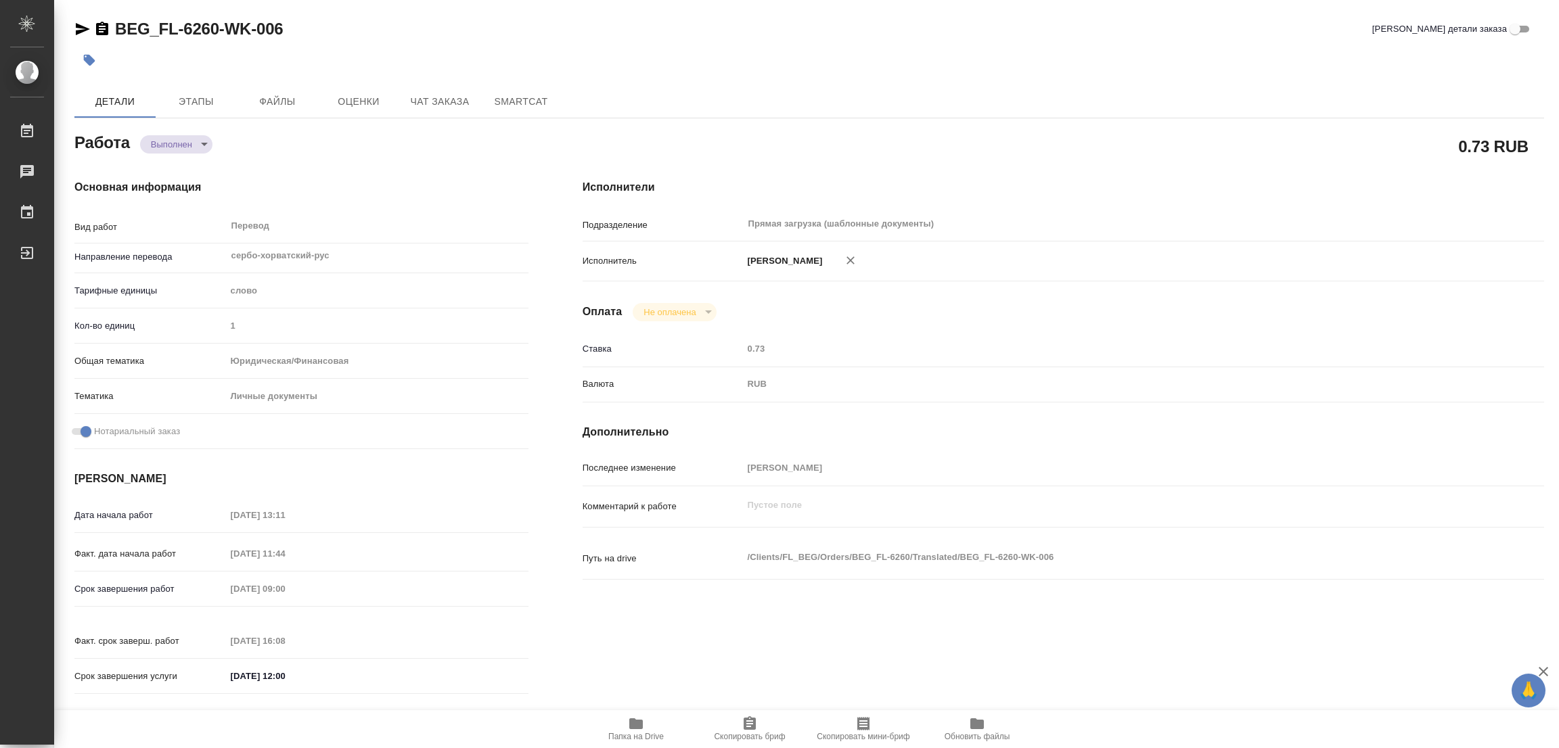
type input "completed"
type textarea "Перевод"
type textarea "x"
type input "сербо-хорватский-рус"
type input "5a8b1489cc6b4906c91bfd90"
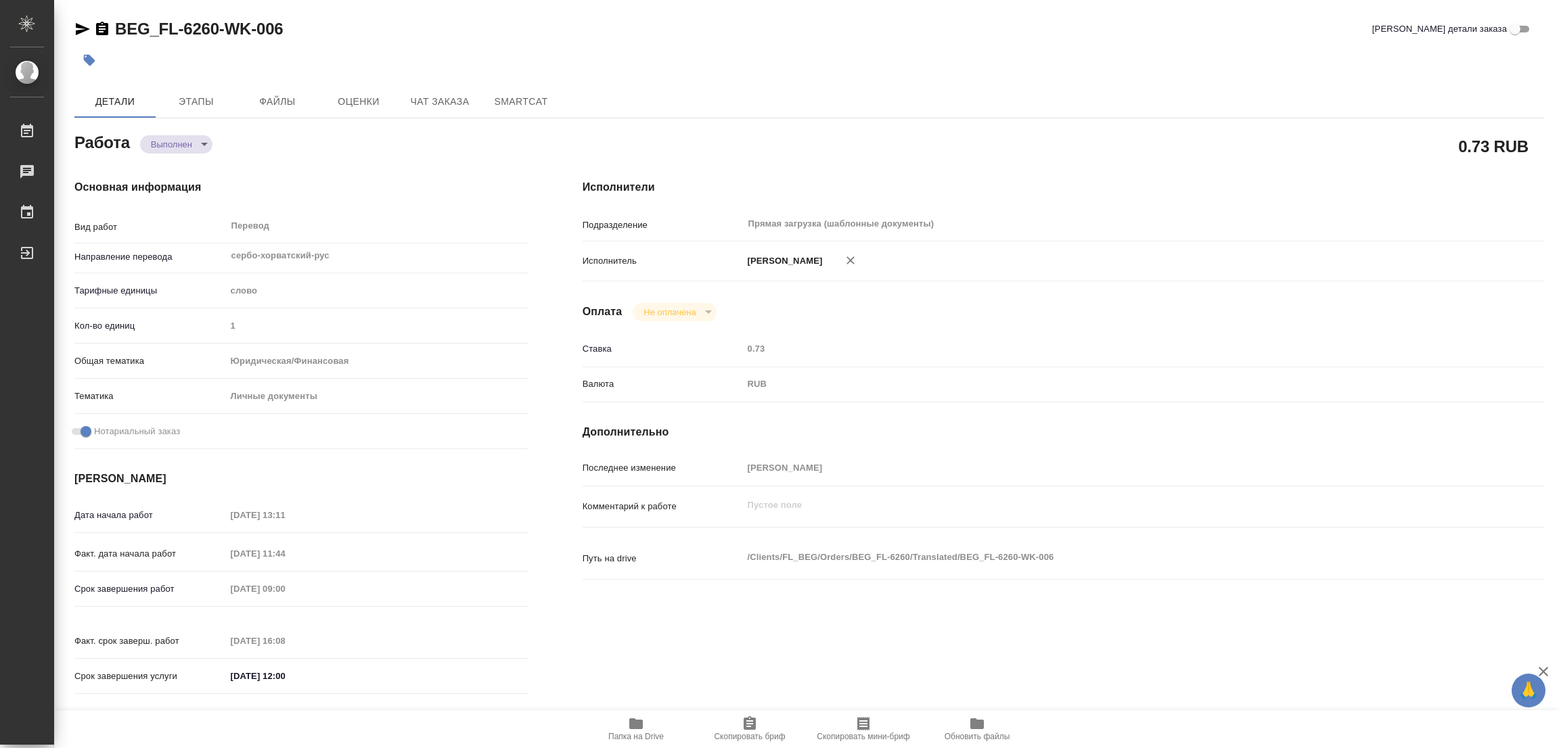
type input "1"
type input "yr-fn"
type input "5a8b8b956a9677013d343cfe"
checkbox input "true"
type input "04.09.2025 13:11"
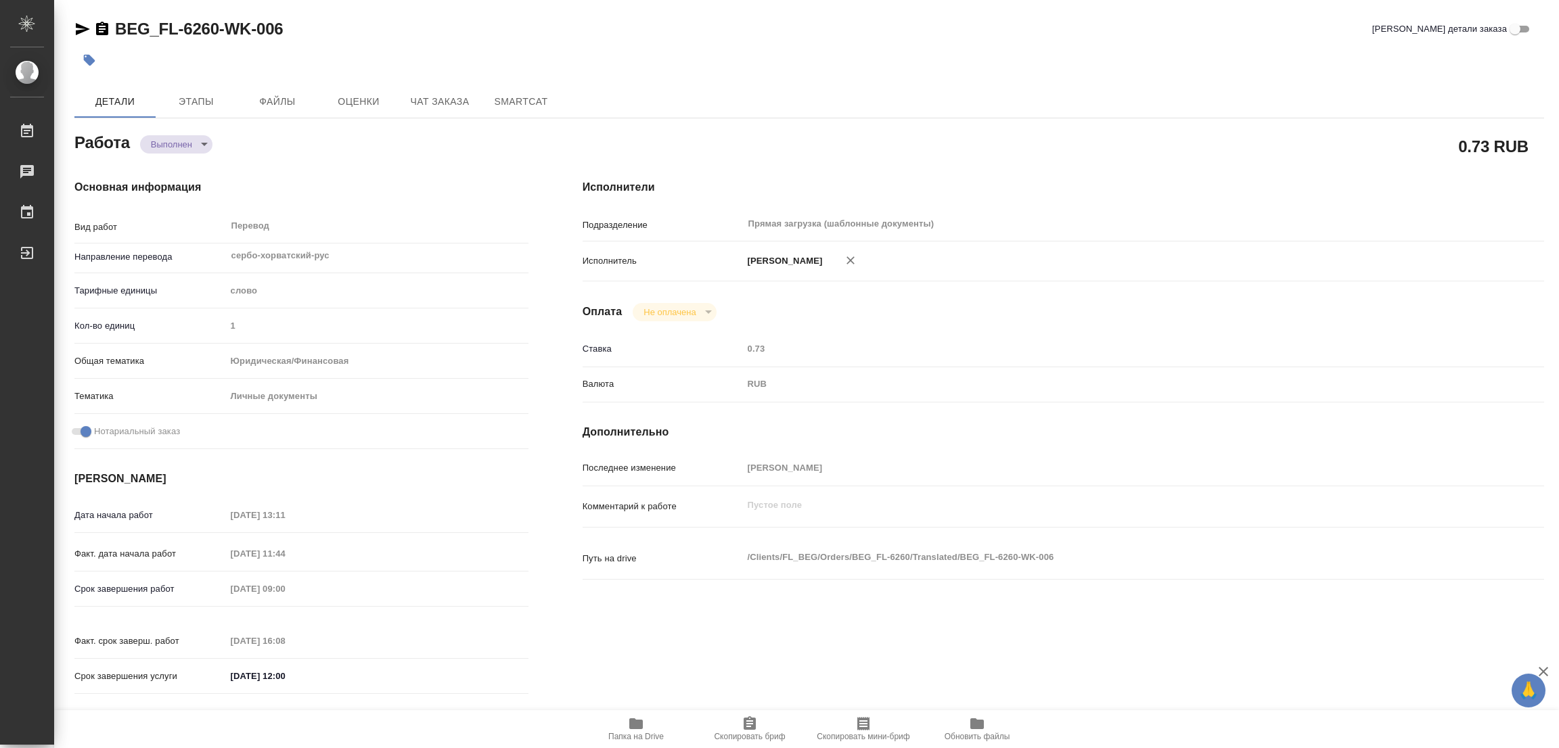
type input "24.09.2025 11:44"
type input "26.09.2025 09:00"
type input "25.09.2025 16:08"
type input "[DATE] 12:00"
type input "Прямая загрузка (шаблонные документы)"
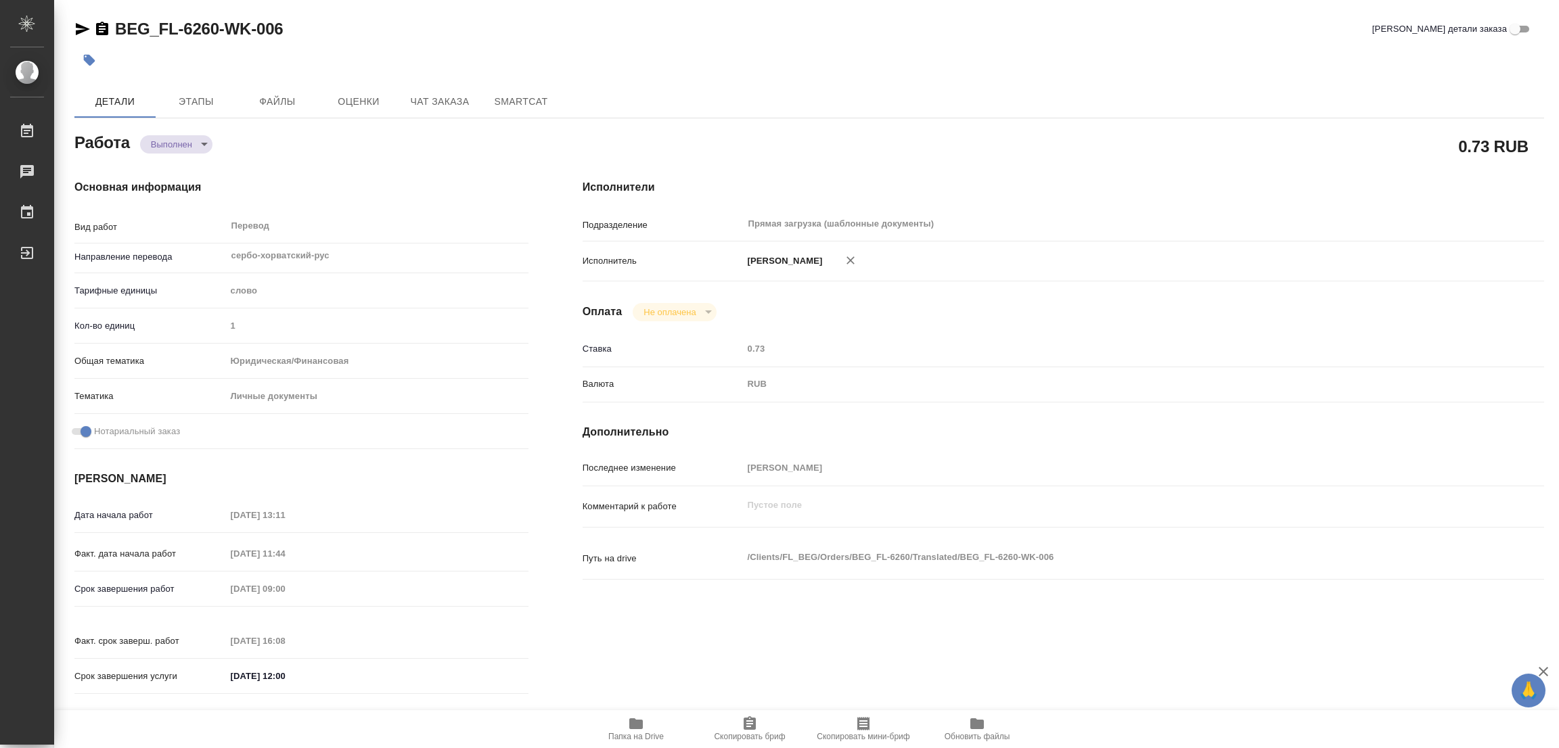
type input "notPayed"
type input "0.73"
type input "RUB"
type input "Попова Галина"
type textarea "x"
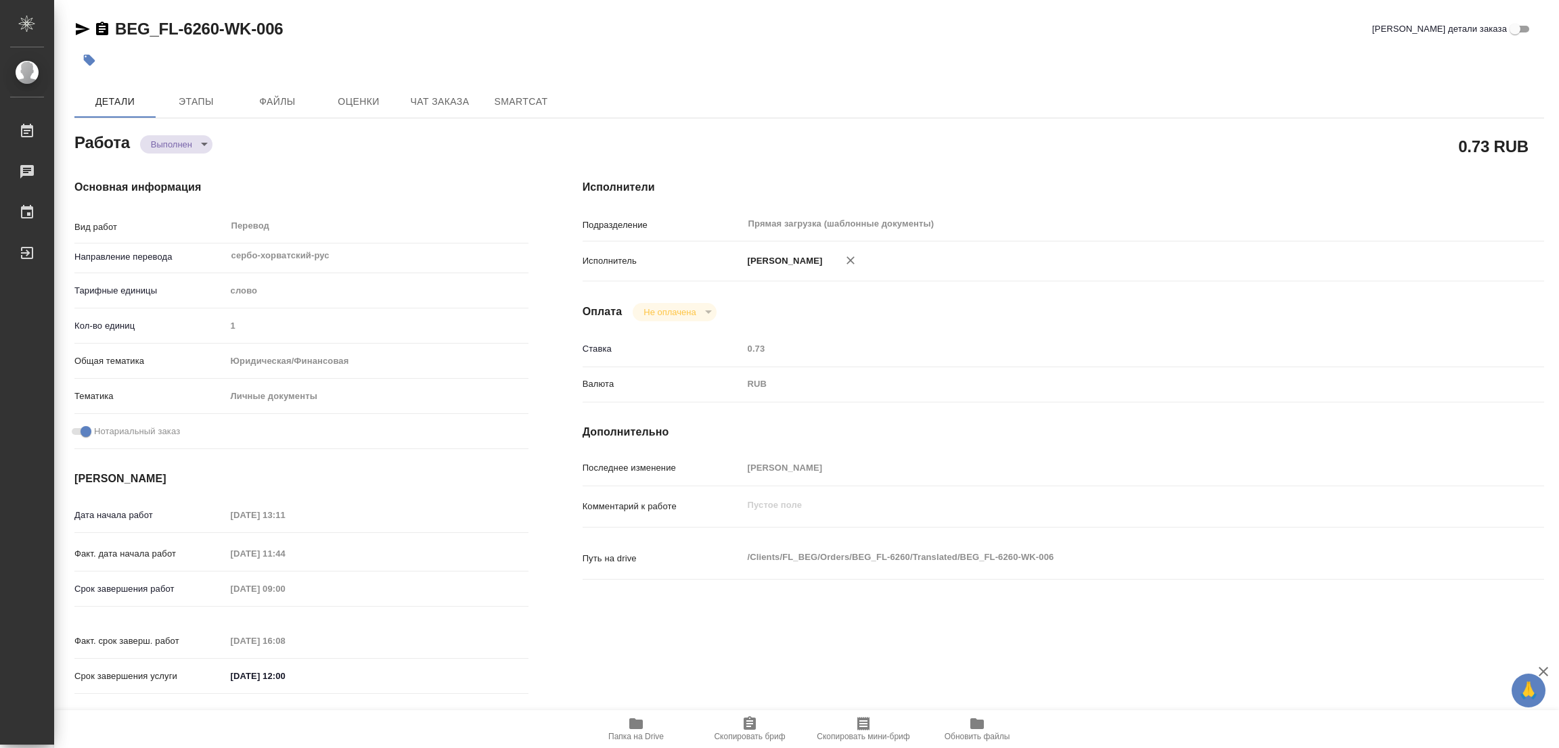
type textarea "/Clients/FL_BEG/Orders/BEG_FL-6260/Translated/BEG_FL-6260-WK-006"
type textarea "x"
type input "BEG_FL-6260"
type input "Перевод станд. несрочный"
type input "Редактура, Приёмка по качеству, Перевод, Корректура, Постредактура машинного пе…"
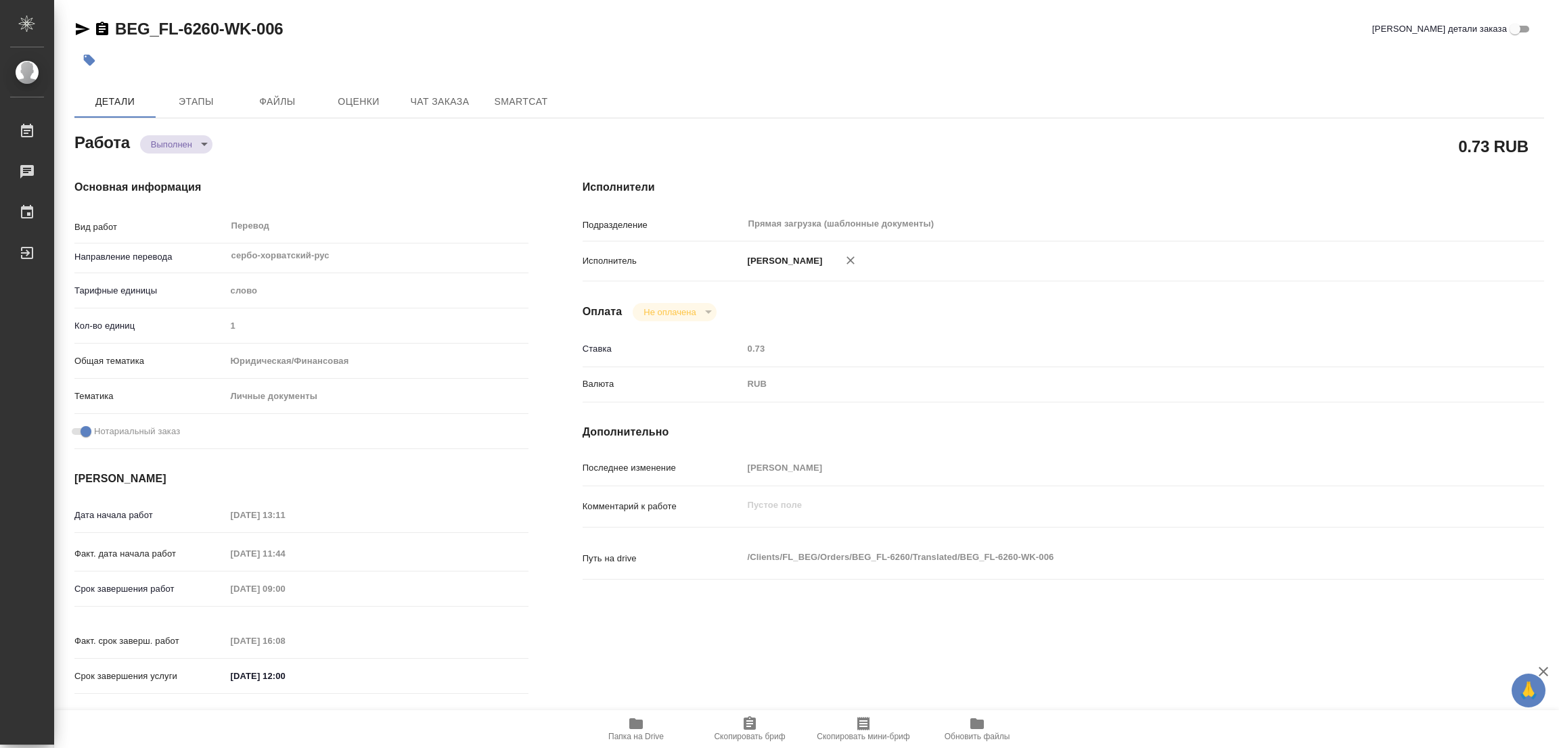
type input "Антонова Кристина"
type input "/Clients/FL_BEG/Orders/BEG_FL-6260"
type textarea "x"
type textarea "два пасп арм и серб на русский, под нот"
type textarea "x"
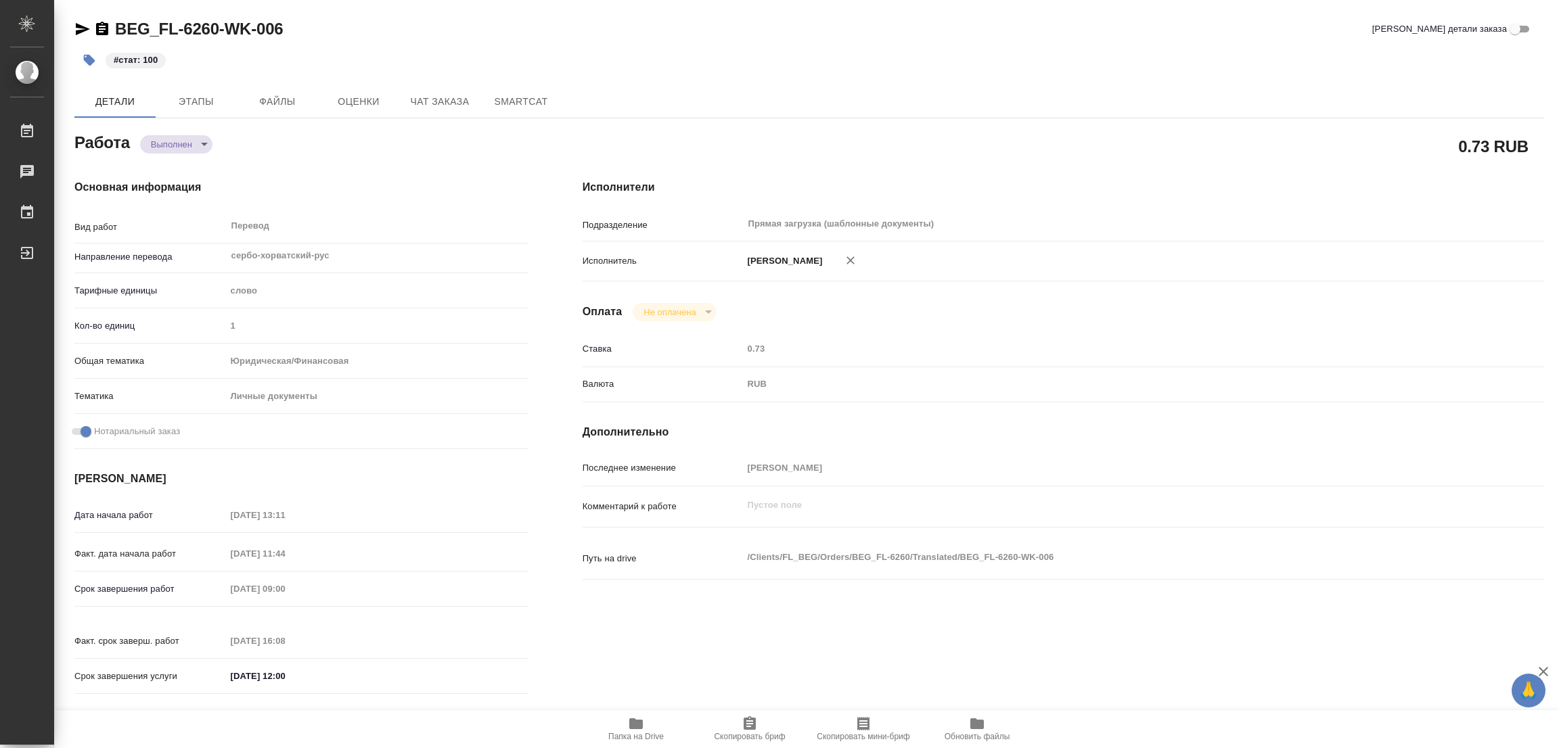
click at [539, 18] on div "BEG_FL-6260-WK-006 Кратко детали заказа" at bounding box center [809, 29] width 1470 height 22
type textarea "x"
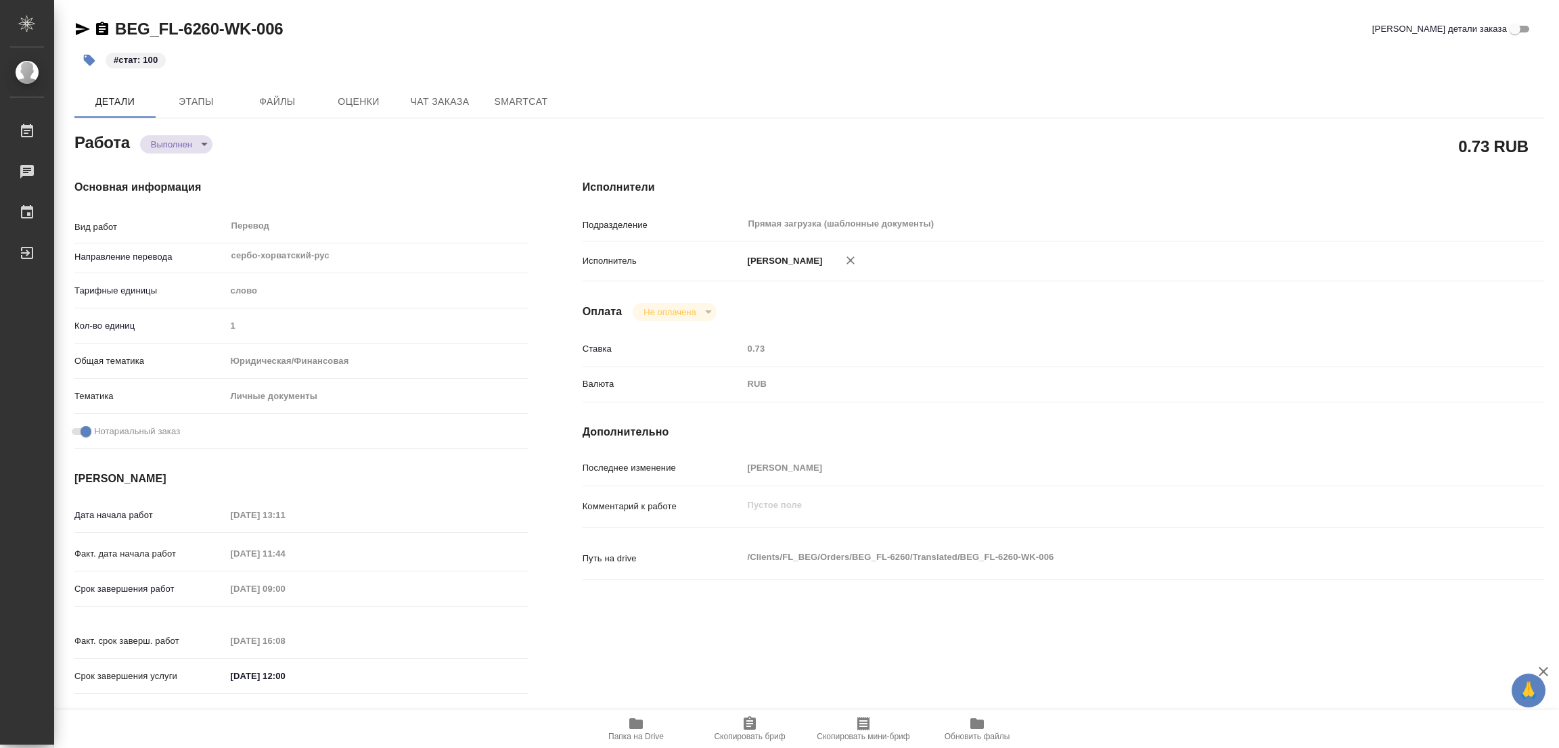
type textarea "x"
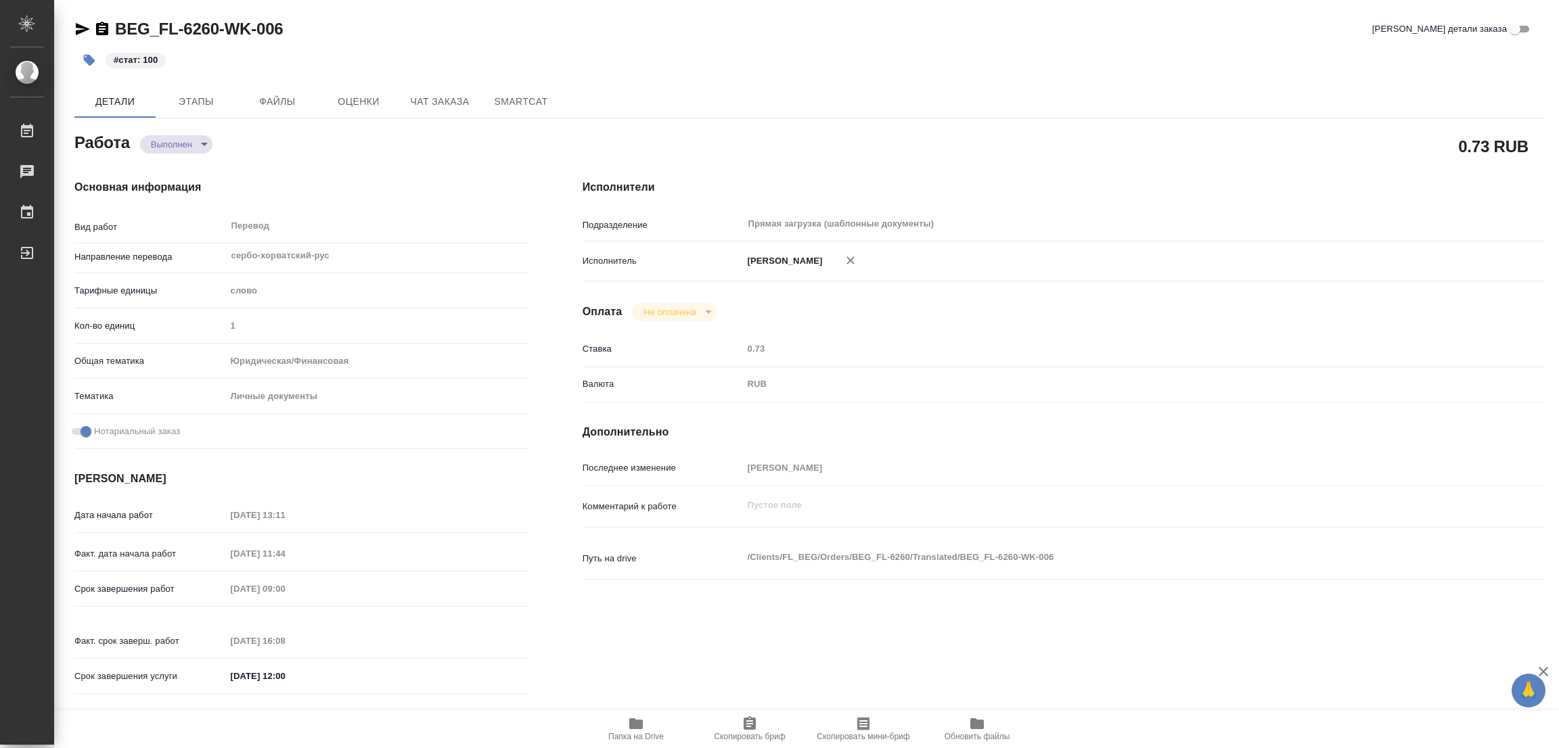
type textarea "x"
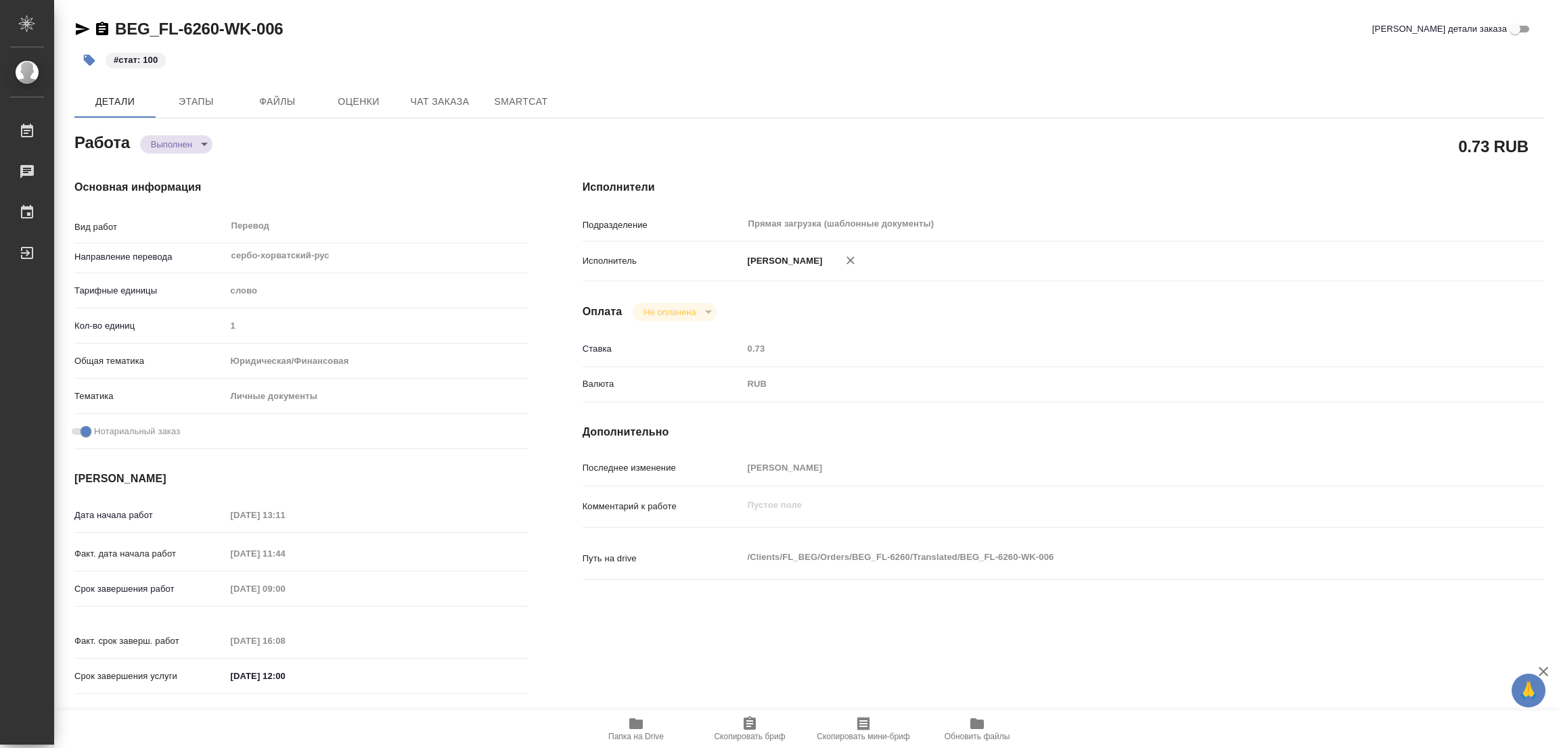
type textarea "x"
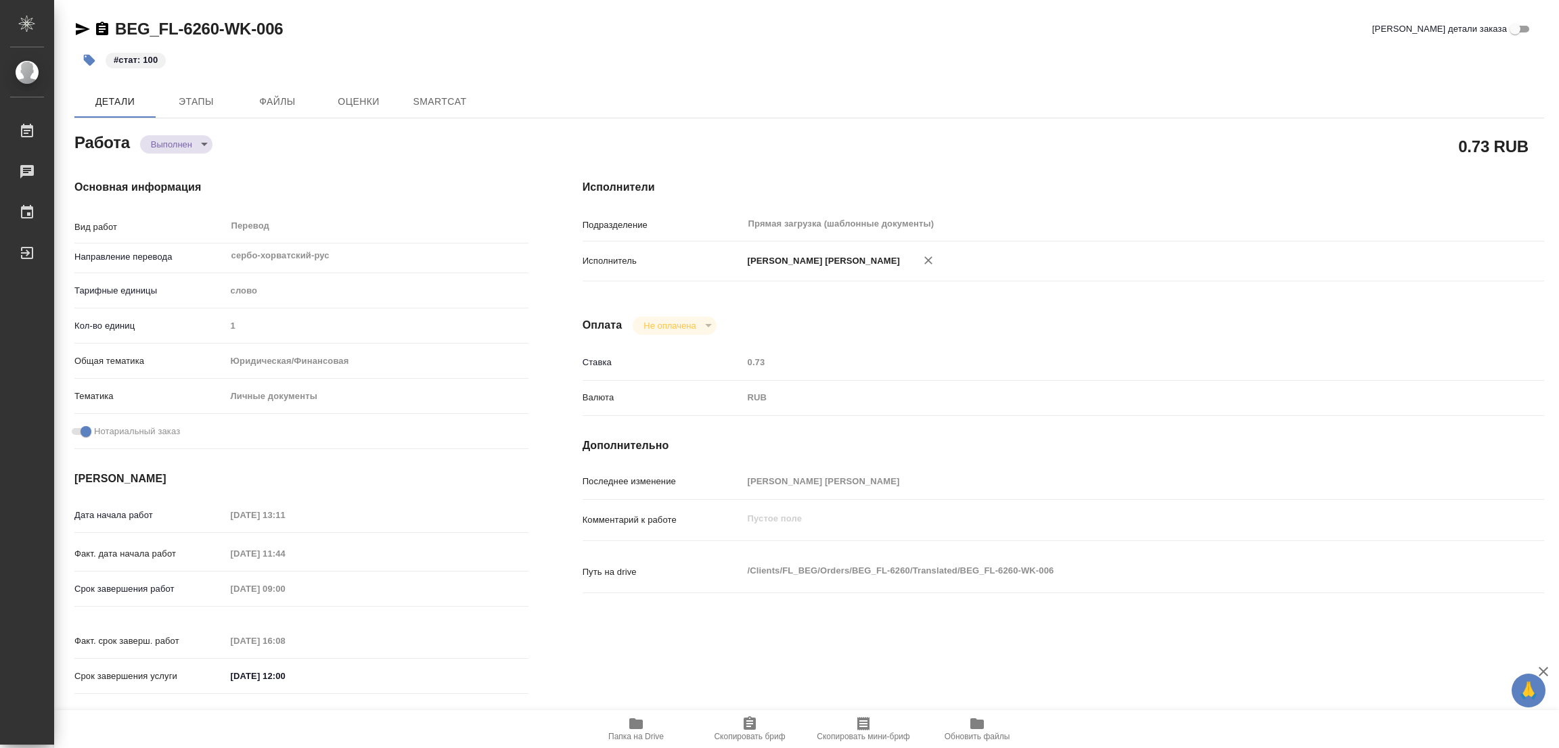
type textarea "x"
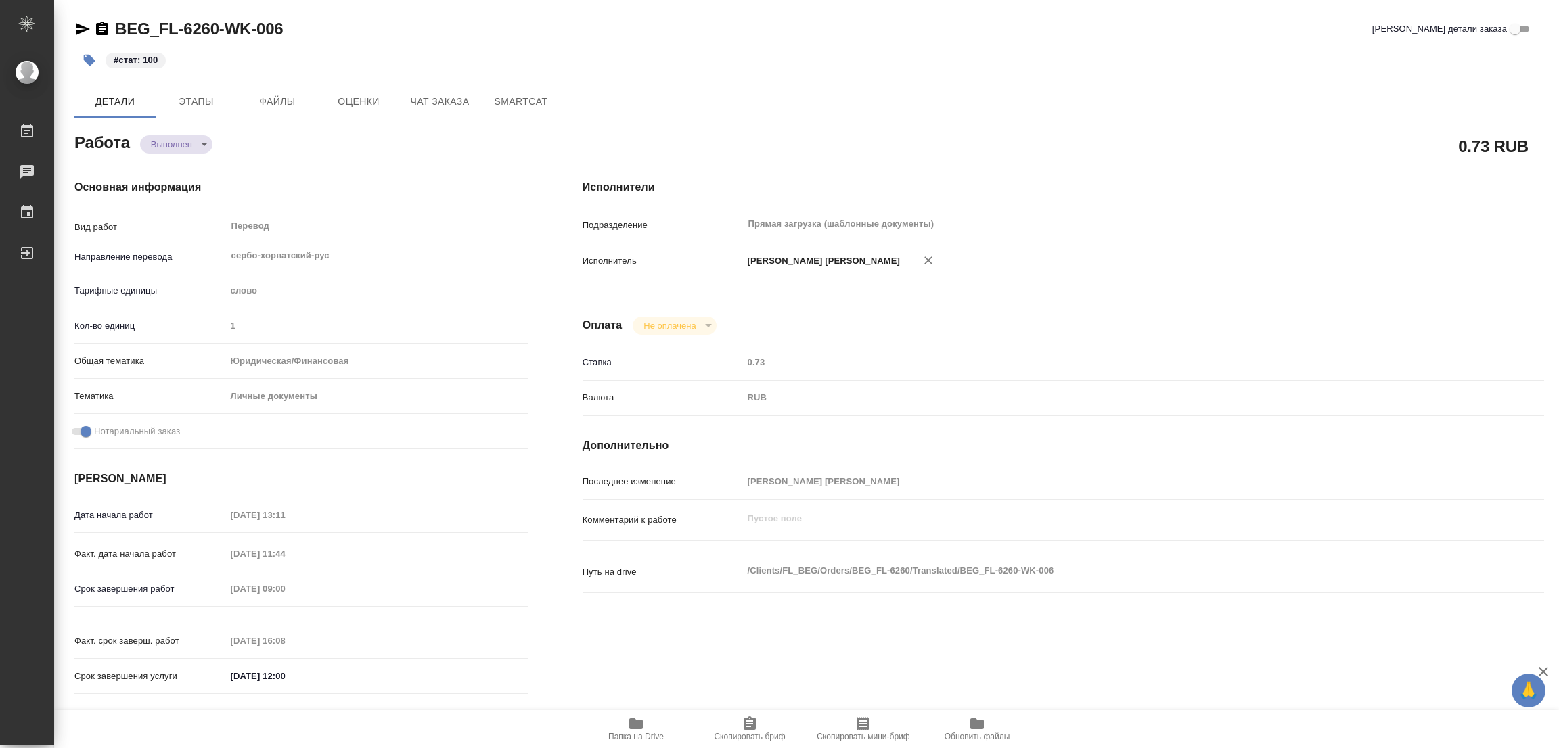
type textarea "x"
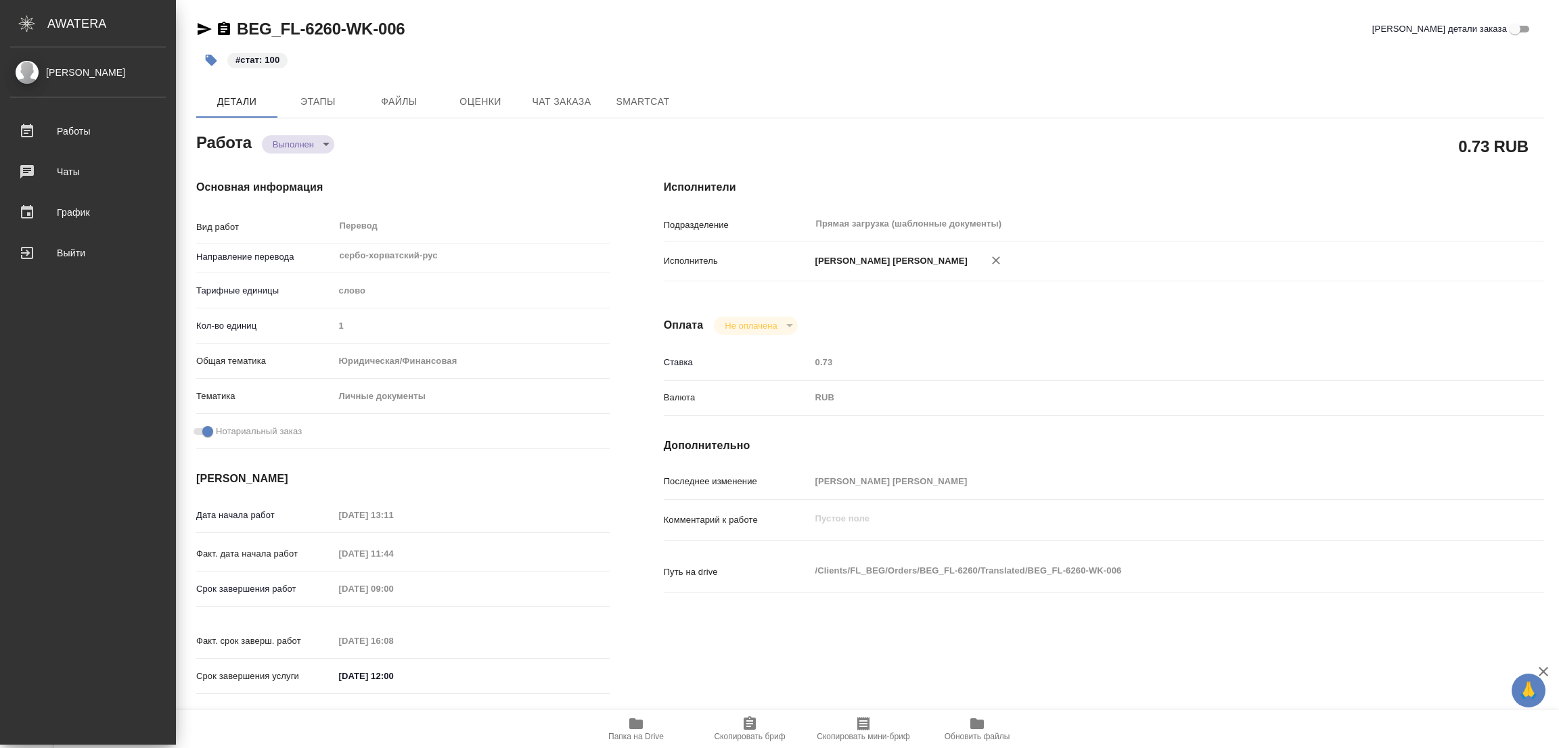
type textarea "x"
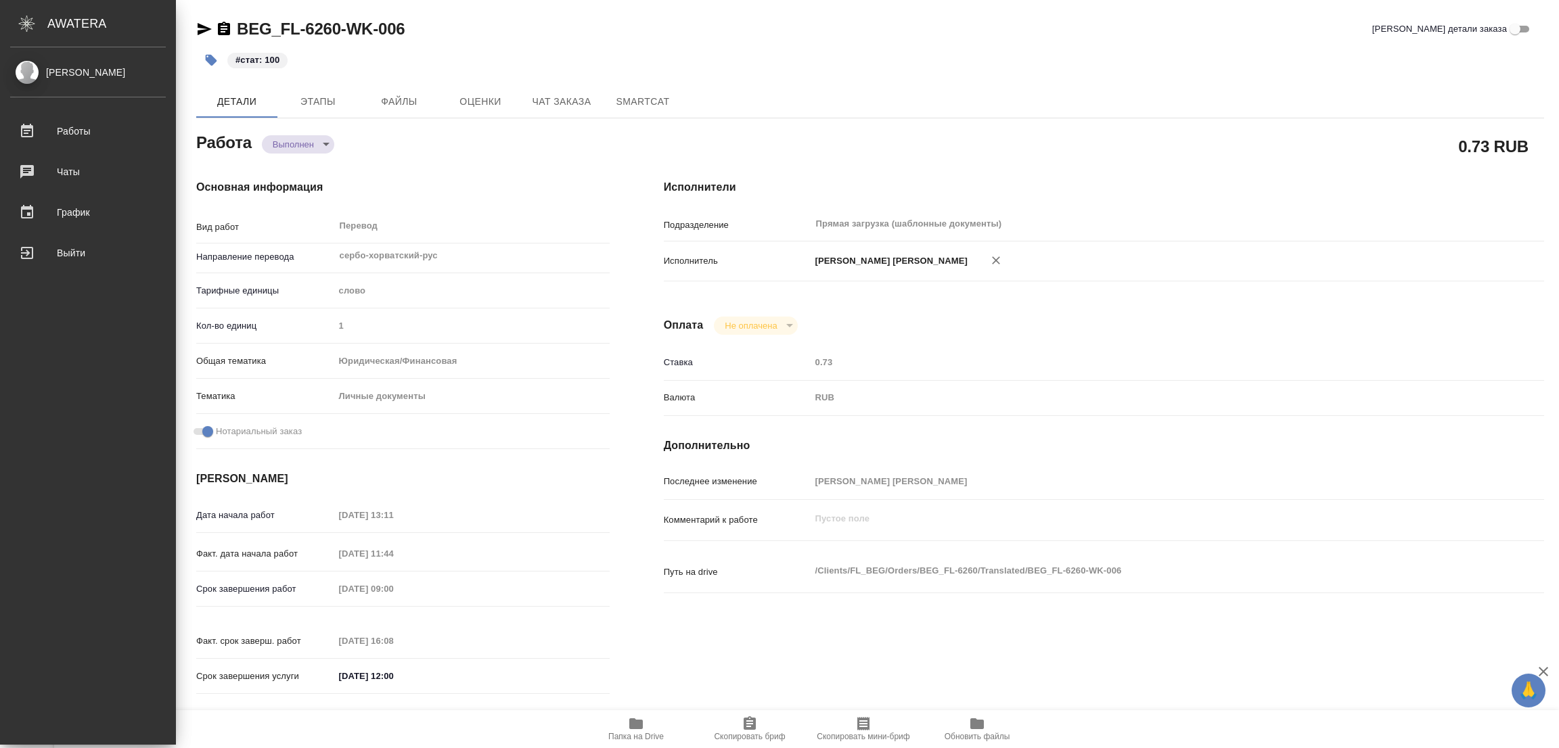
type textarea "x"
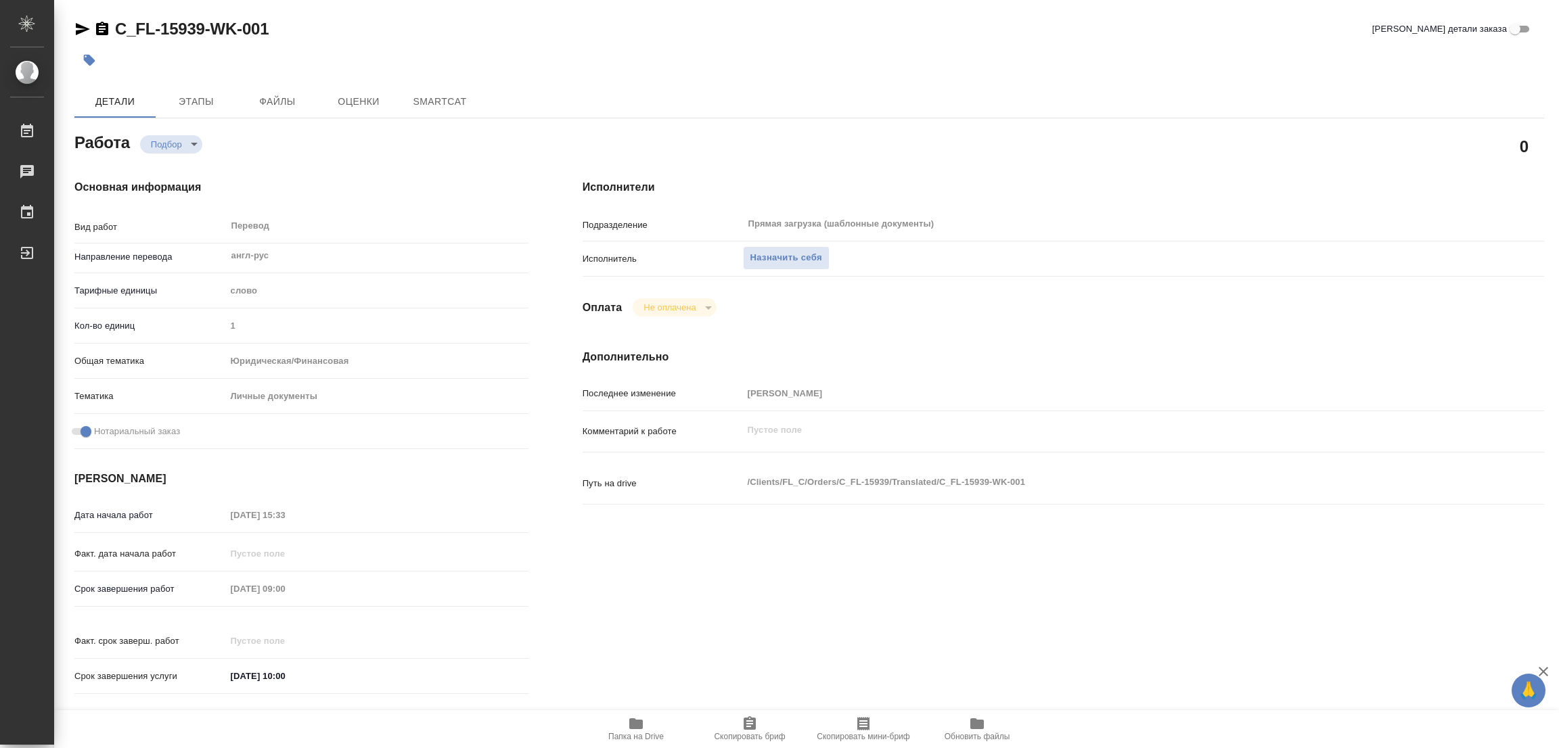
type textarea "x"
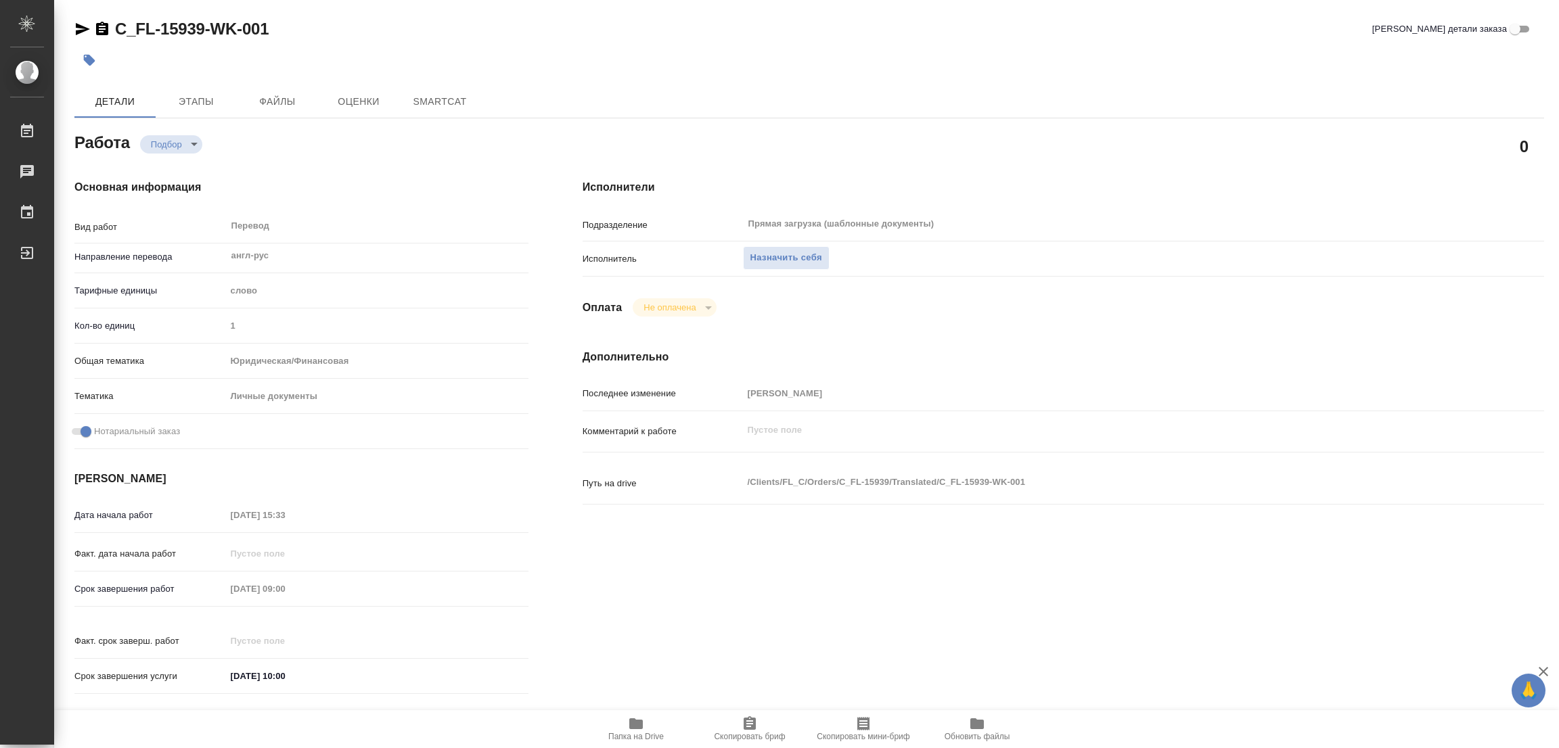
type textarea "x"
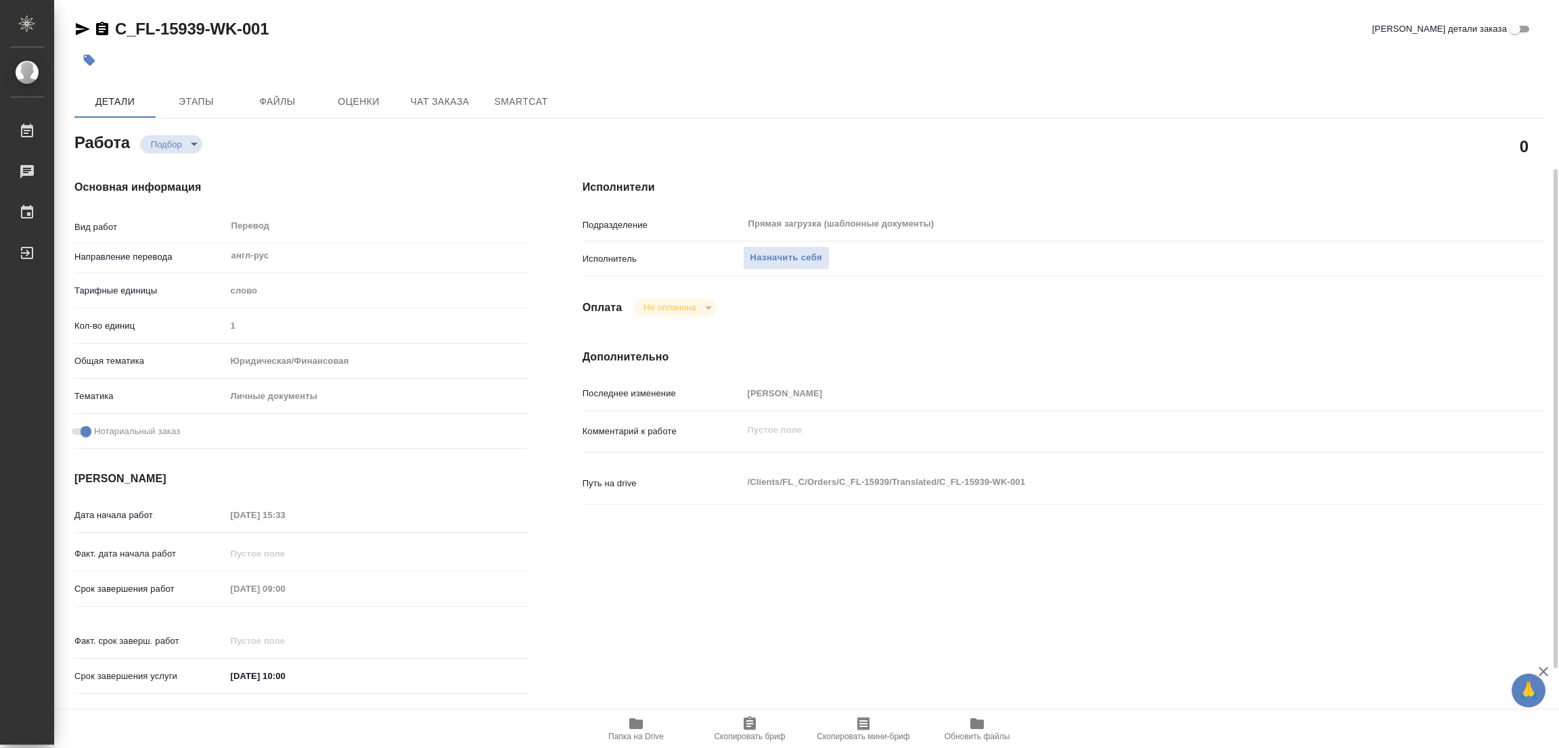
scroll to position [203, 0]
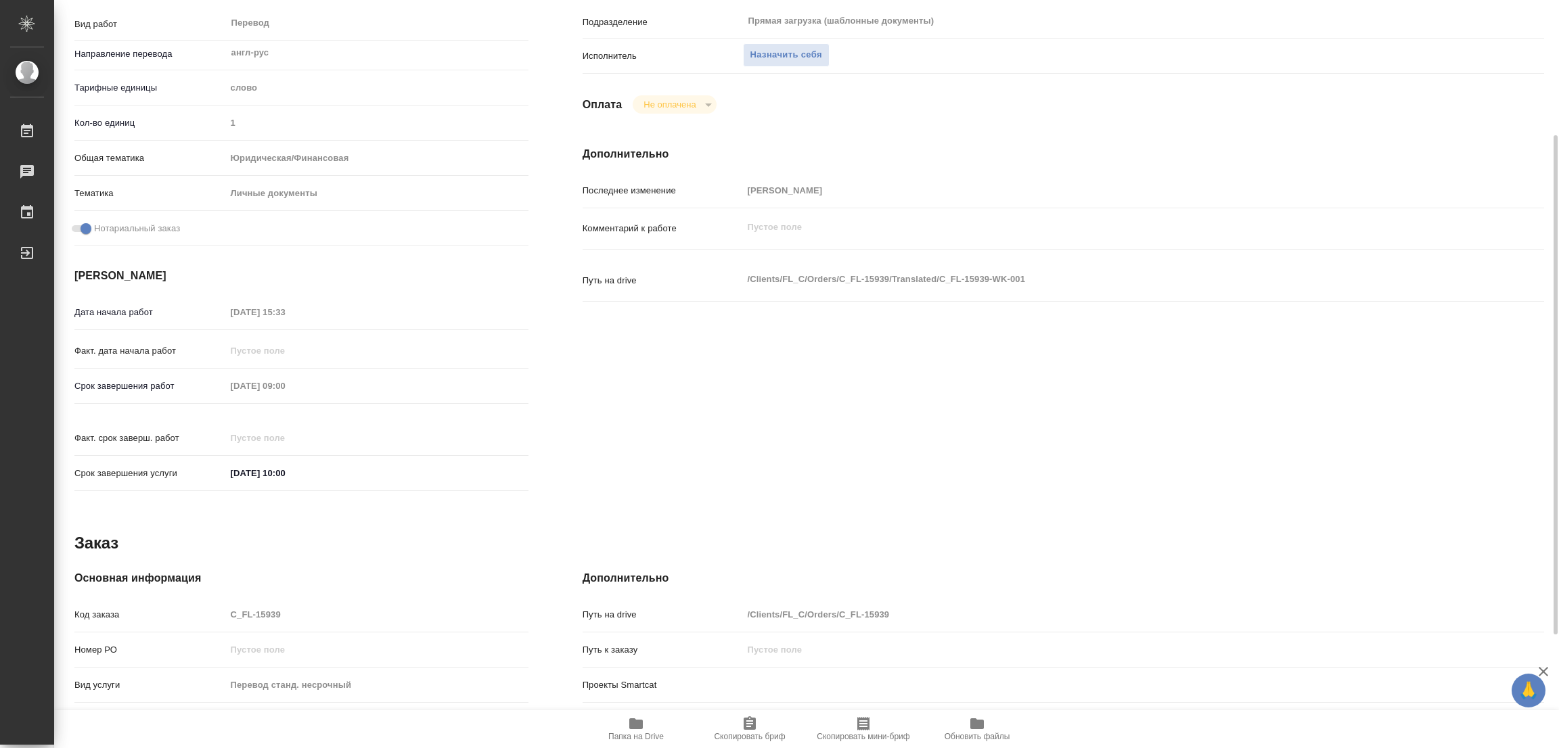
type textarea "x"
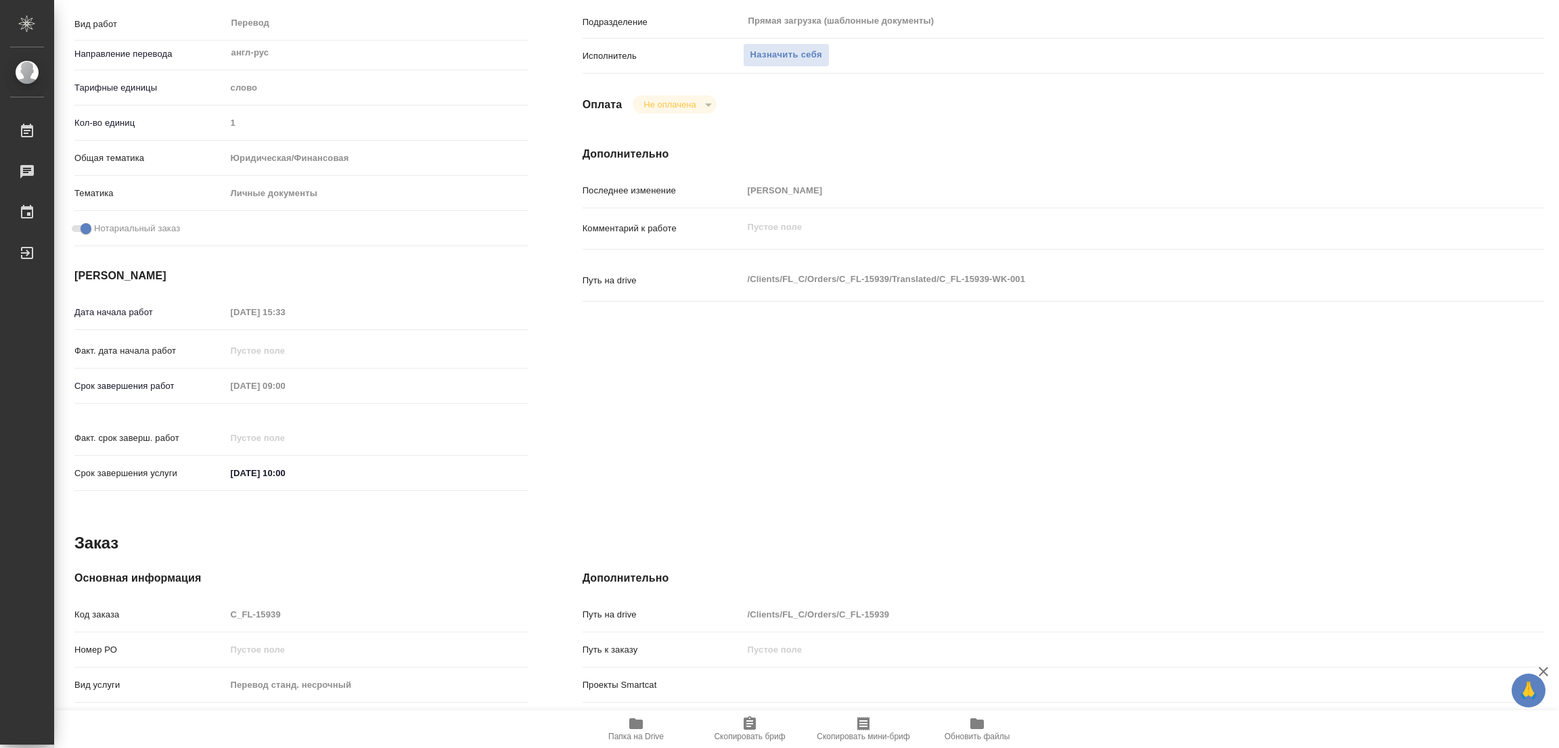
type textarea "x"
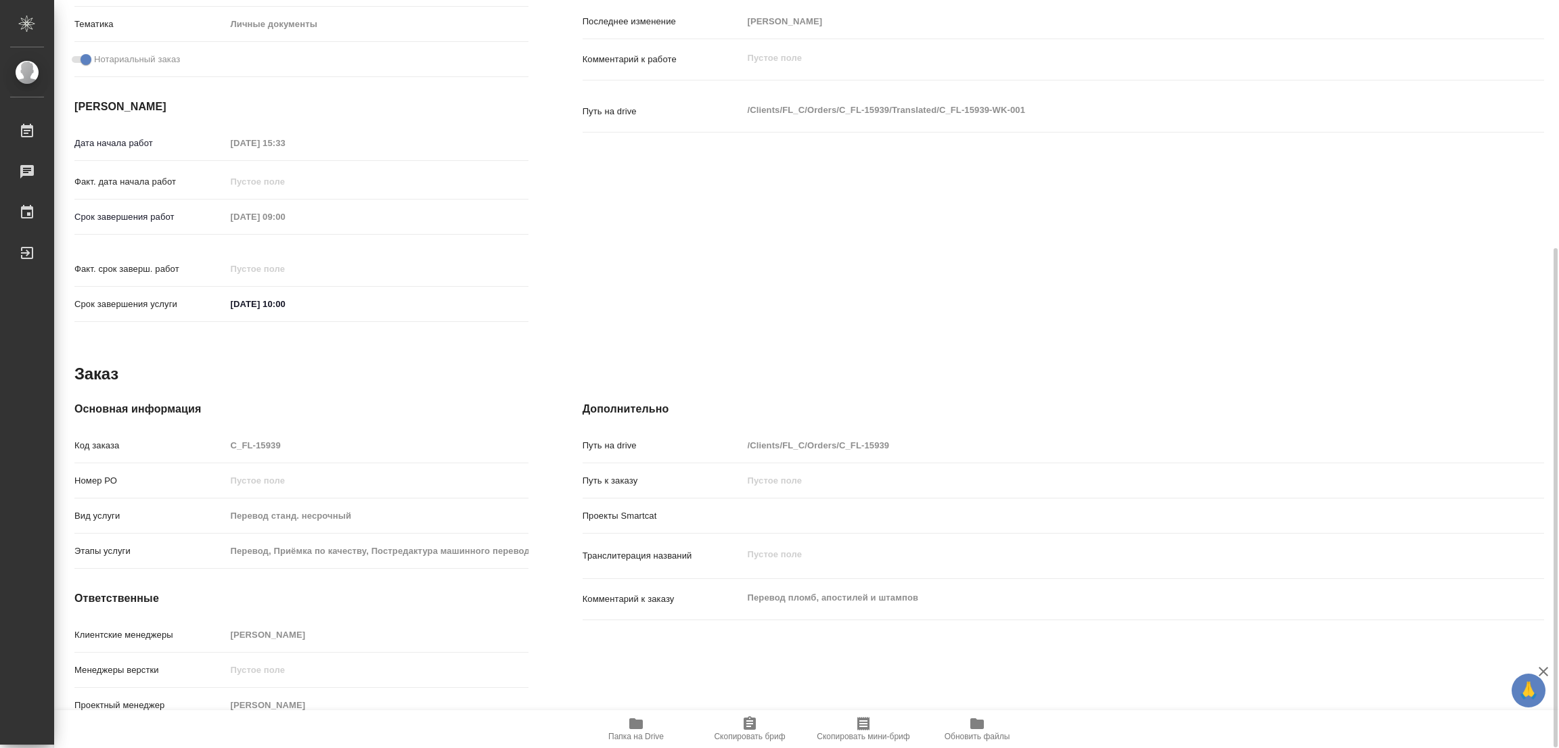
scroll to position [68, 0]
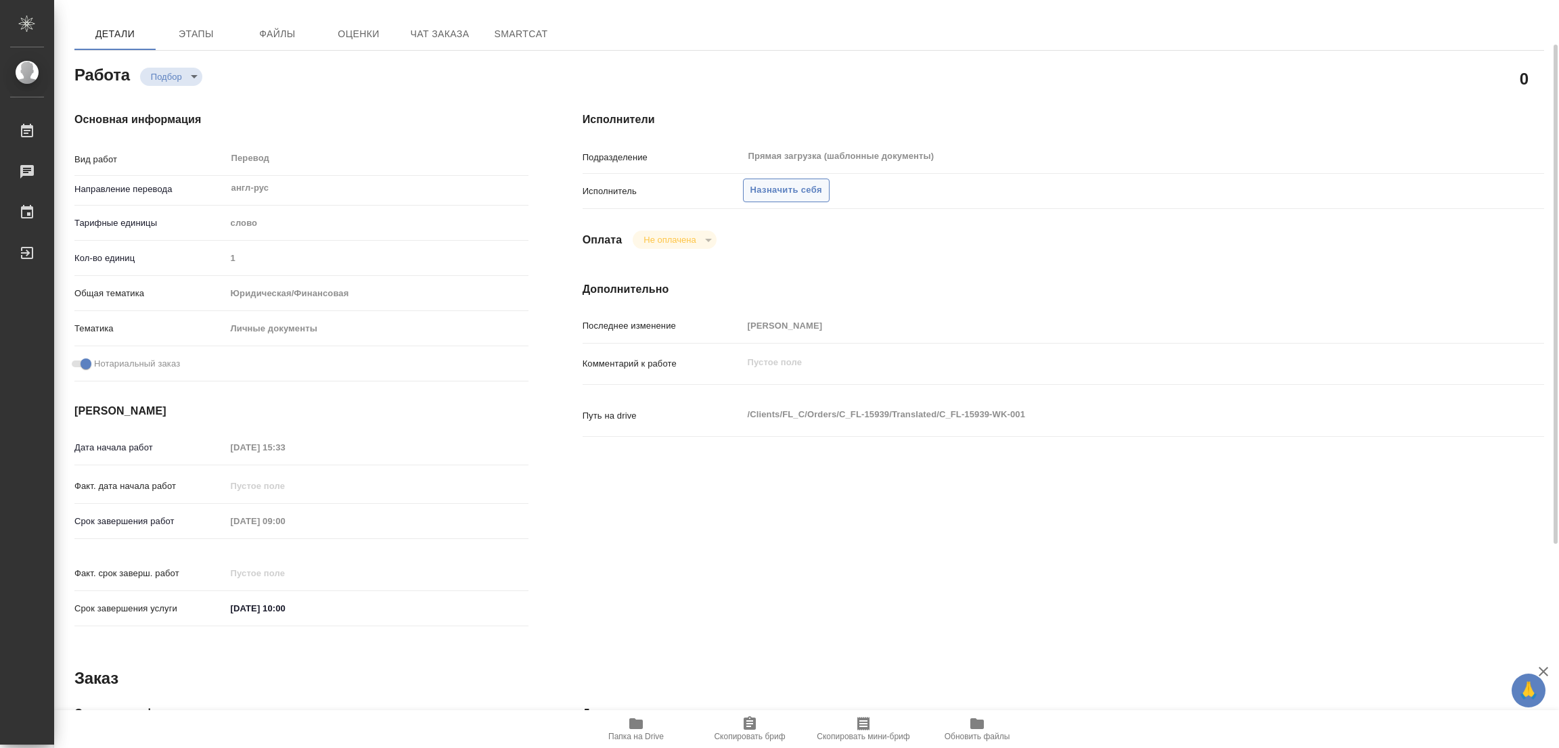
click at [784, 188] on span "Назначить себя" at bounding box center [787, 191] width 72 height 16
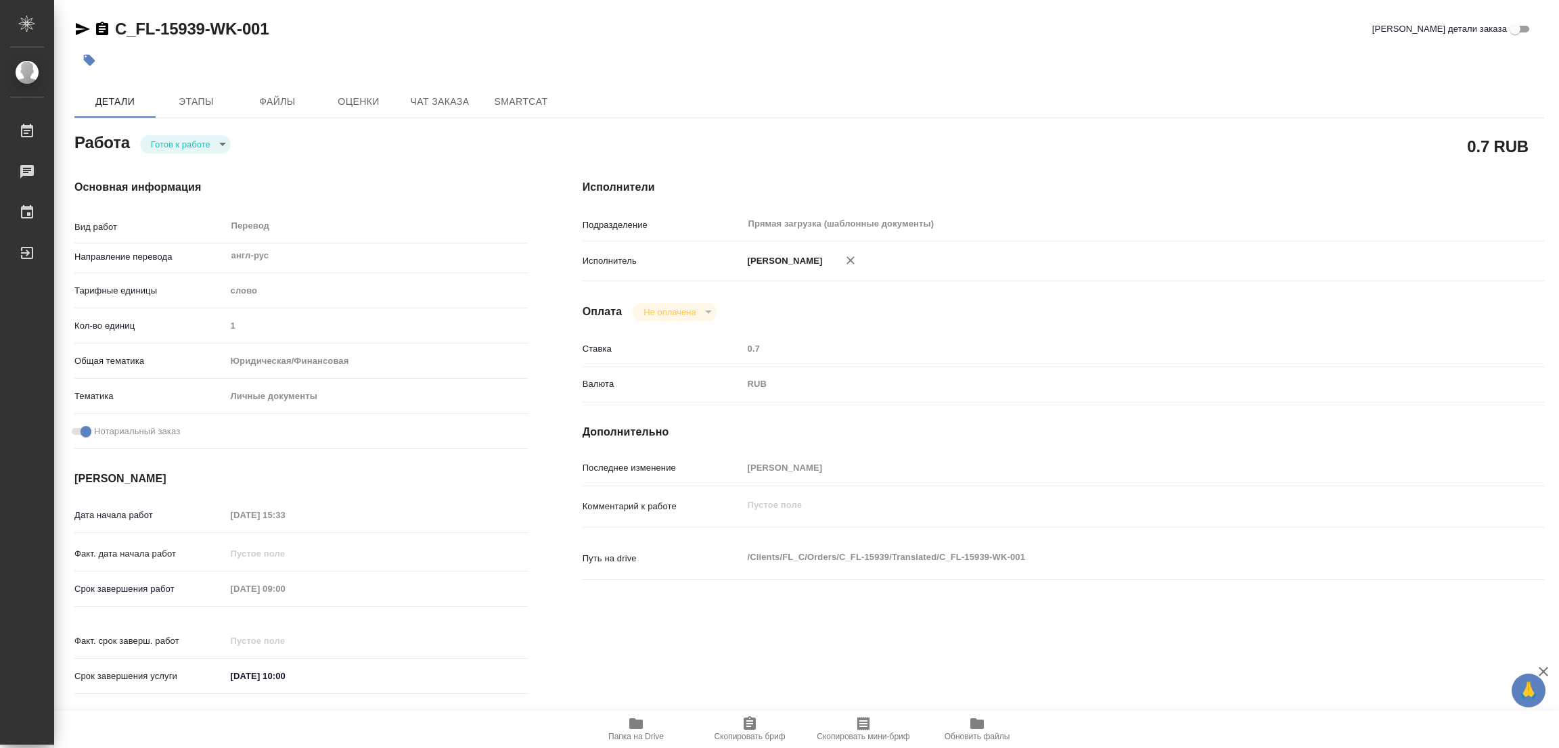
type textarea "x"
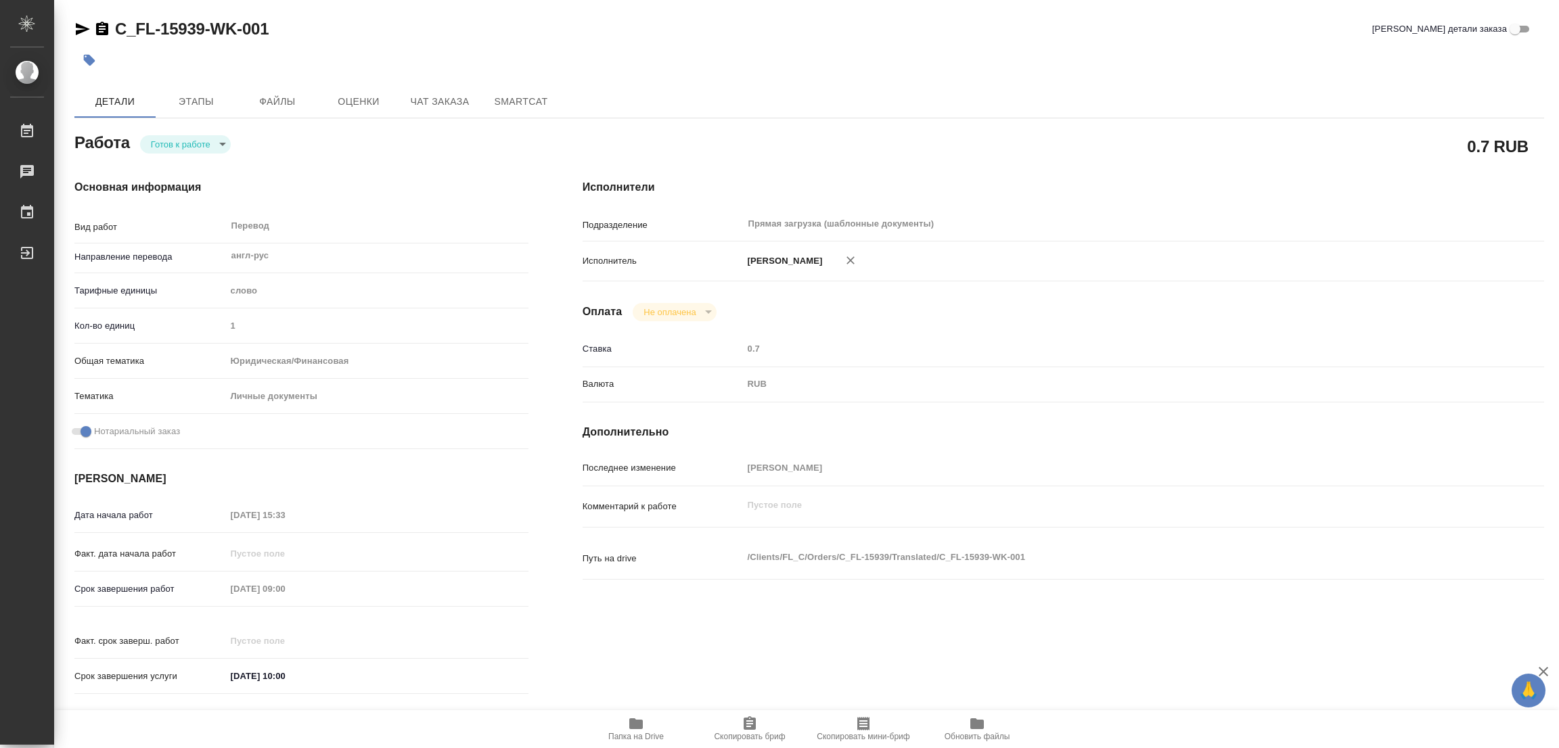
type textarea "x"
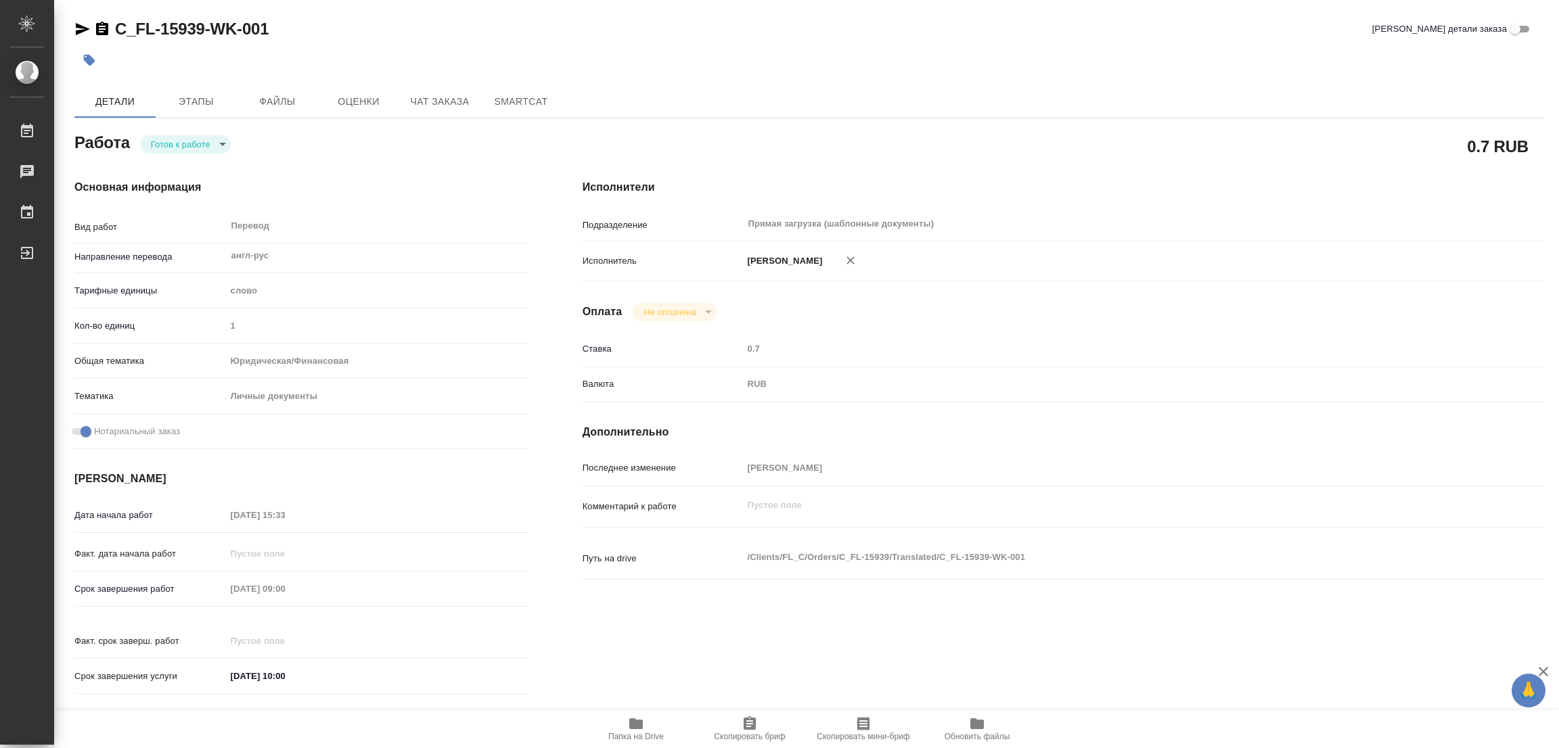
type textarea "x"
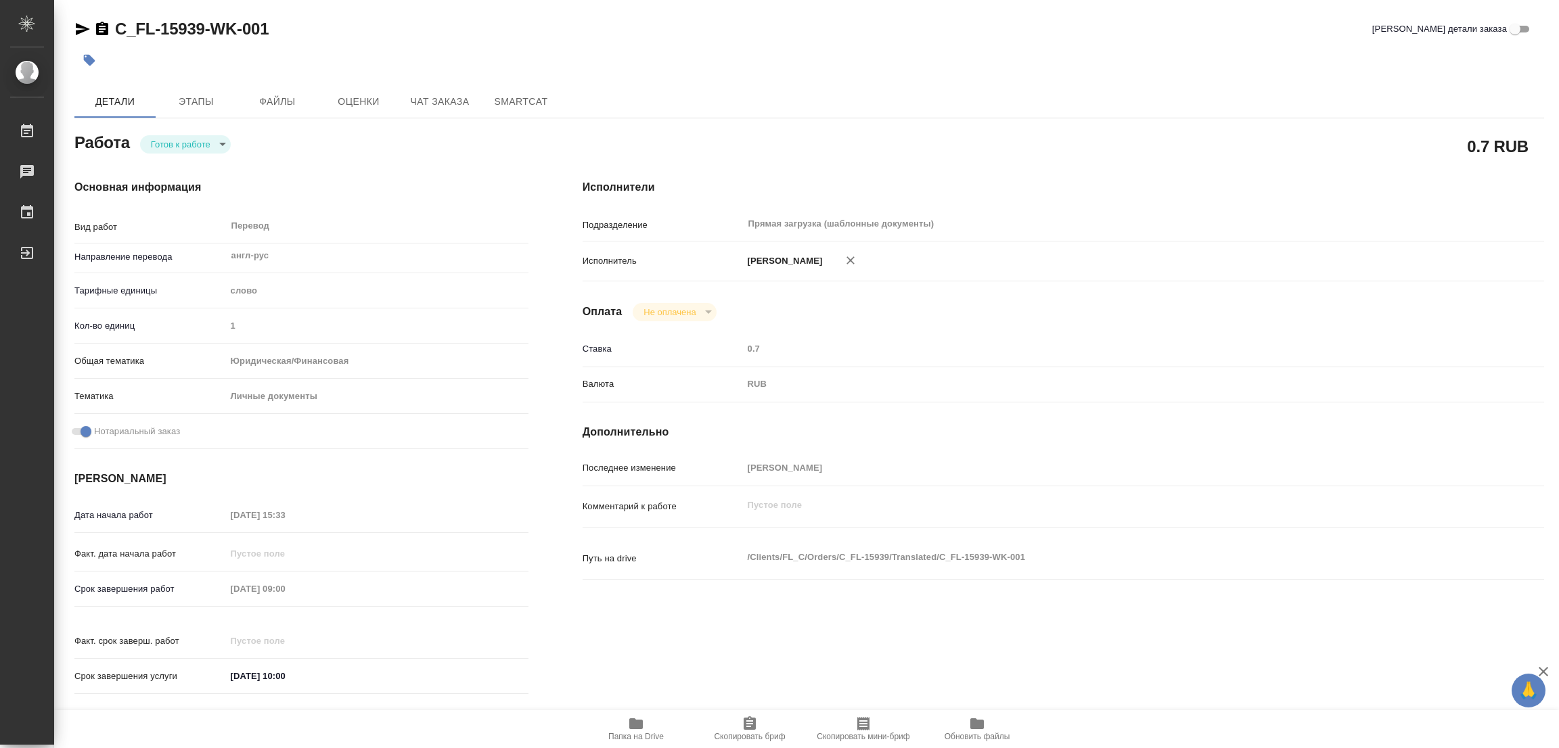
click at [164, 141] on body "🙏 .cls-1 fill:#fff; AWATERA [PERSON_NAME] Работы Чаты График Выйти C_FL-15939-W…" at bounding box center [779, 374] width 1559 height 748
click at [164, 142] on button "В работе" at bounding box center [173, 144] width 45 height 15
type textarea "x"
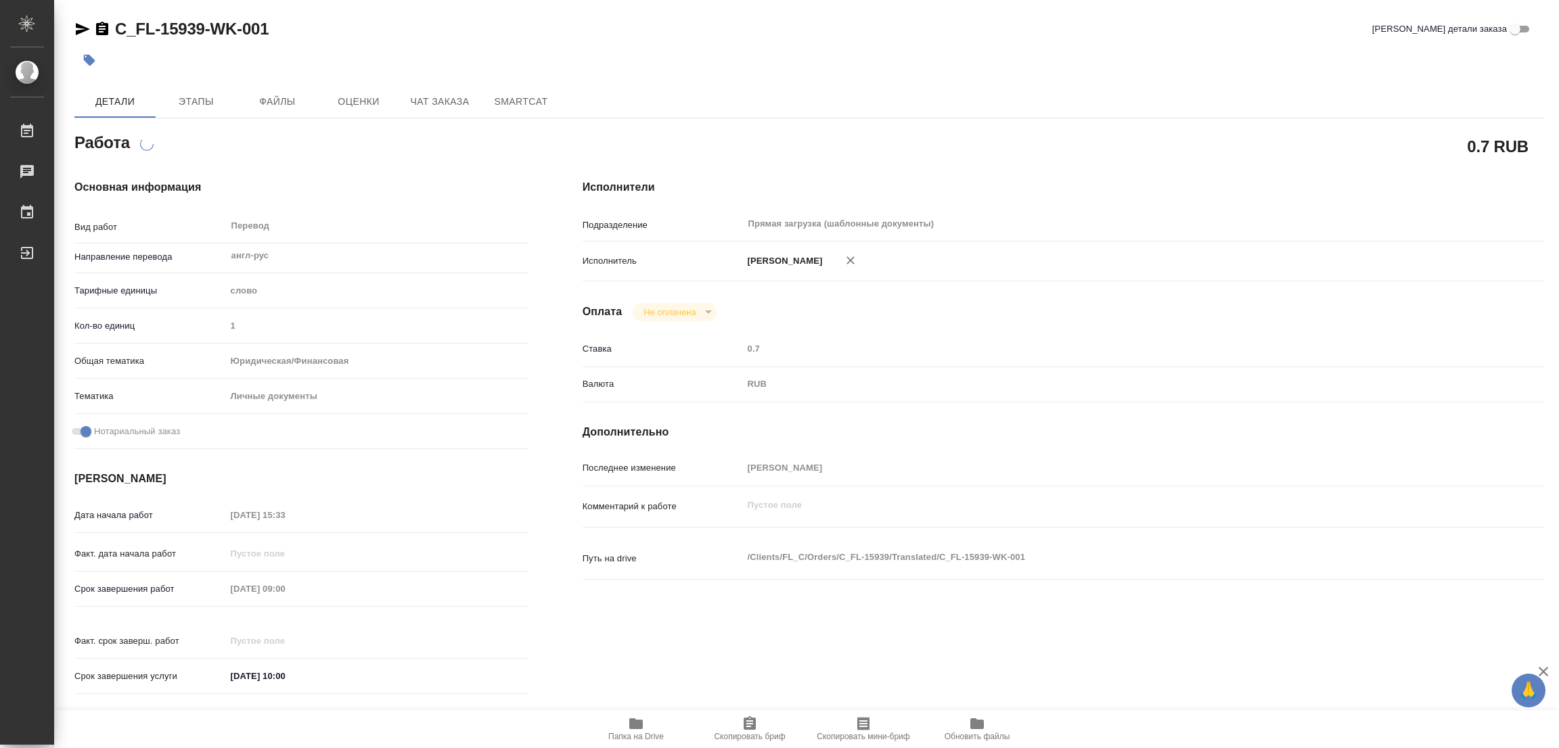
type textarea "x"
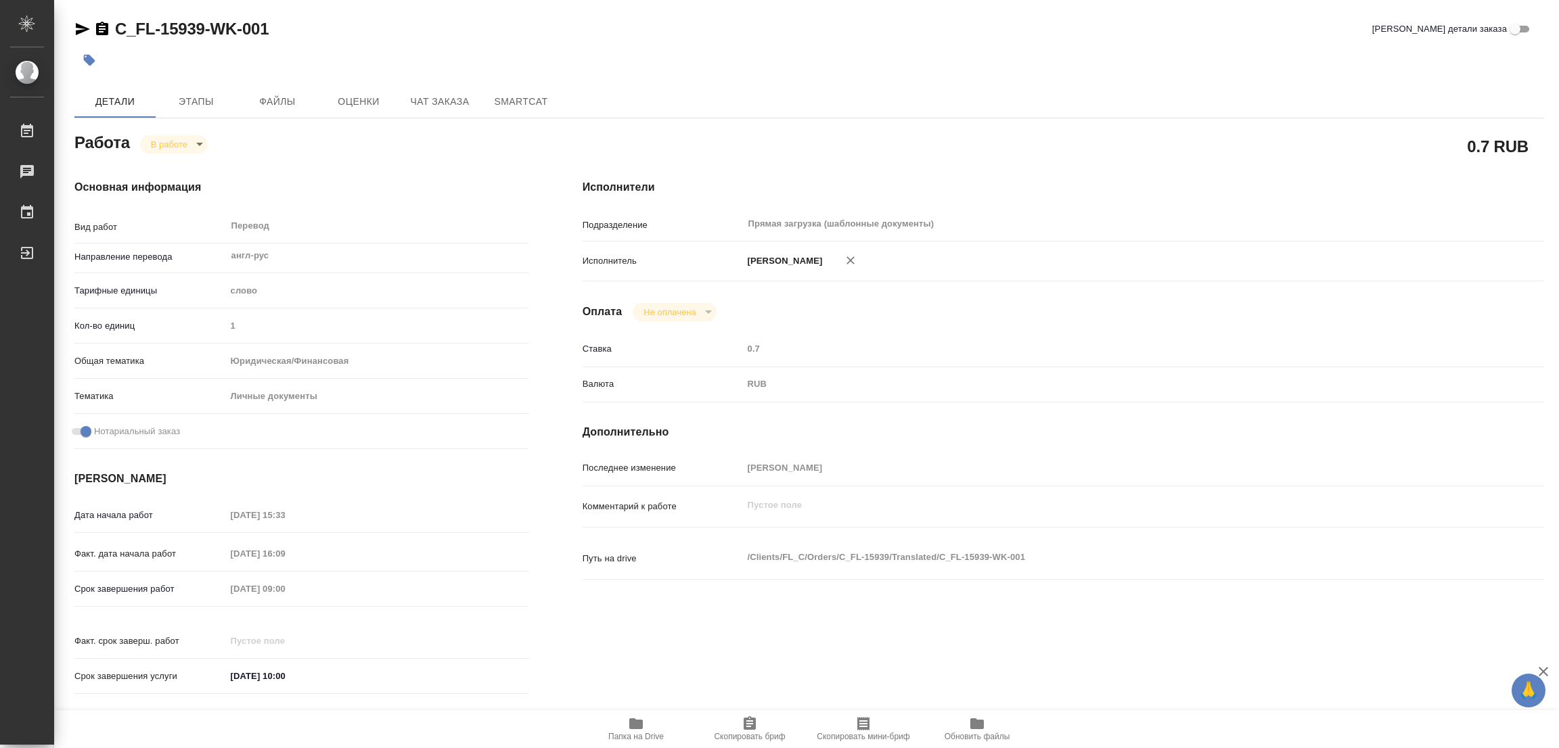
type textarea "x"
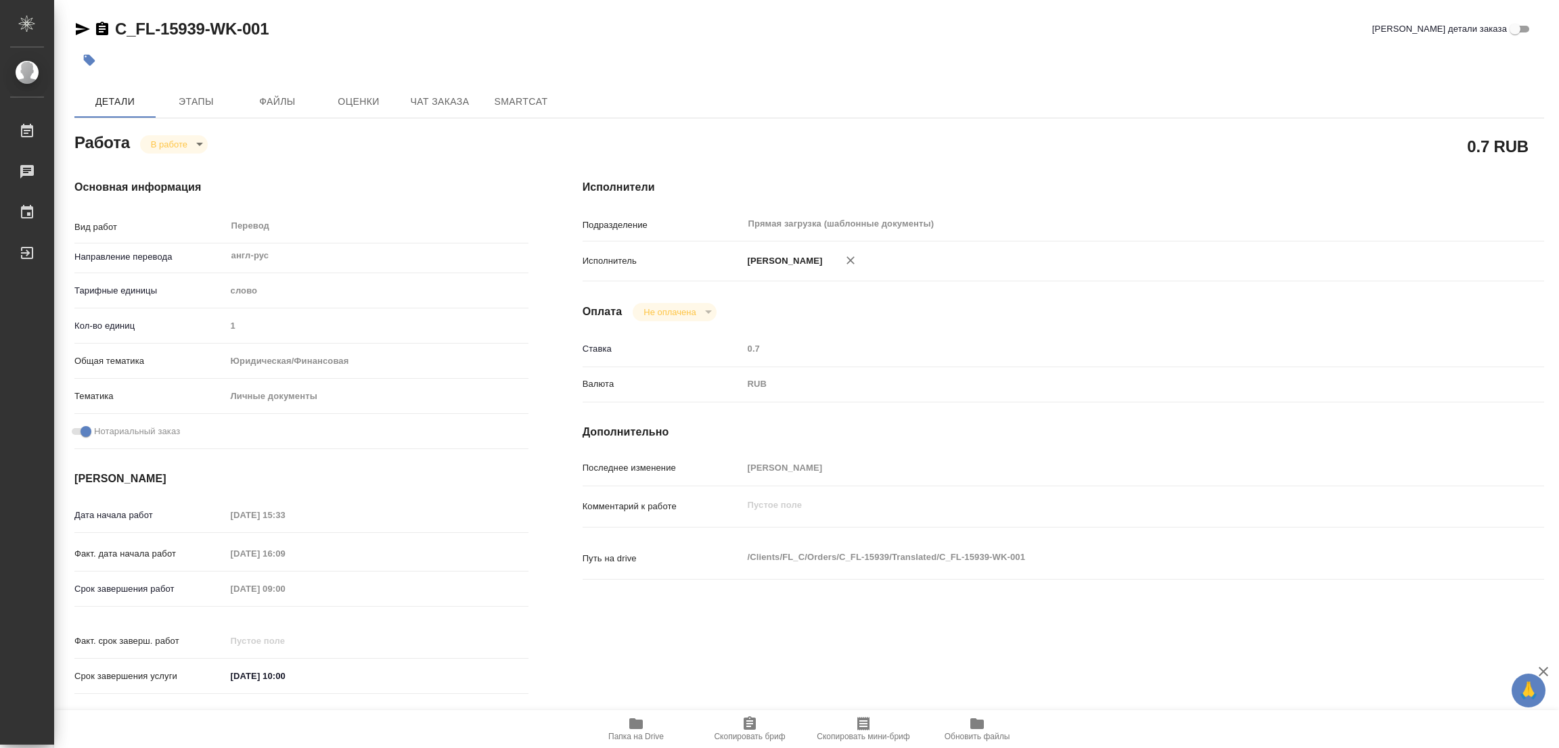
type textarea "x"
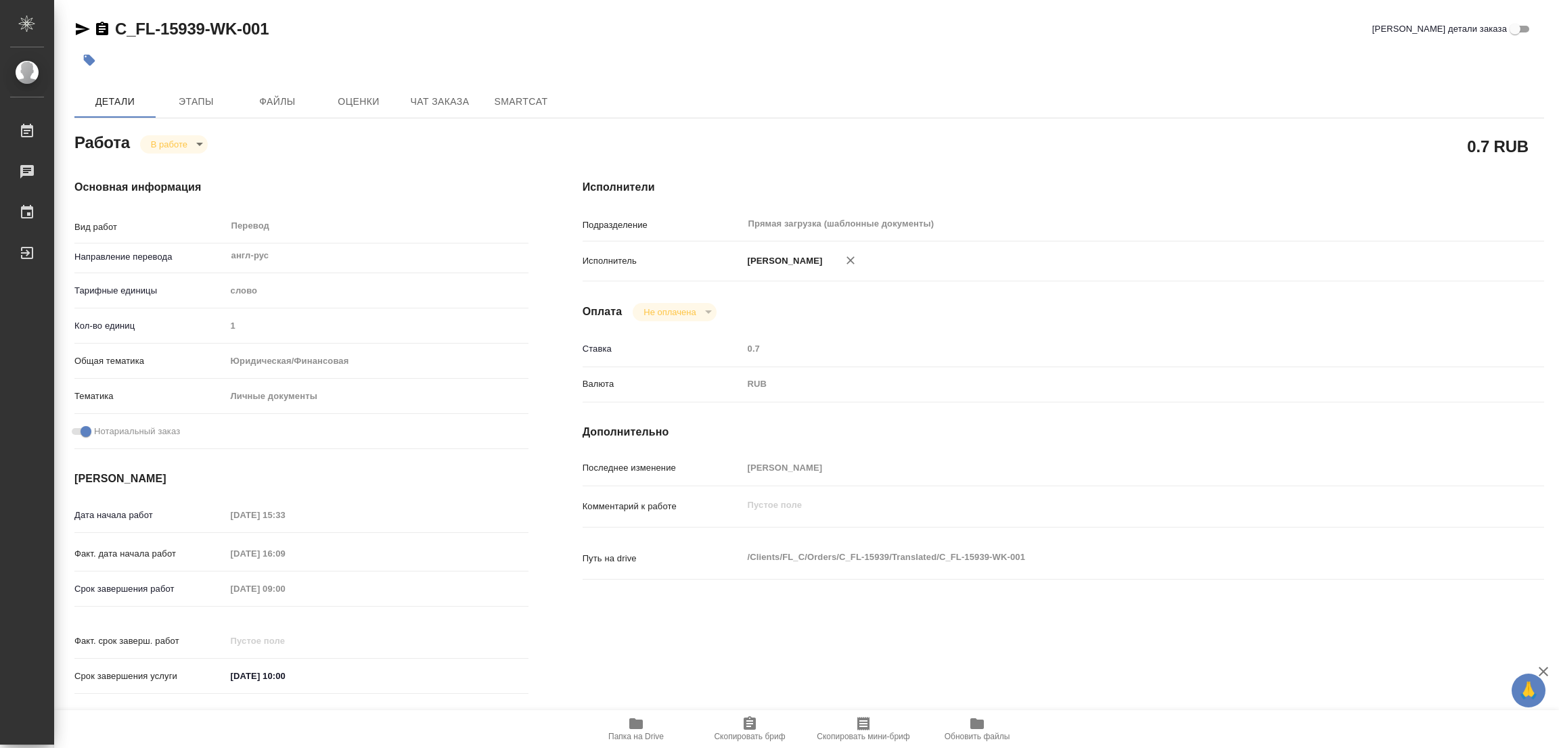
type textarea "x"
click at [636, 725] on icon "button" at bounding box center [636, 724] width 14 height 11
drag, startPoint x: 113, startPoint y: 17, endPoint x: 200, endPoint y: 29, distance: 87.5
click at [205, 29] on div "C_FL-15939-WK-001 Кратко детали заказа Детали Этапы Файлы Оценки Чат заказа Sma…" at bounding box center [809, 568] width 1485 height 1136
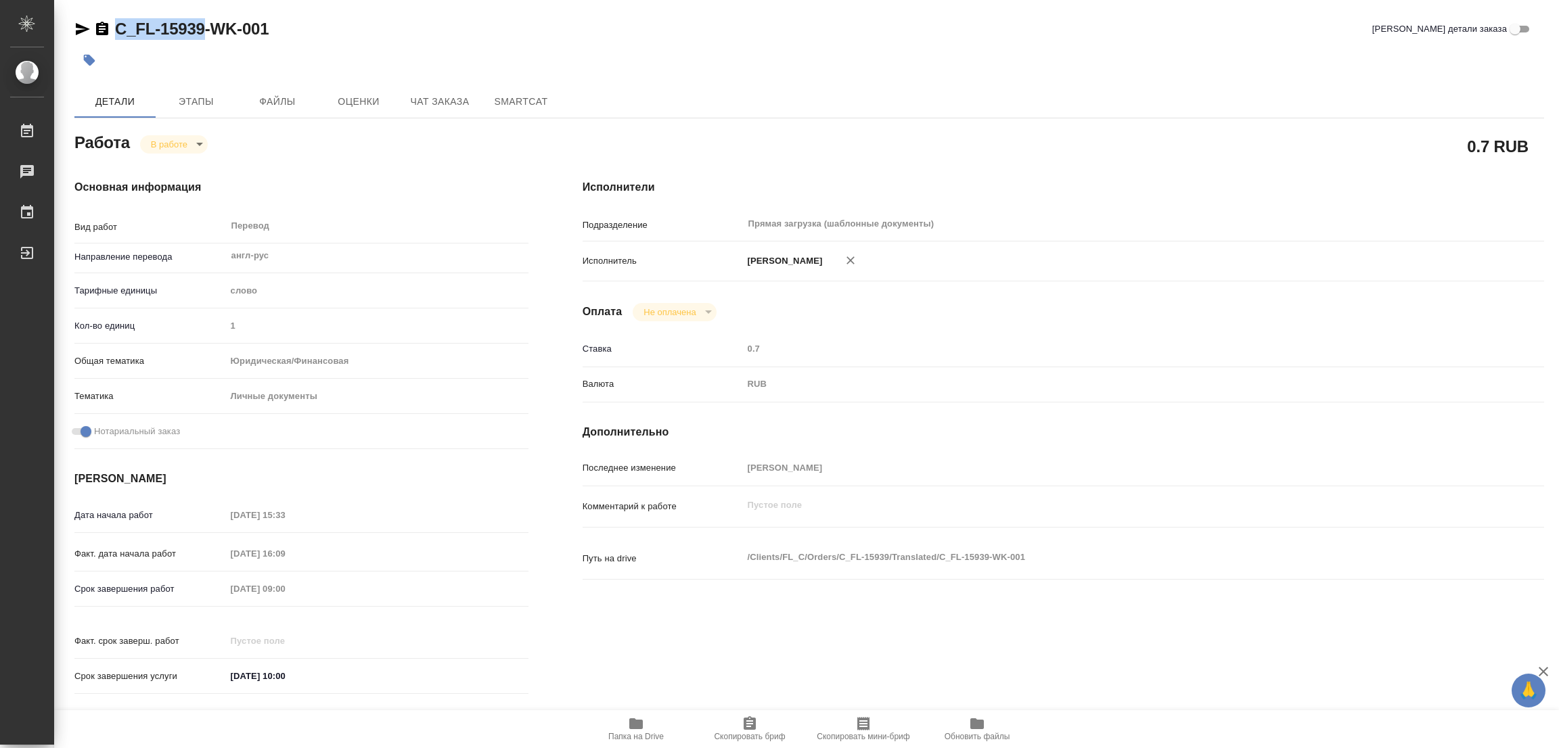
copy link "C_FL-15939"
click at [751, 735] on span "Скопировать бриф" at bounding box center [749, 736] width 71 height 9
copy link "C_FL-15939"
drag, startPoint x: 745, startPoint y: 723, endPoint x: 736, endPoint y: 726, distance: 9.9
click at [745, 724] on icon "button" at bounding box center [750, 724] width 12 height 14
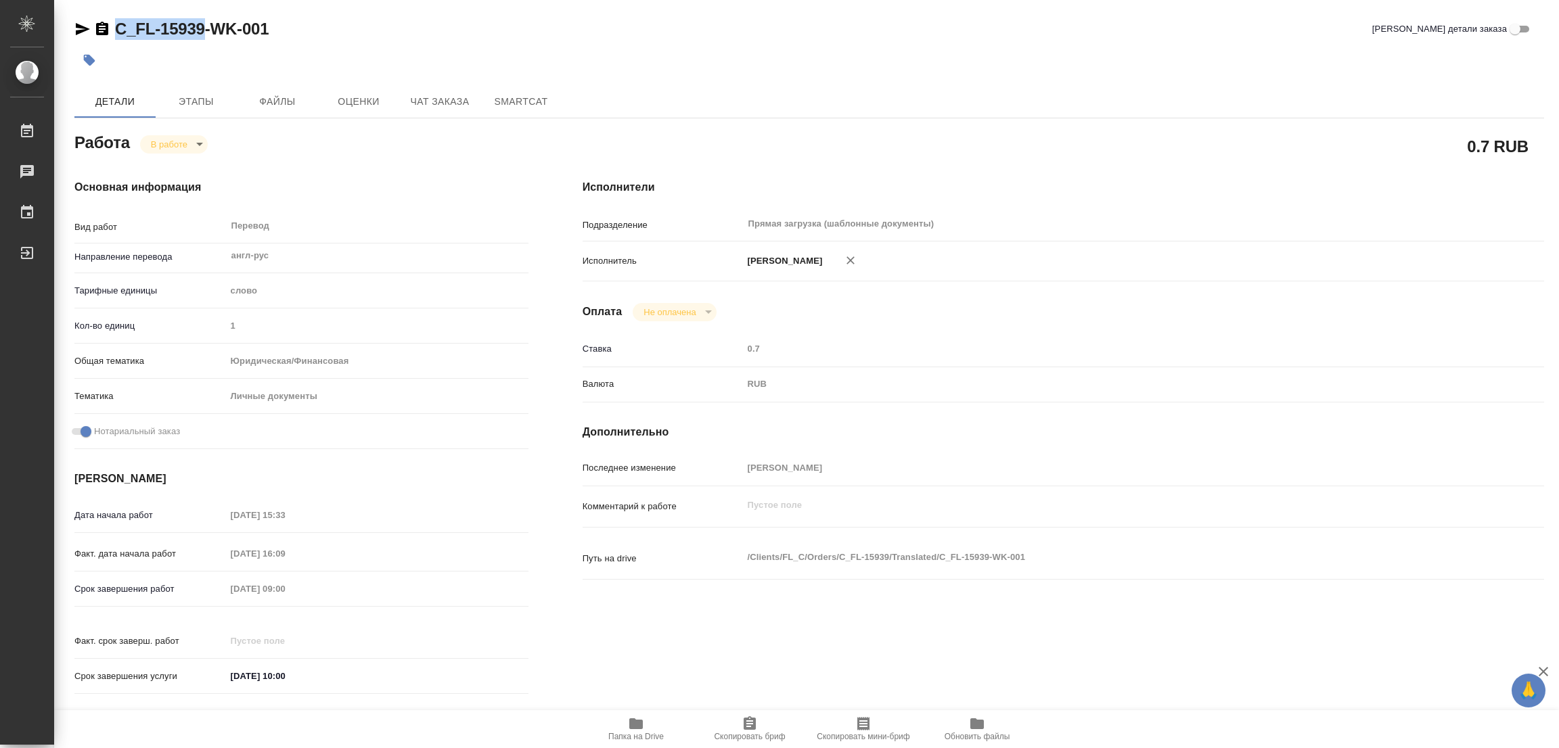
copy link "C_FL-15939"
click at [172, 589] on div "Срок завершения работ 29.09.2025 09:00" at bounding box center [301, 589] width 454 height 24
drag, startPoint x: 334, startPoint y: 38, endPoint x: 376, endPoint y: 8, distance: 51.5
click at [334, 38] on div "C_FL-15939-WK-001 Кратко детали заказа" at bounding box center [809, 29] width 1470 height 22
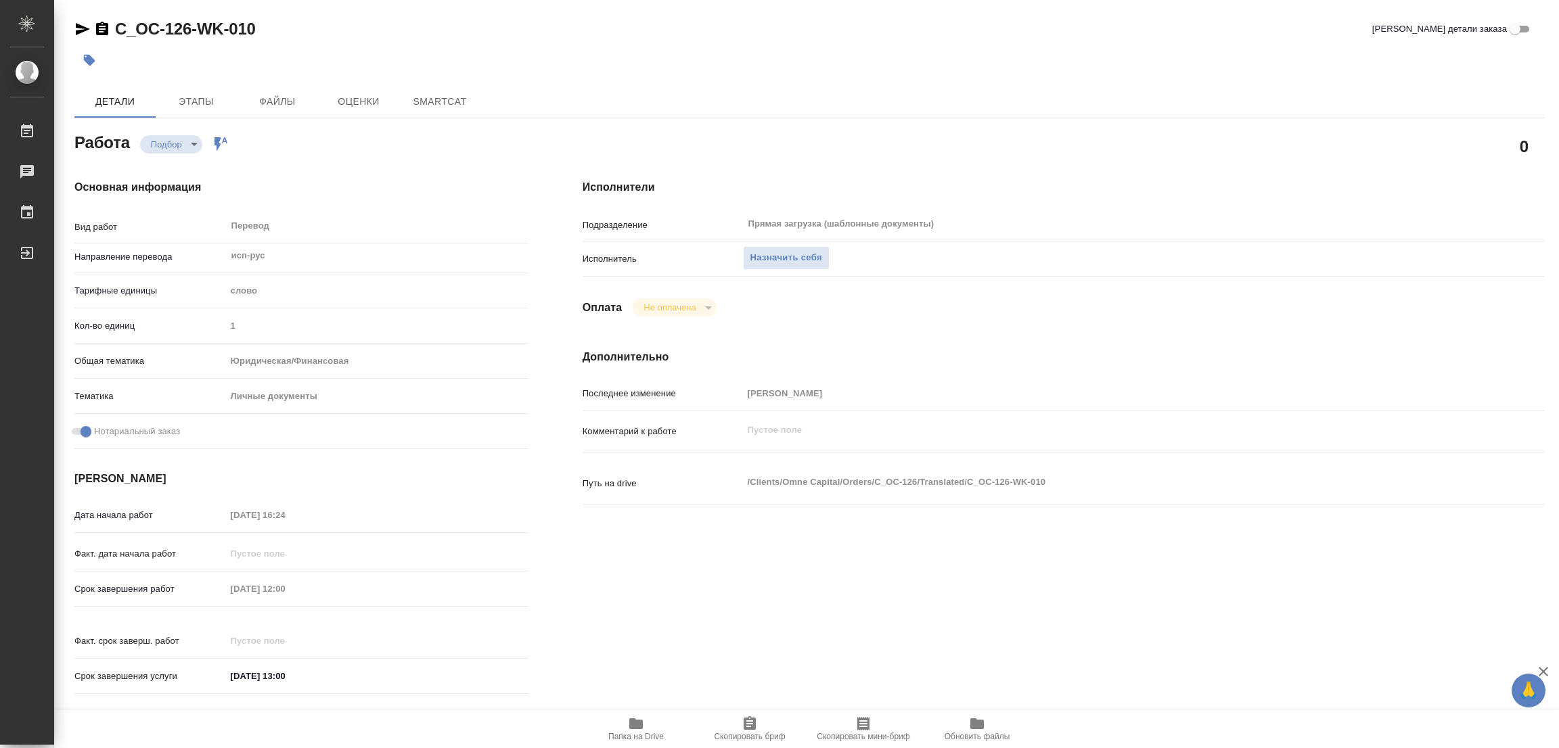
type textarea "x"
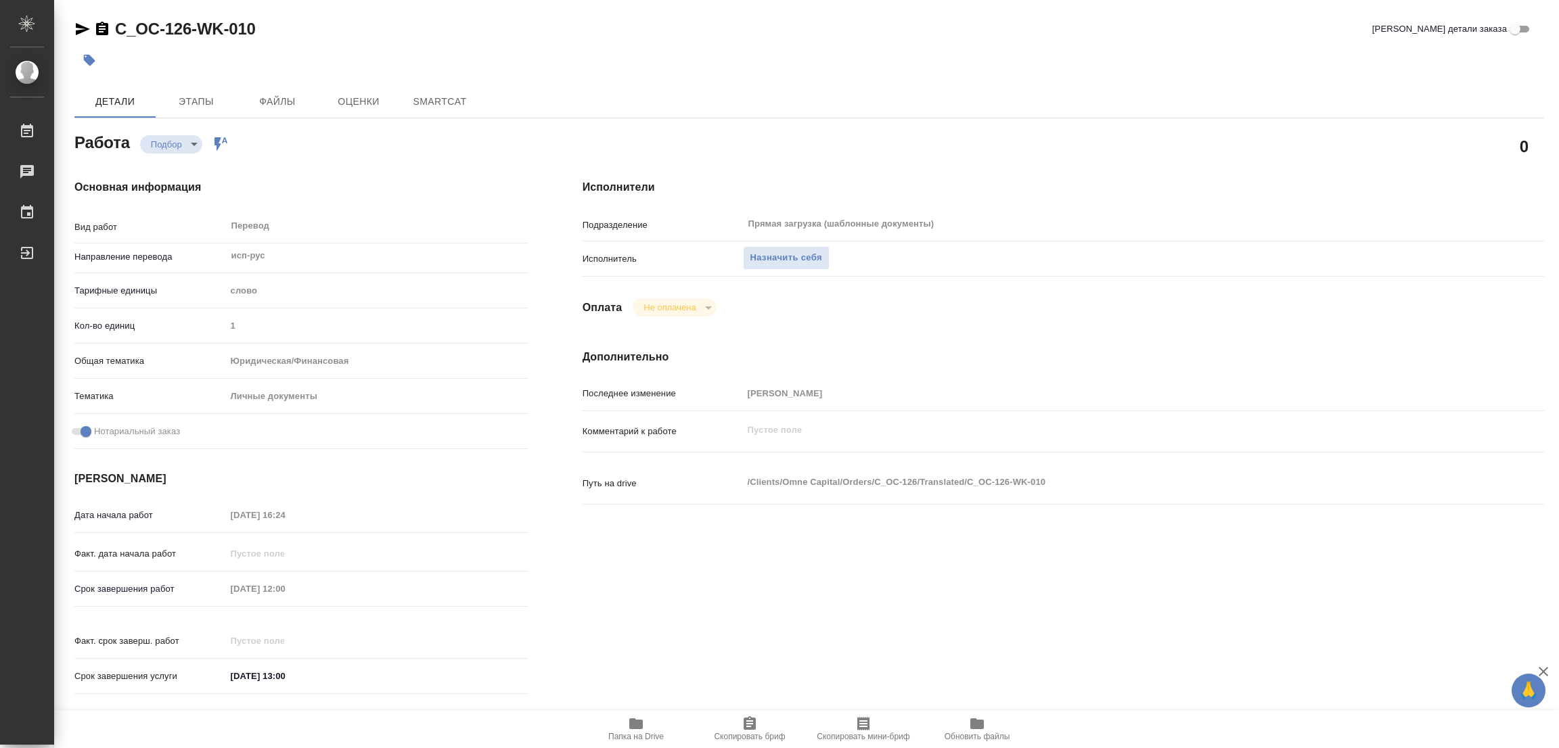
type textarea "x"
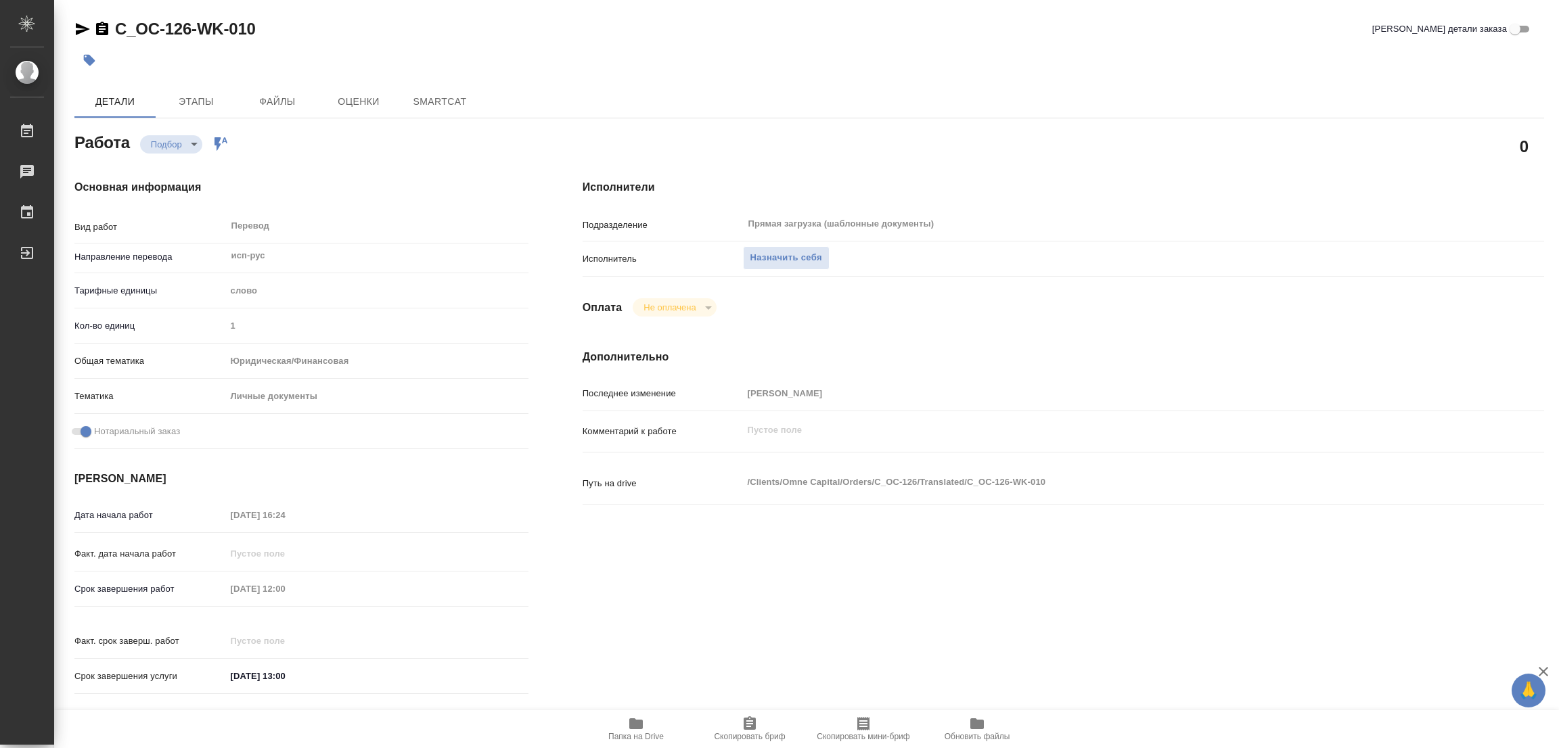
type textarea "x"
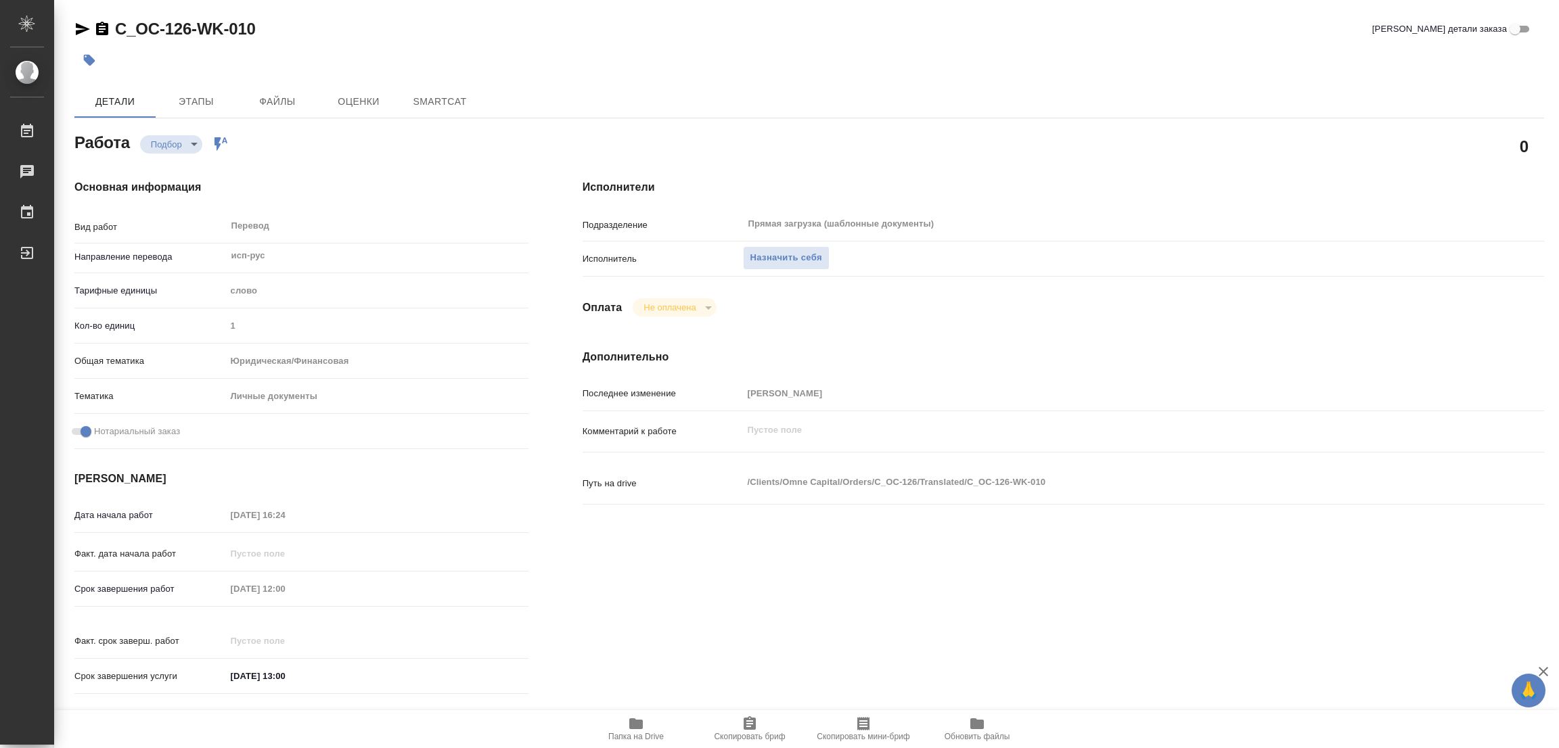
scroll to position [372, 0]
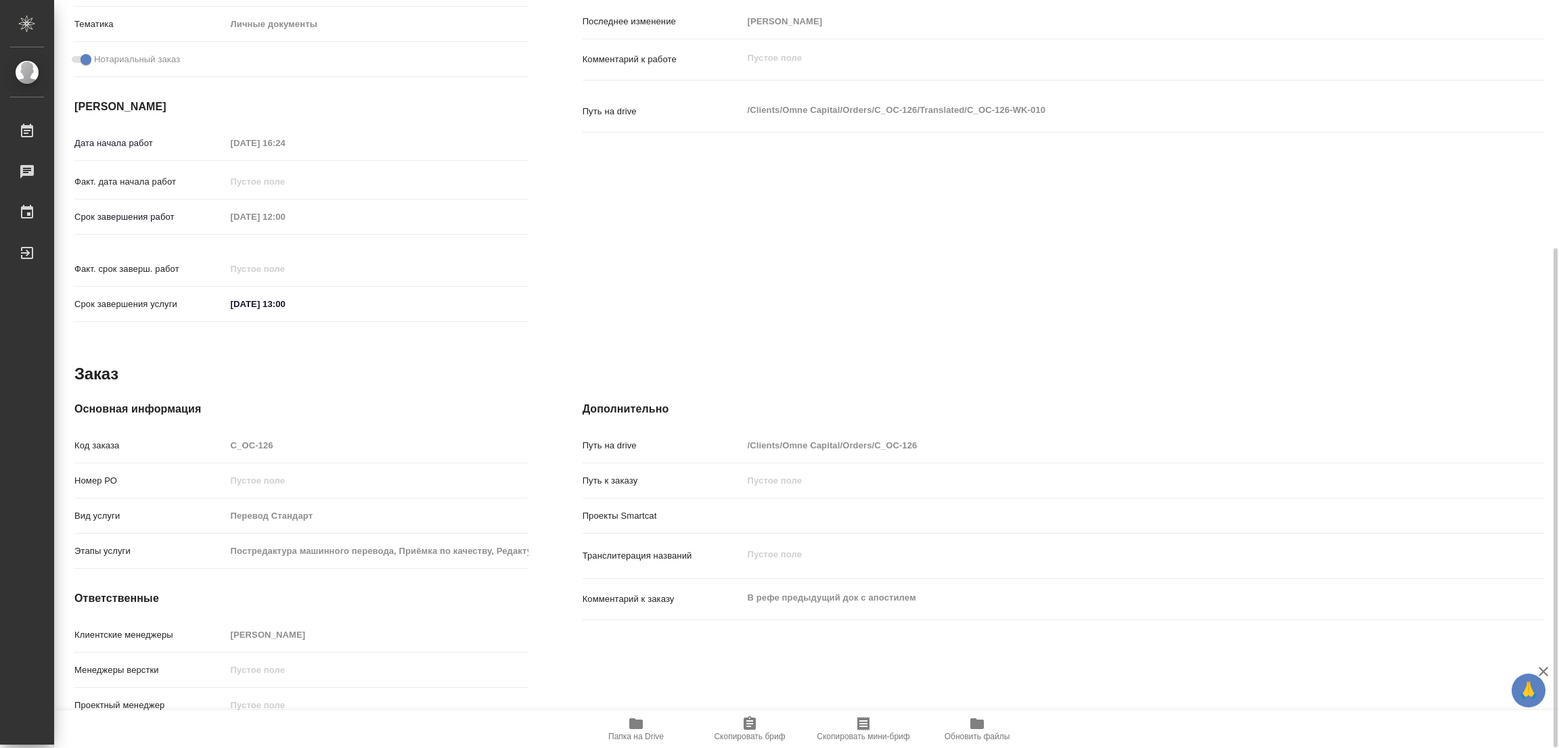
type textarea "x"
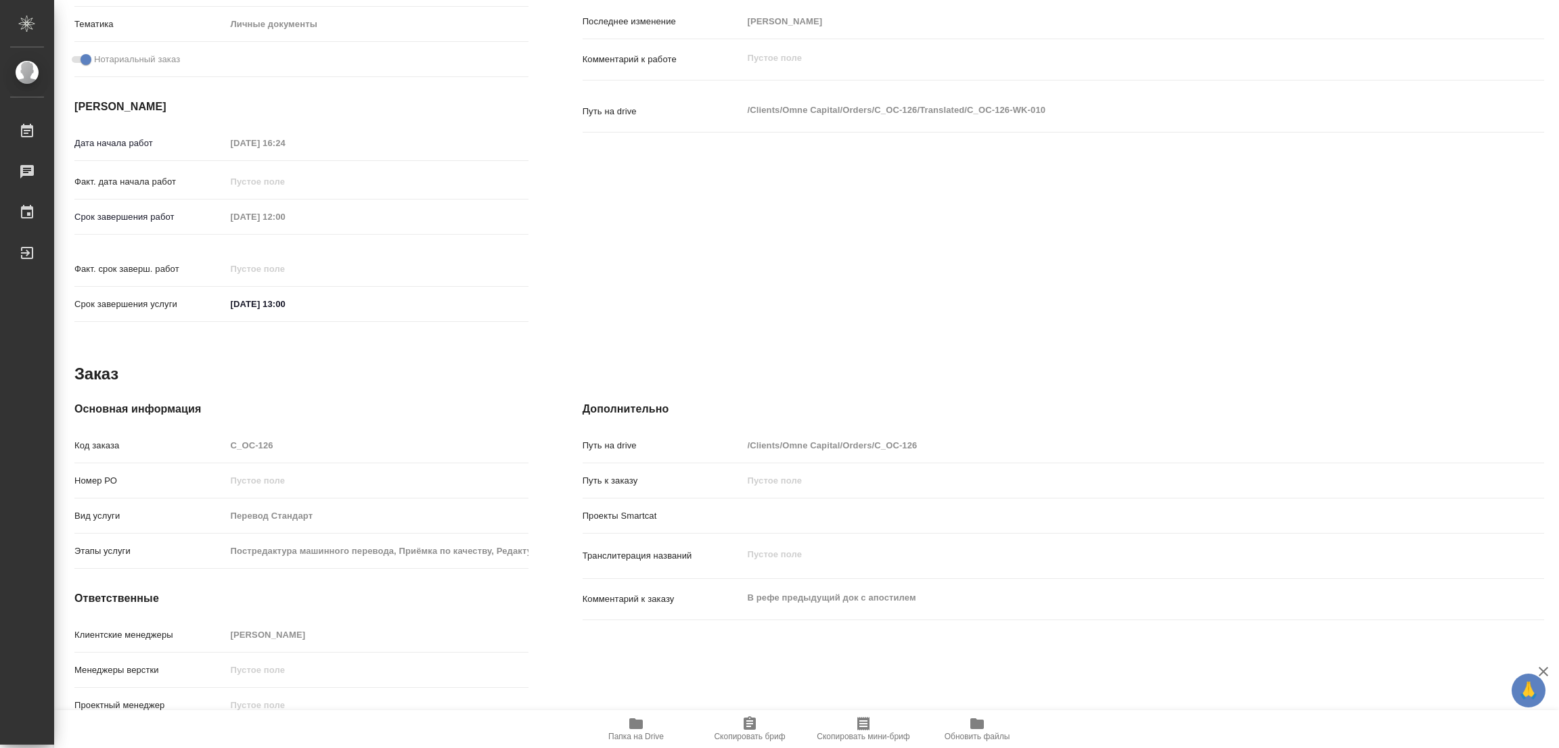
type textarea "x"
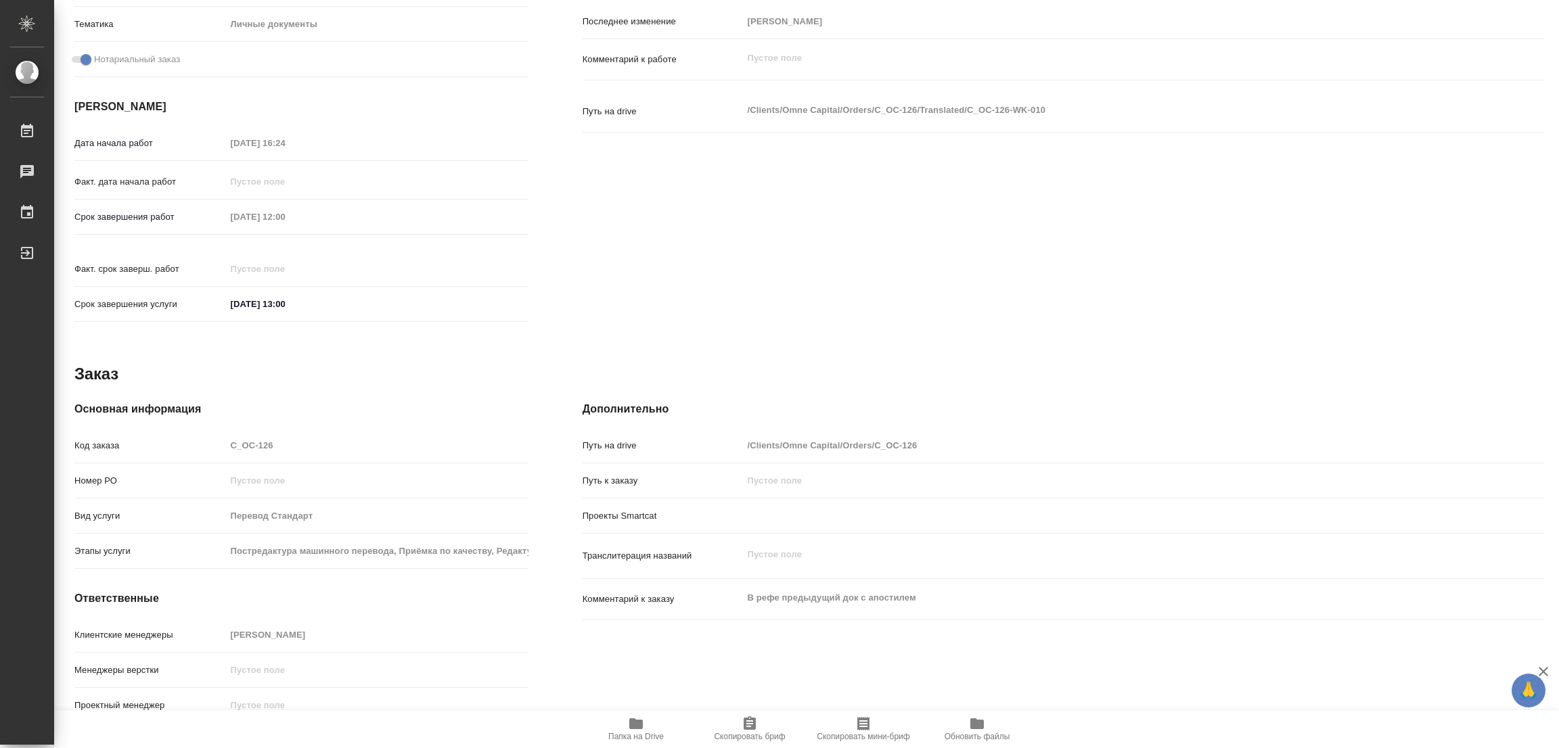
type textarea "x"
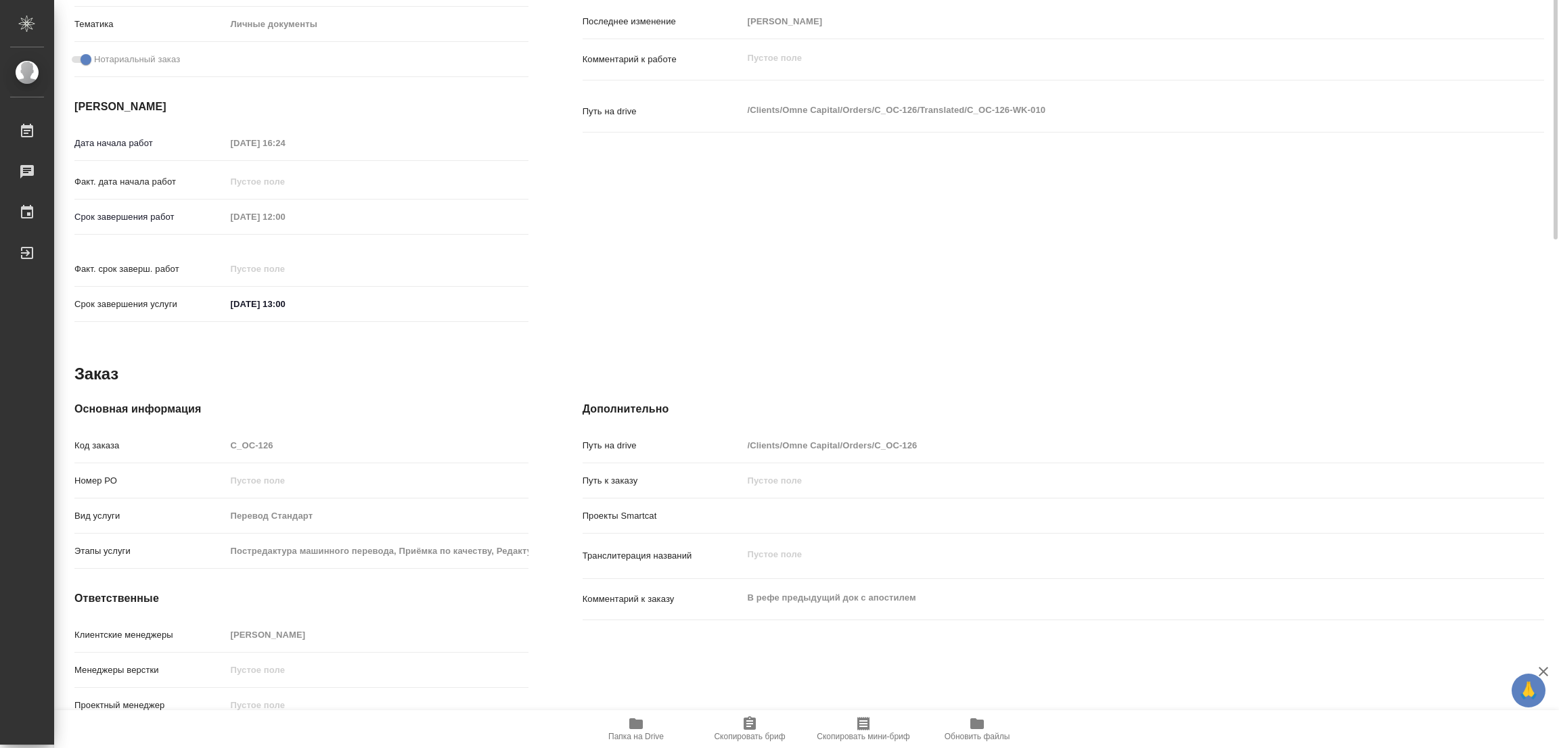
scroll to position [0, 0]
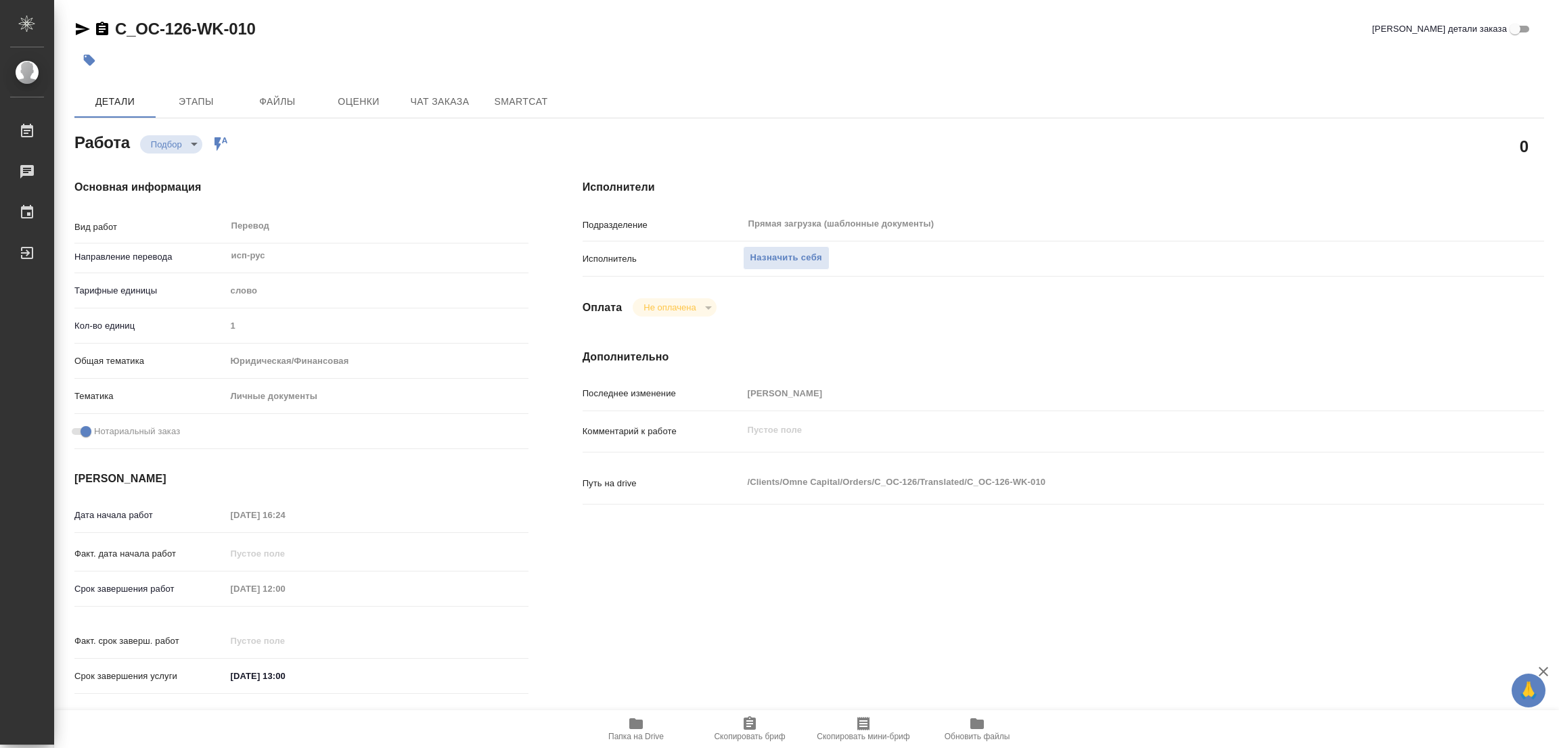
type textarea "x"
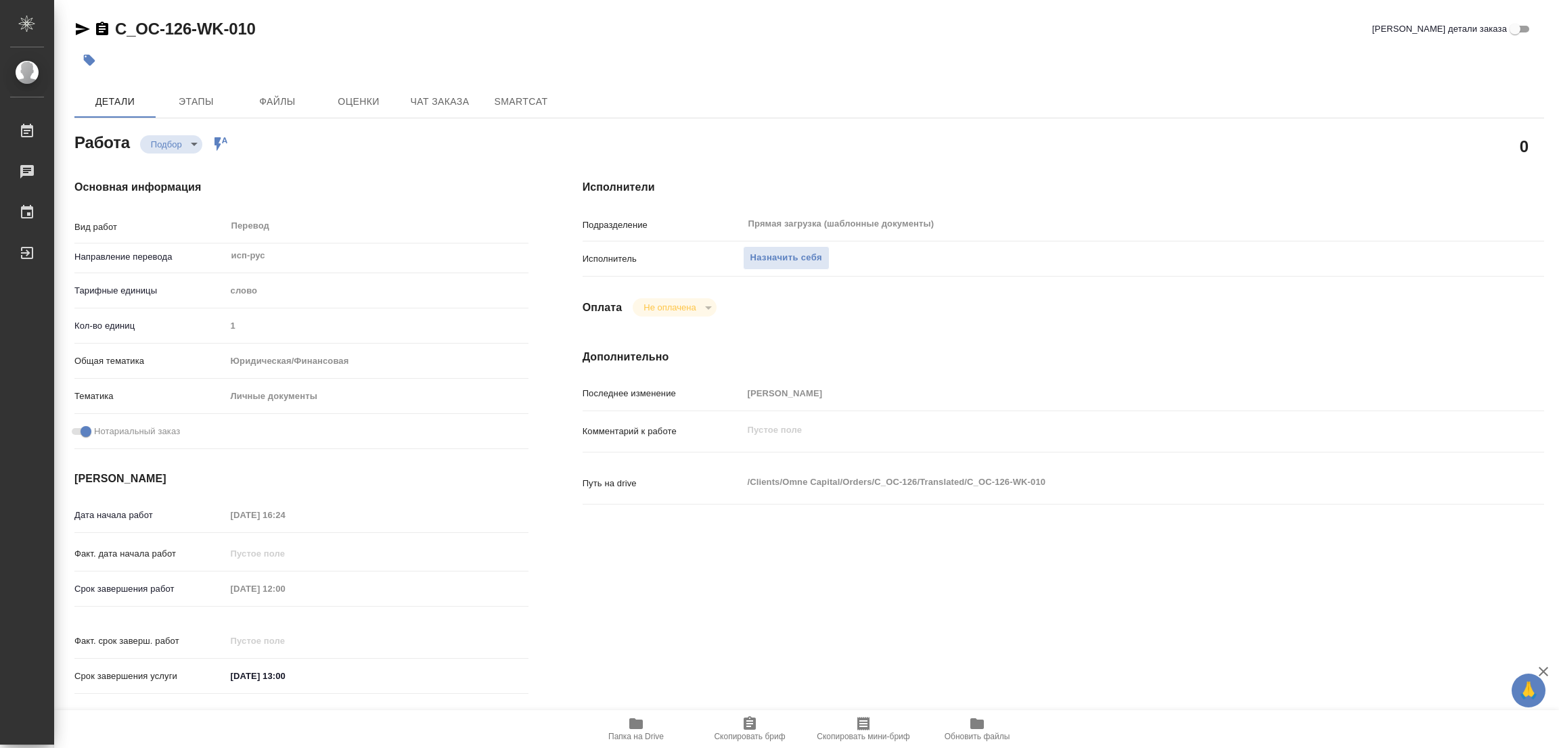
click at [633, 737] on span "Папка на Drive" at bounding box center [635, 736] width 55 height 9
